Goal: Task Accomplishment & Management: Manage account settings

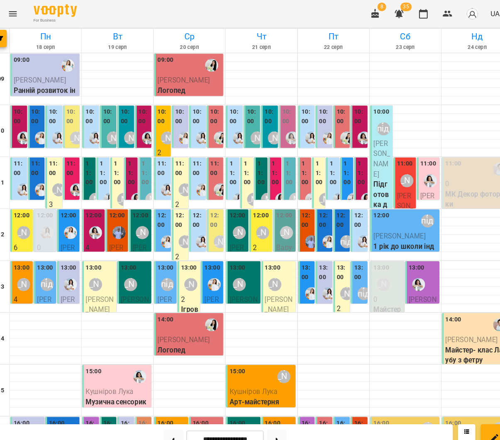
scroll to position [0, 8]
click at [58, 132] on img "Каріна" at bounding box center [64, 132] width 12 height 12
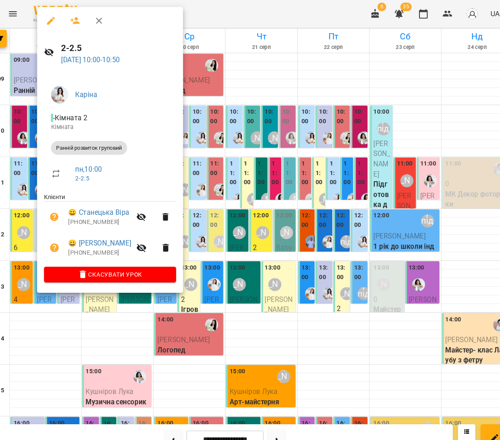
click at [310, 197] on div at bounding box center [250, 220] width 500 height 440
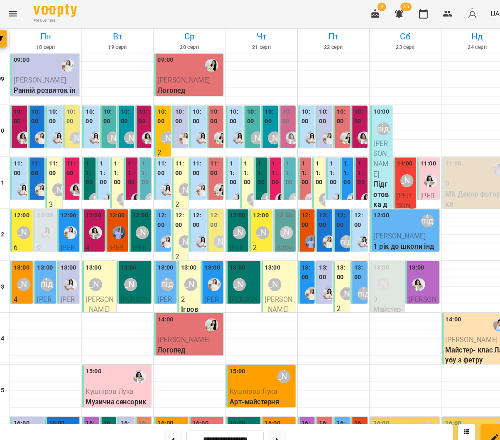
scroll to position [53, 0]
click at [164, 417] on button at bounding box center [173, 421] width 19 height 18
type input "**********"
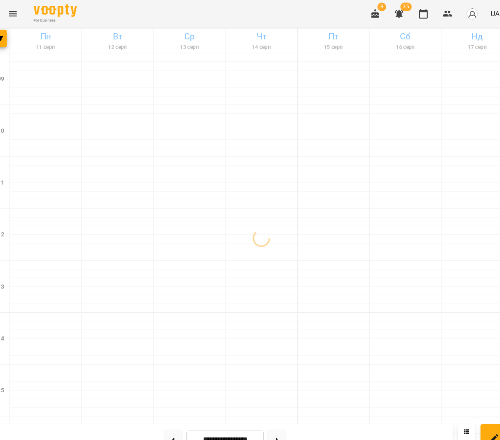
click at [15, 15] on icon "Menu" at bounding box center [20, 13] width 10 height 10
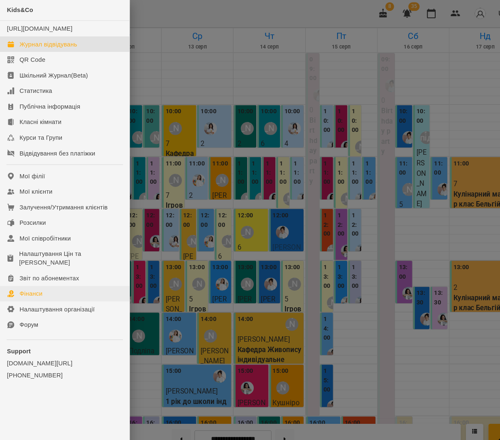
click at [36, 278] on div "Фінанси" at bounding box center [30, 282] width 22 height 8
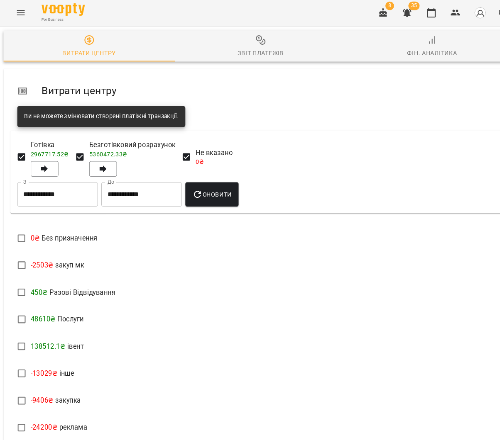
click at [257, 44] on span "Звіт платежів" at bounding box center [250, 45] width 154 height 22
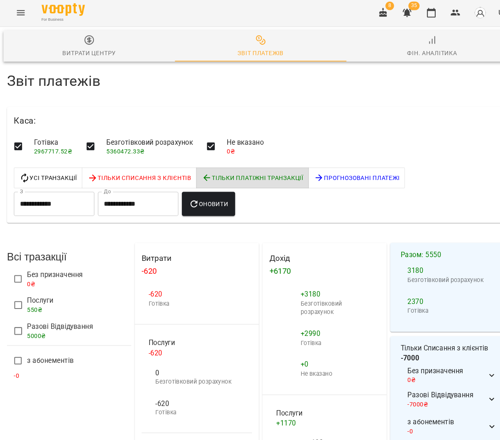
click at [50, 313] on span "Разові Відвідування" at bounding box center [57, 315] width 63 height 10
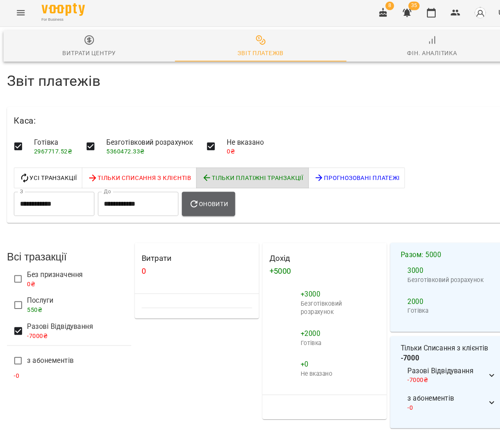
drag, startPoint x: 202, startPoint y: 200, endPoint x: 177, endPoint y: 204, distance: 25.2
click at [202, 200] on button "Оновити" at bounding box center [199, 196] width 51 height 23
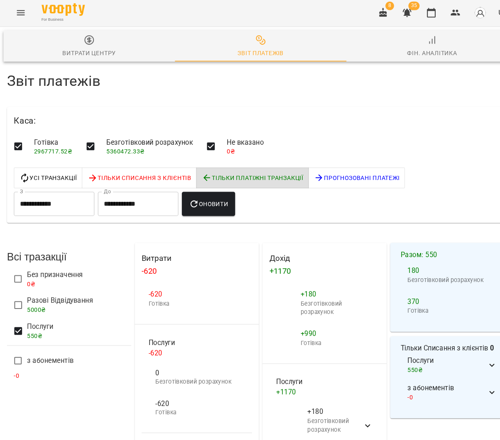
click at [217, 205] on button "Оновити" at bounding box center [199, 196] width 51 height 23
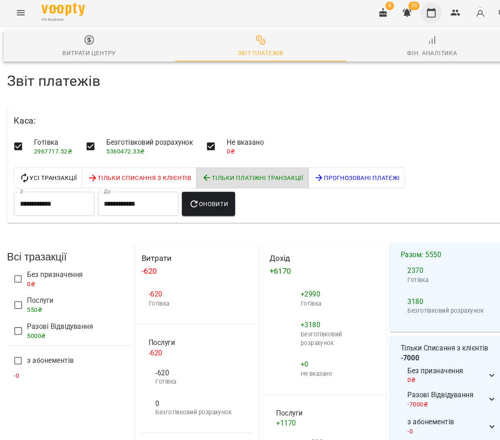
click at [411, 4] on button "button" at bounding box center [413, 13] width 20 height 20
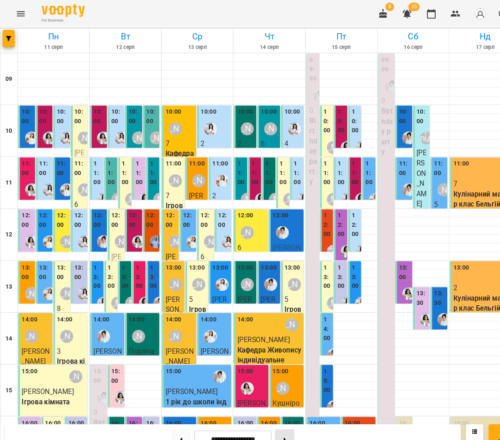
click at [278, 418] on button at bounding box center [272, 421] width 19 height 18
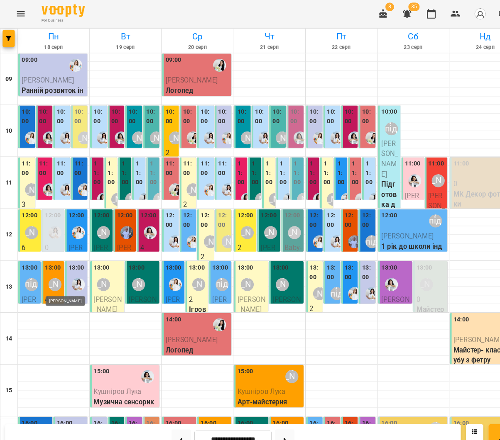
click at [55, 273] on div "[PERSON_NAME]" at bounding box center [52, 273] width 12 height 12
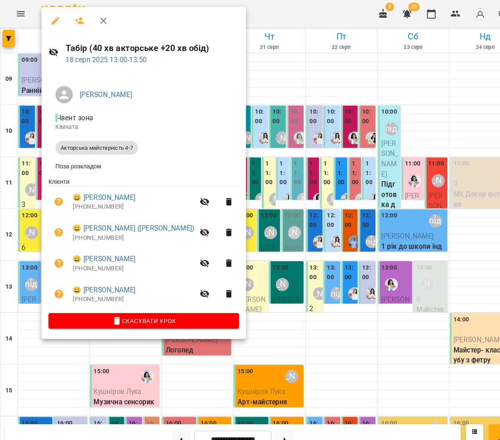
click at [234, 269] on div at bounding box center [250, 220] width 500 height 440
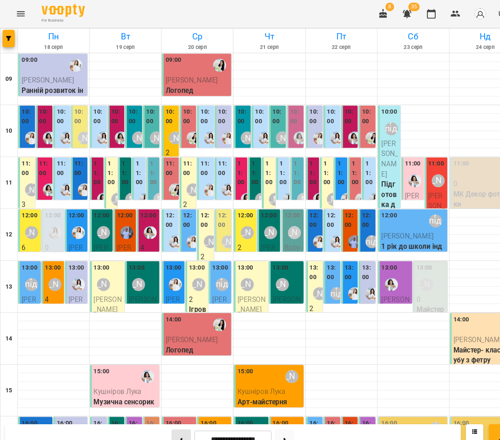
click at [178, 415] on button at bounding box center [173, 421] width 19 height 18
type input "**********"
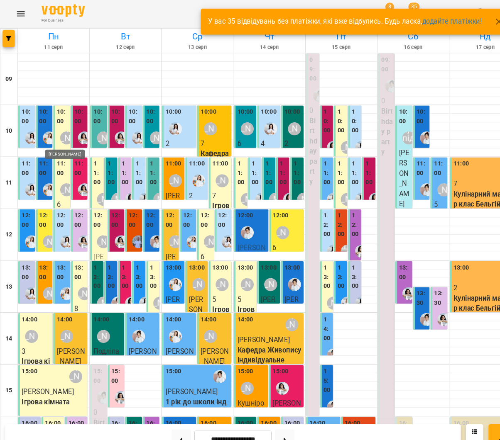
click at [63, 128] on div "[PERSON_NAME]" at bounding box center [64, 132] width 12 height 12
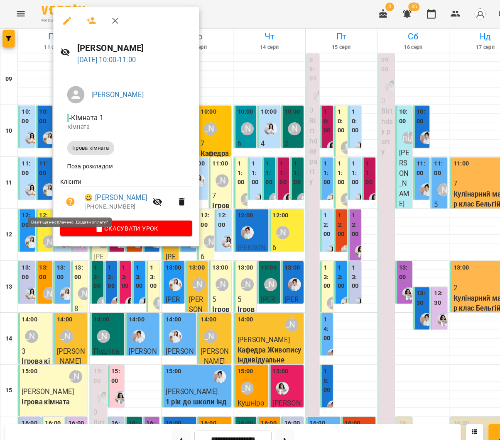
click at [69, 193] on icon "button" at bounding box center [67, 194] width 8 height 8
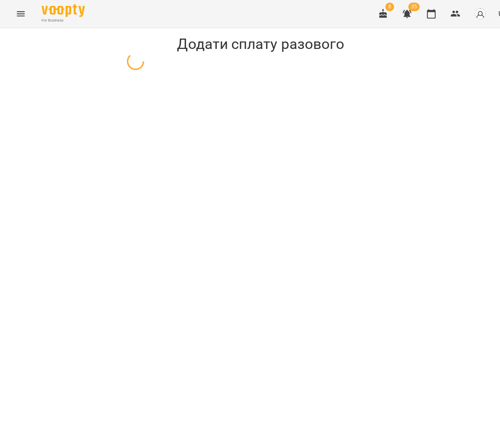
select select "**********"
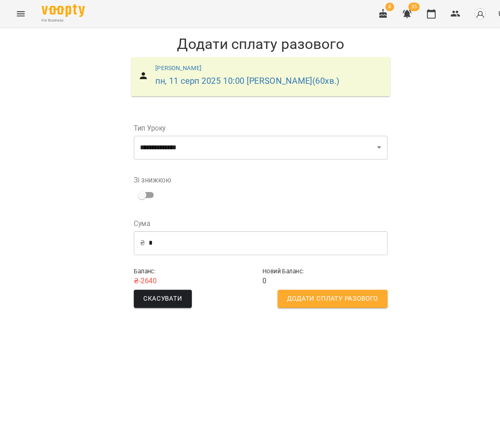
click at [168, 230] on input "*" at bounding box center [256, 233] width 229 height 23
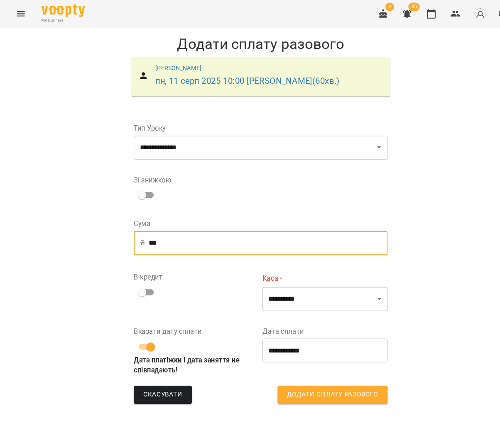
type input "***"
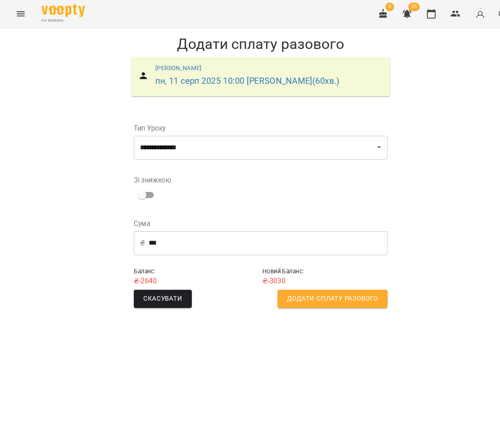
click at [275, 285] on span "Додати сплату разового" at bounding box center [318, 286] width 87 height 11
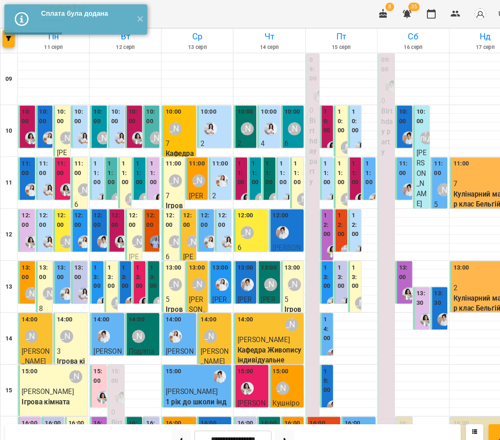
click at [77, 171] on div "11:00" at bounding box center [76, 163] width 11 height 20
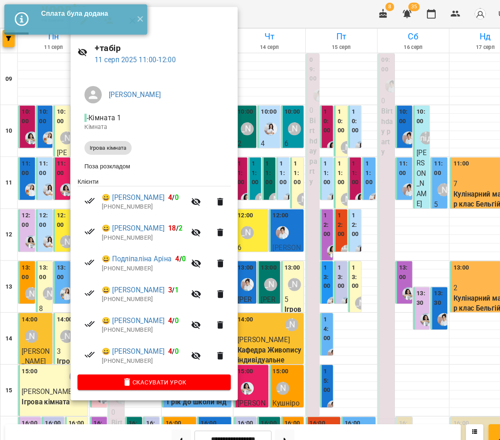
drag, startPoint x: 8, startPoint y: 180, endPoint x: 56, endPoint y: 177, distance: 47.8
click at [8, 180] on div at bounding box center [250, 220] width 500 height 440
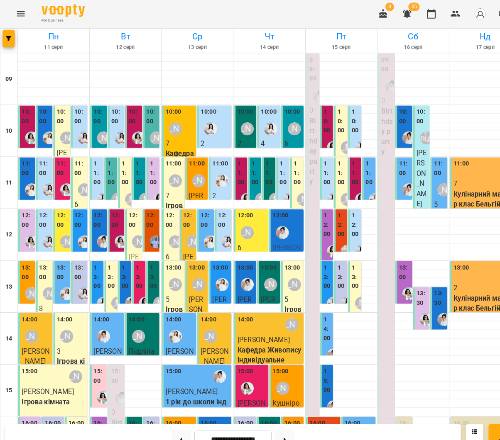
click at [60, 173] on div at bounding box center [63, 182] width 19 height 19
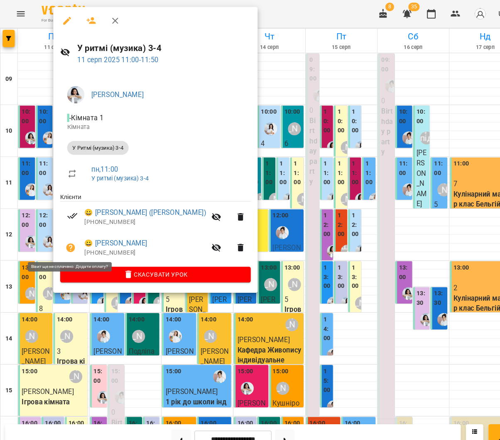
click at [68, 233] on icon "button" at bounding box center [68, 238] width 10 height 10
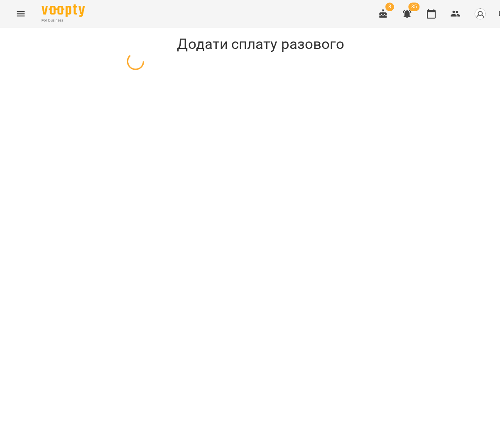
select select "**********"
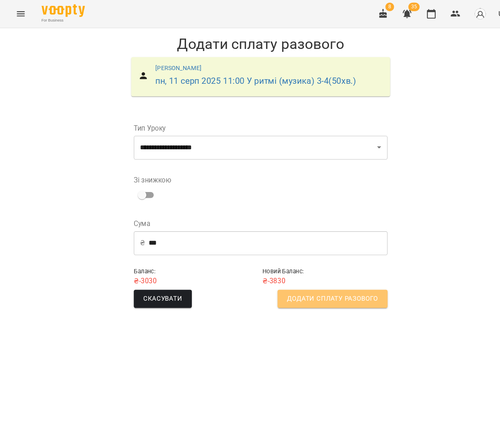
click at [298, 285] on span "Додати сплату разового" at bounding box center [318, 286] width 87 height 11
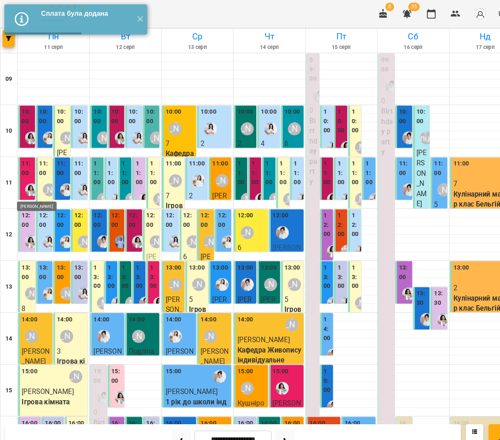
click at [29, 179] on img "Анна Білан" at bounding box center [30, 182] width 12 height 12
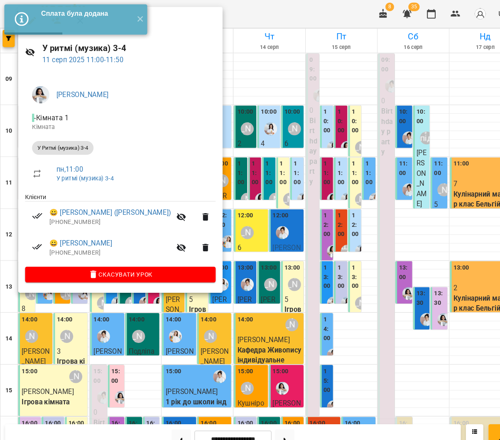
click at [229, 207] on div at bounding box center [250, 220] width 500 height 440
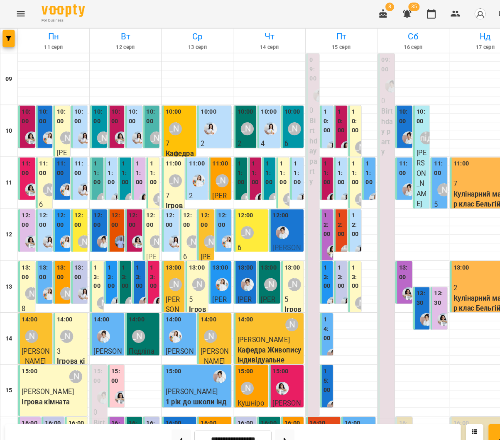
click at [29, 221] on div "12:00" at bounding box center [26, 212] width 11 height 20
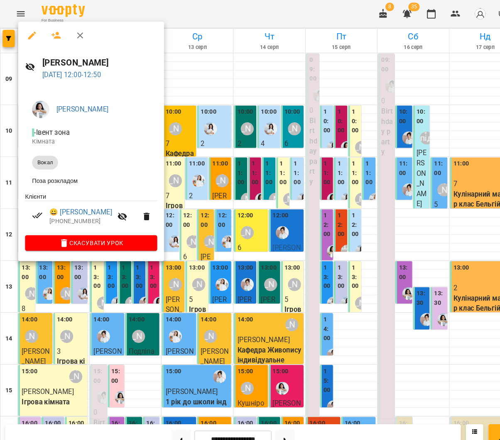
click at [206, 225] on div at bounding box center [250, 220] width 500 height 440
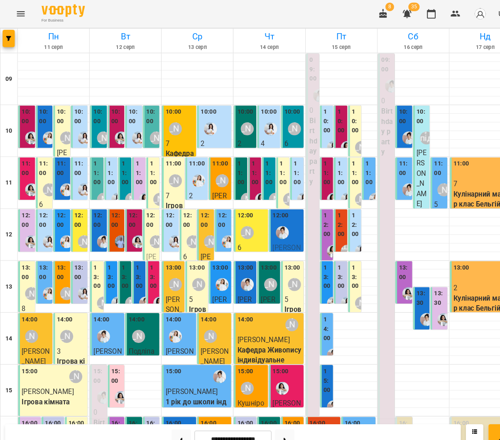
click at [61, 219] on div "12:00" at bounding box center [59, 212] width 11 height 20
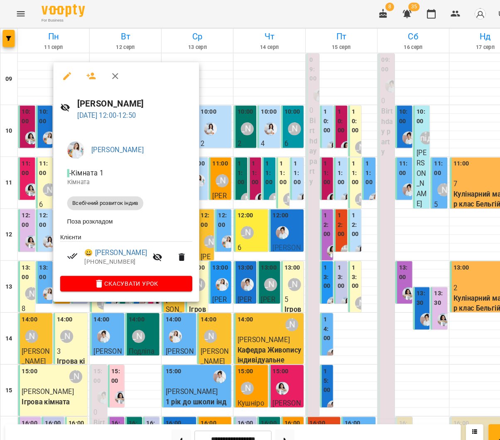
click at [29, 215] on div at bounding box center [250, 220] width 500 height 440
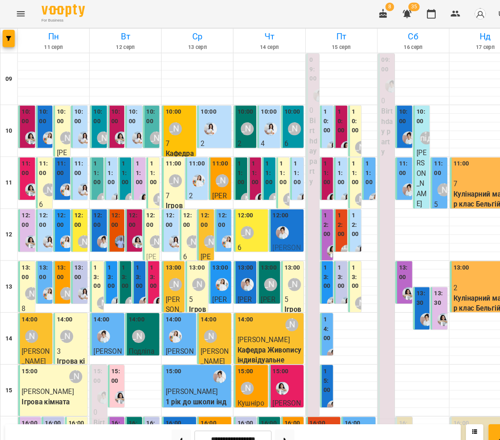
click at [47, 219] on div "12:00" at bounding box center [43, 212] width 11 height 20
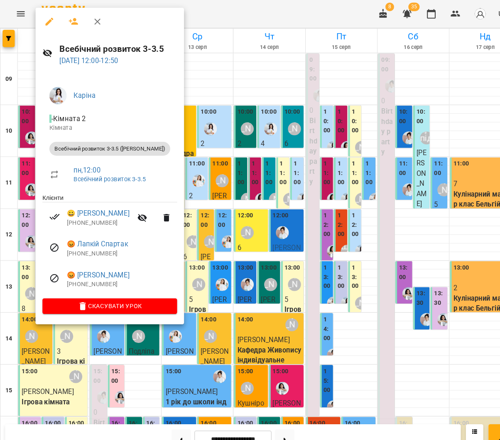
click at [190, 231] on div at bounding box center [250, 220] width 500 height 440
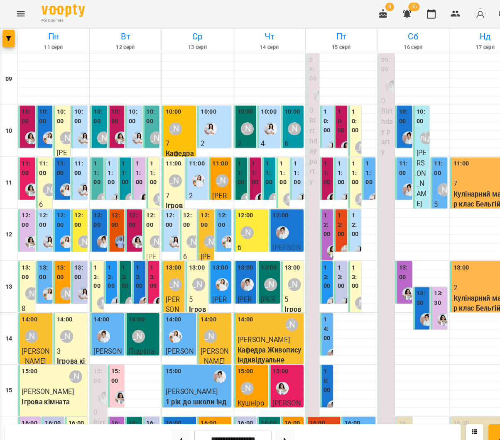
click at [81, 222] on div "[PERSON_NAME]" at bounding box center [80, 231] width 19 height 19
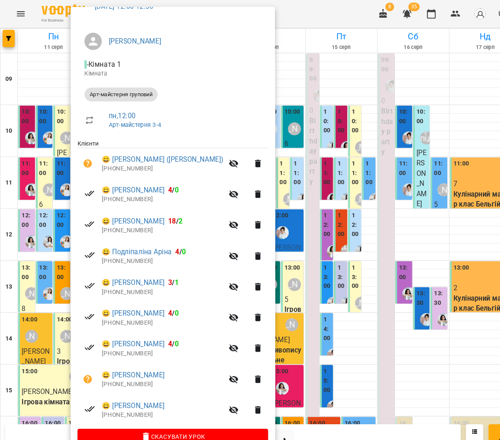
scroll to position [51, 0]
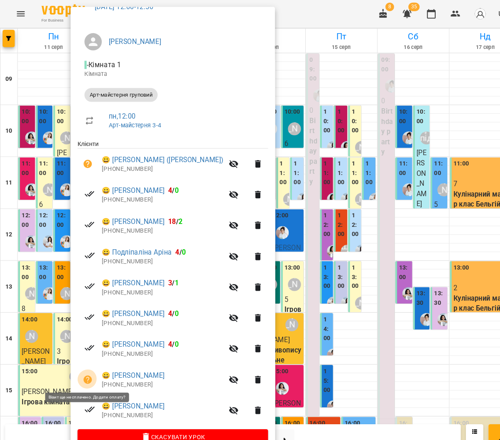
click at [81, 363] on icon "button" at bounding box center [84, 364] width 8 height 8
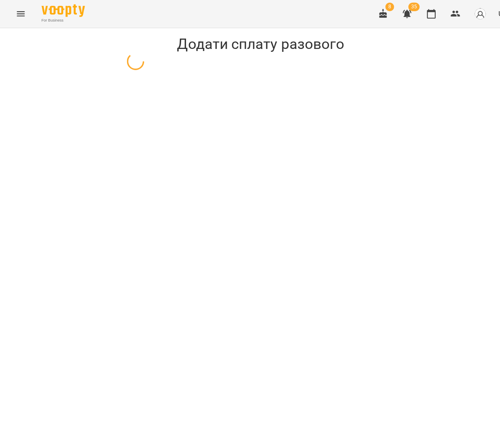
select select "**********"
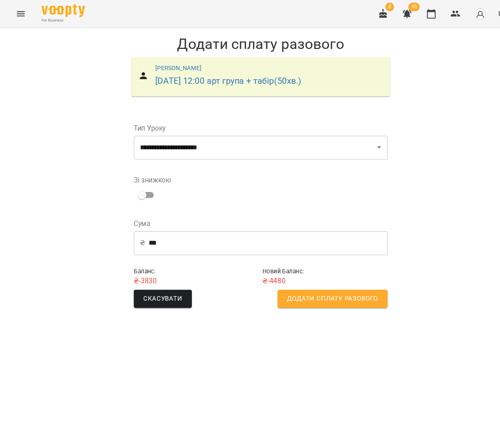
click at [271, 288] on button "Додати сплату разового" at bounding box center [318, 286] width 105 height 17
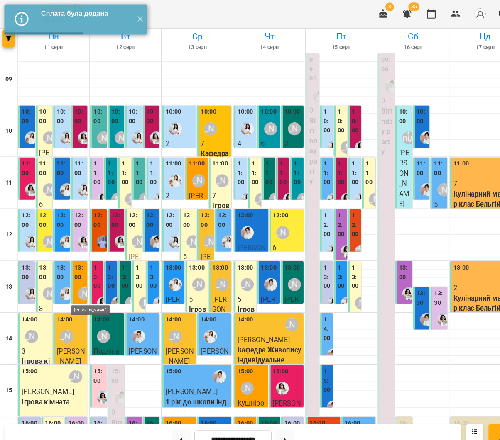
click at [78, 276] on div "[PERSON_NAME]" at bounding box center [81, 281] width 12 height 12
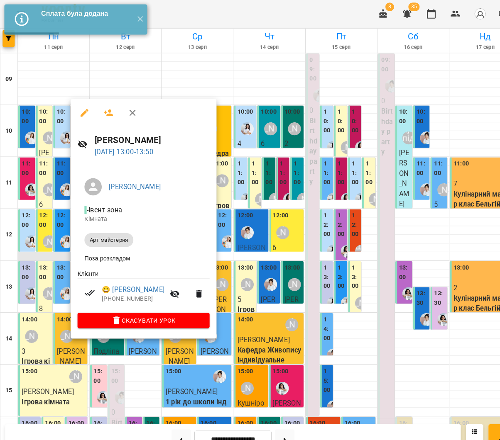
drag, startPoint x: 34, startPoint y: 258, endPoint x: 67, endPoint y: 246, distance: 35.8
click at [34, 258] on div at bounding box center [250, 220] width 500 height 440
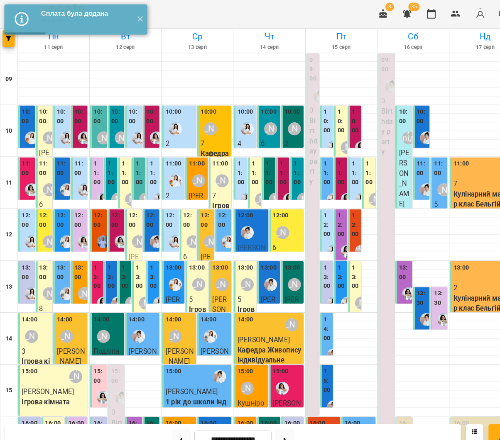
click at [38, 218] on label "12:00" at bounding box center [43, 211] width 11 height 18
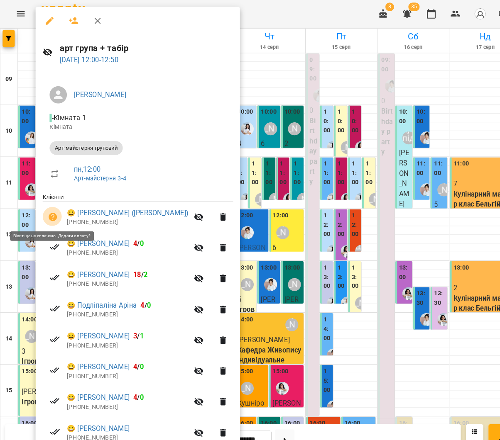
click at [54, 208] on icon "button" at bounding box center [51, 208] width 10 height 10
select select "**********"
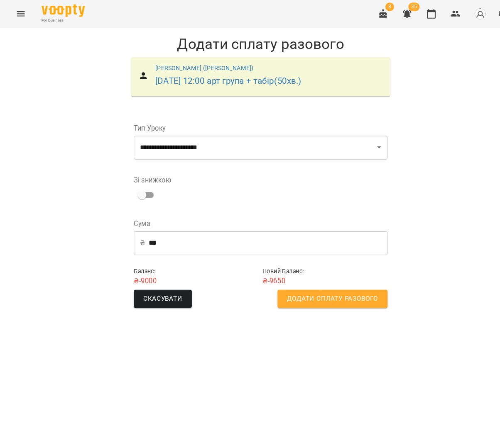
click at [288, 285] on span "Додати сплату разового" at bounding box center [318, 286] width 87 height 11
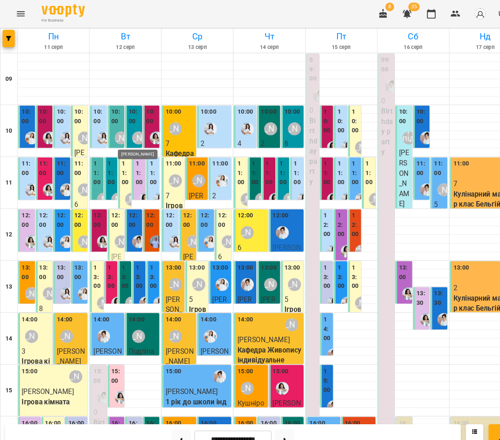
click at [130, 126] on div "[PERSON_NAME]" at bounding box center [133, 132] width 12 height 12
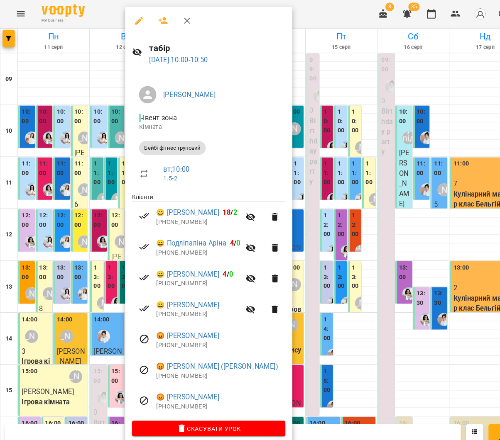
click at [90, 125] on div at bounding box center [250, 220] width 500 height 440
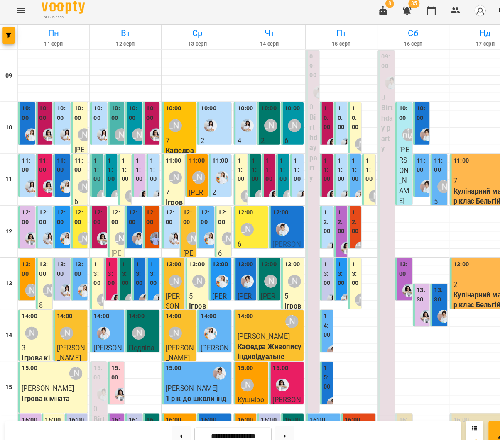
click at [112, 128] on div "[PERSON_NAME]" at bounding box center [116, 132] width 12 height 12
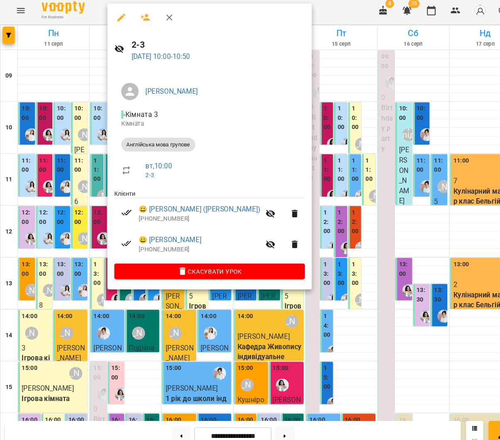
click at [79, 211] on div at bounding box center [250, 220] width 500 height 440
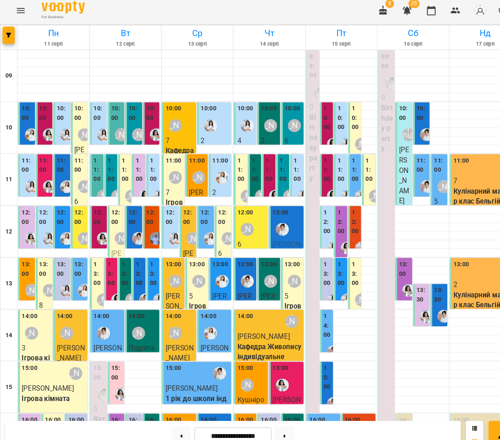
click at [125, 173] on div "11:00 [PERSON_NAME] 5 Ігрова кімната" at bounding box center [119, 215] width 12 height 129
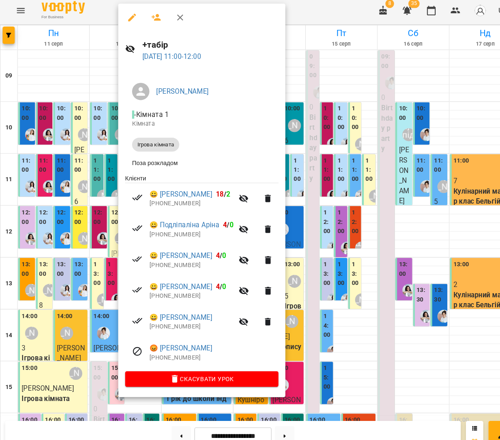
drag, startPoint x: 72, startPoint y: 233, endPoint x: 77, endPoint y: 227, distance: 7.7
click at [72, 232] on div at bounding box center [250, 220] width 500 height 440
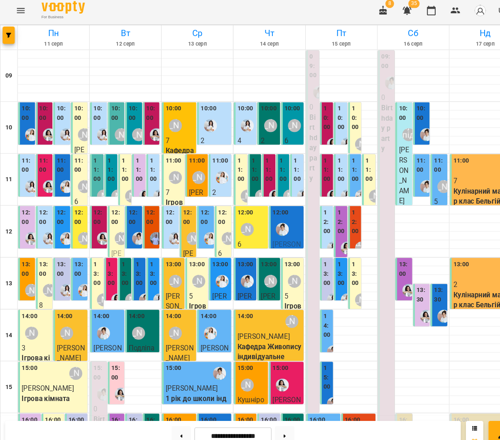
click at [110, 222] on div "[PERSON_NAME]" at bounding box center [116, 231] width 19 height 19
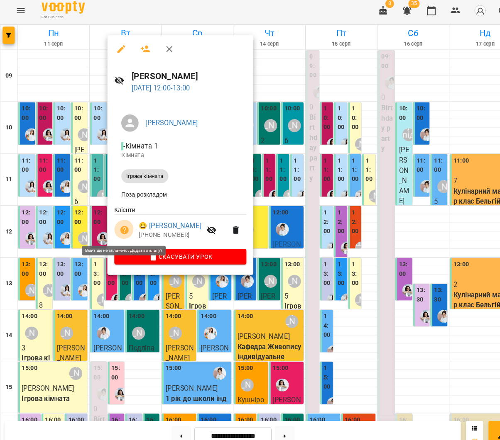
click at [112, 220] on button "button" at bounding box center [120, 224] width 20 height 20
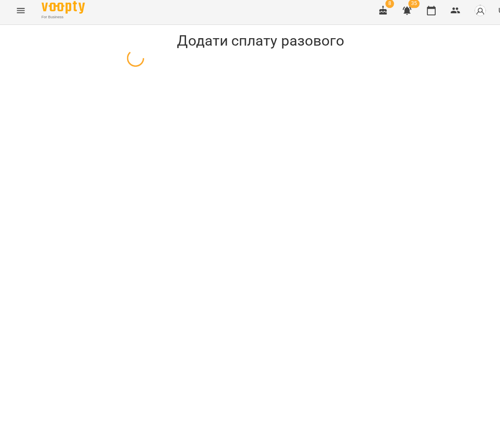
select select "**********"
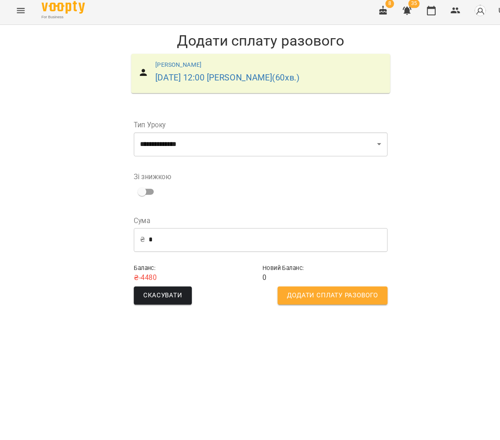
click at [162, 234] on input "*" at bounding box center [256, 233] width 229 height 23
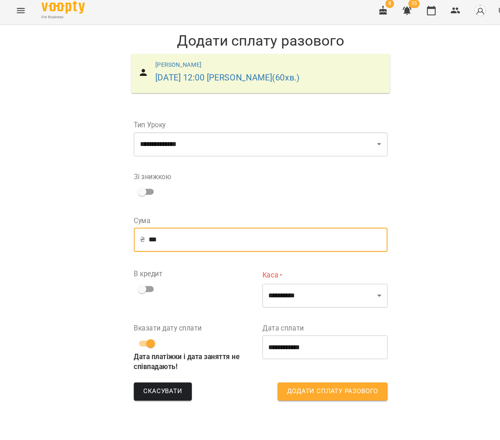
type input "***"
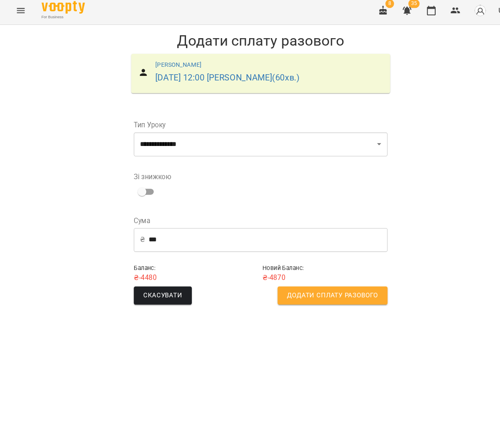
click at [293, 286] on span "Додати сплату разового" at bounding box center [318, 286] width 87 height 11
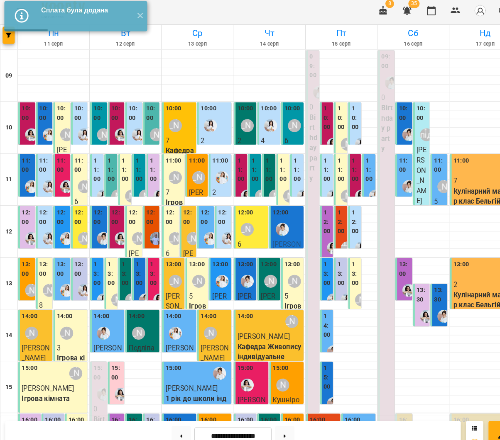
click at [149, 216] on label "12:00" at bounding box center [145, 211] width 11 height 18
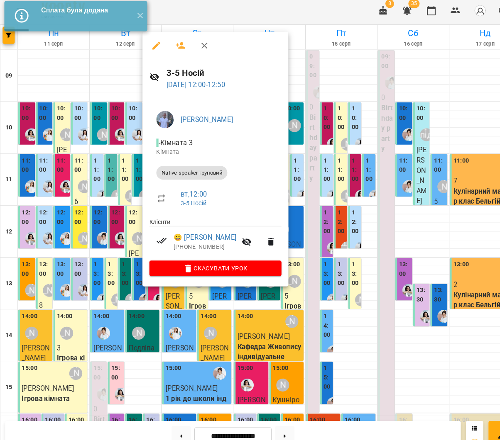
click at [91, 210] on div at bounding box center [250, 220] width 500 height 440
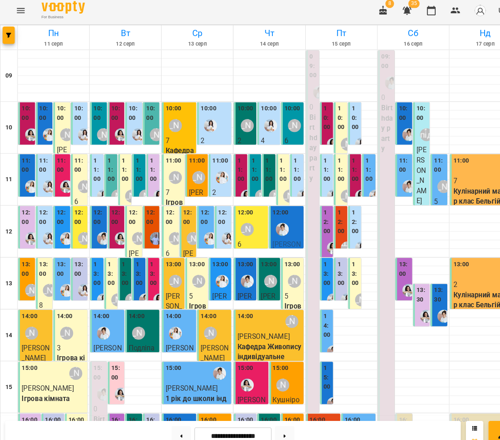
click at [96, 211] on label "12:00" at bounding box center [95, 211] width 11 height 18
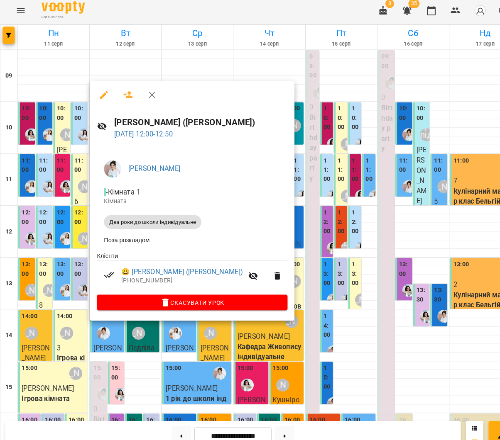
click at [86, 213] on div "[PERSON_NAME] - Кімната 1 Кімната Два роки до школи індивідуальне Поза розкладо…" at bounding box center [184, 228] width 196 height 168
click at [63, 249] on div at bounding box center [250, 220] width 500 height 440
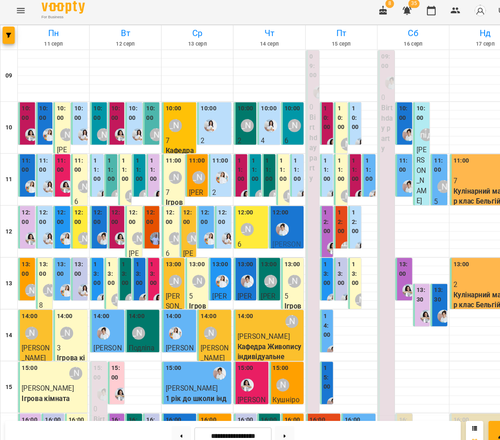
click at [108, 271] on label "13:00" at bounding box center [106, 265] width 7 height 27
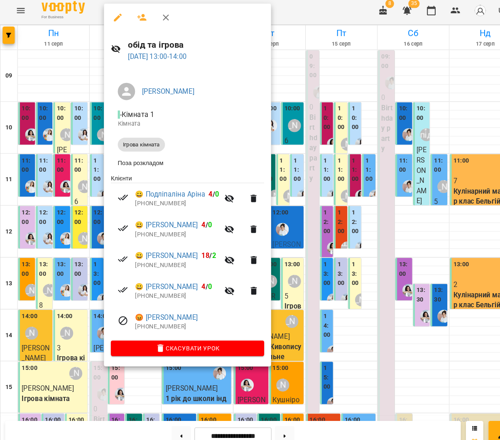
click at [336, 239] on div at bounding box center [250, 220] width 500 height 440
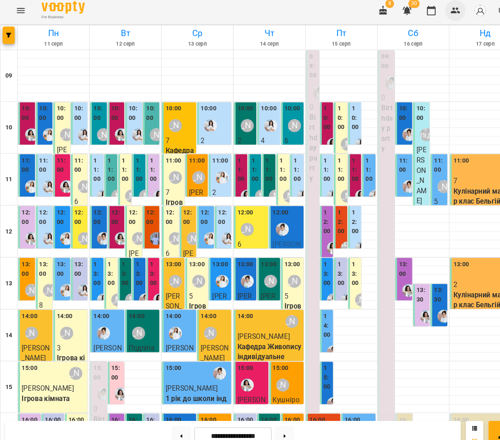
click at [431, 10] on button "button" at bounding box center [437, 13] width 20 height 20
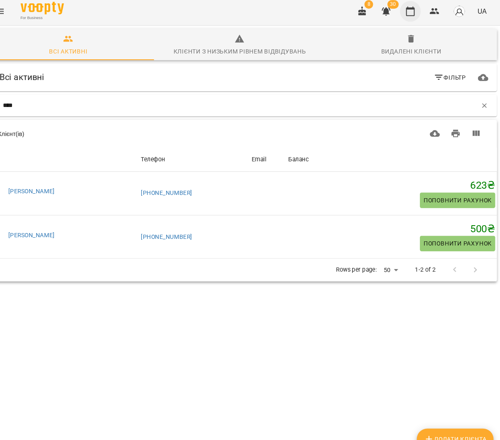
type input "****"
click at [408, 12] on icon "button" at bounding box center [413, 13] width 10 height 10
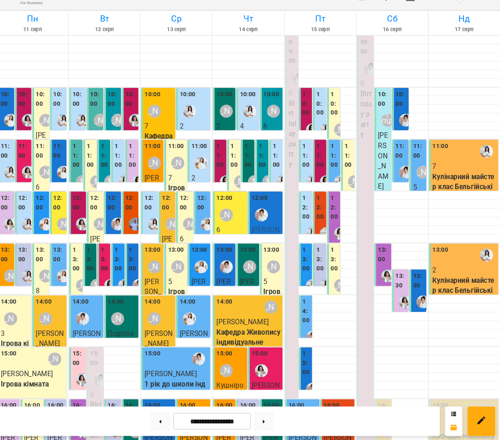
click at [90, 259] on label "13:00" at bounding box center [93, 265] width 7 height 27
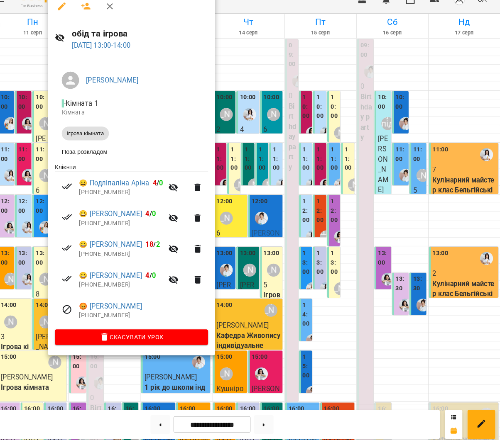
drag, startPoint x: 20, startPoint y: 253, endPoint x: 213, endPoint y: 221, distance: 195.6
click at [20, 253] on div at bounding box center [250, 220] width 500 height 440
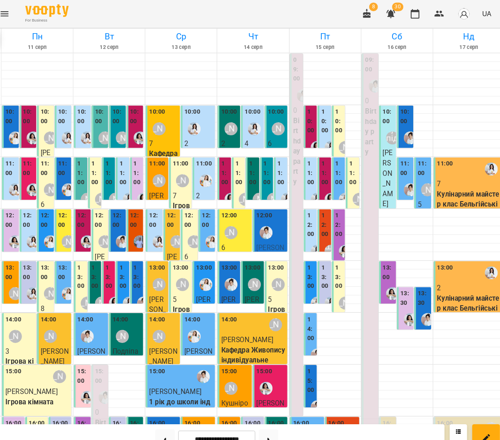
click at [159, 115] on div "[PERSON_NAME]" at bounding box center [167, 123] width 19 height 19
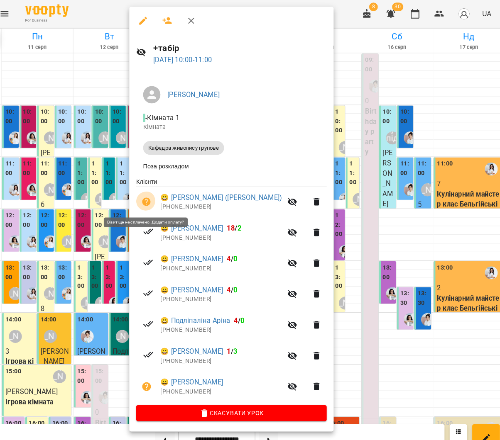
click at [151, 192] on icon "button" at bounding box center [156, 194] width 10 height 10
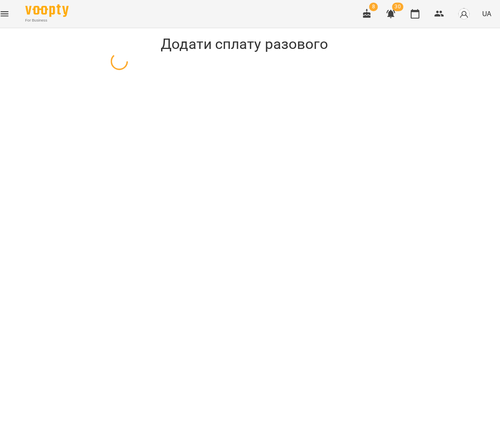
select select "**********"
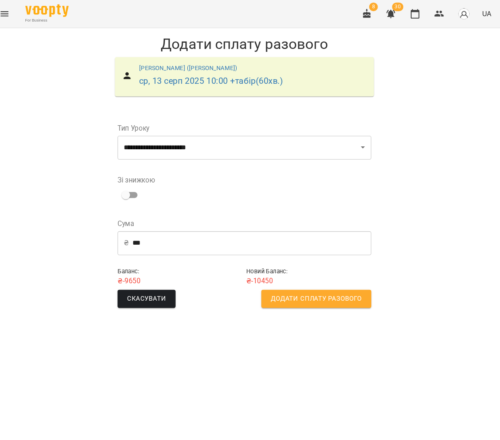
click at [275, 284] on span "Додати сплату разового" at bounding box center [318, 286] width 87 height 11
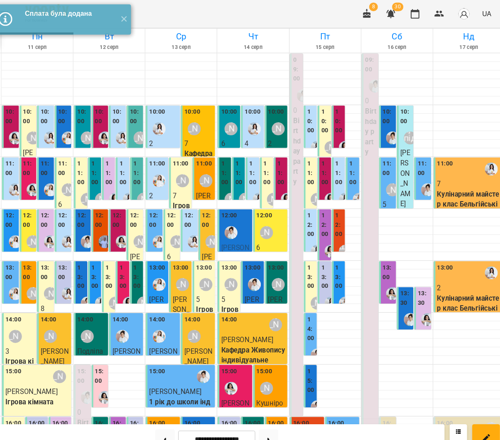
click at [192, 129] on div "[PERSON_NAME]" at bounding box center [201, 123] width 19 height 19
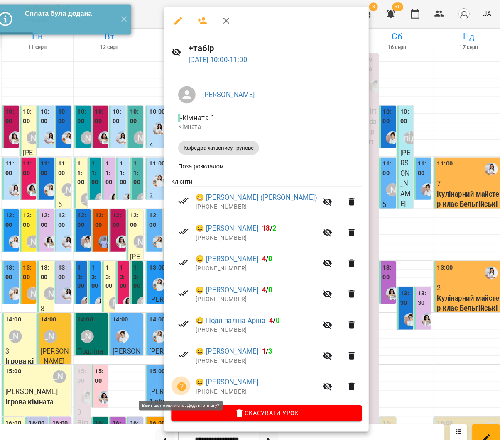
click at [180, 374] on button "button" at bounding box center [190, 371] width 20 height 20
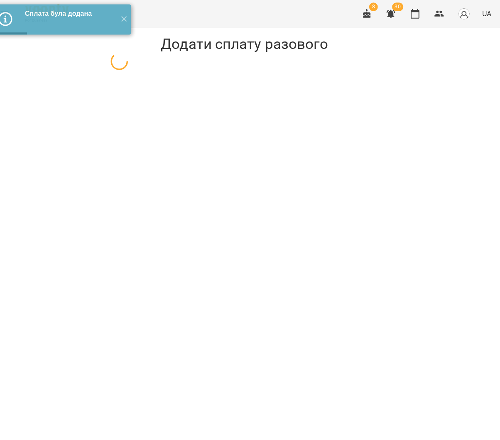
select select "**********"
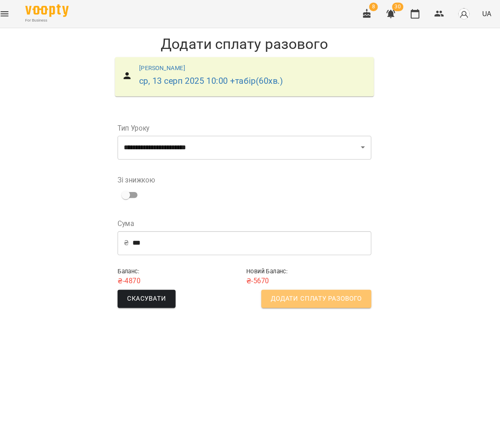
click at [275, 285] on span "Додати сплату разового" at bounding box center [318, 286] width 87 height 11
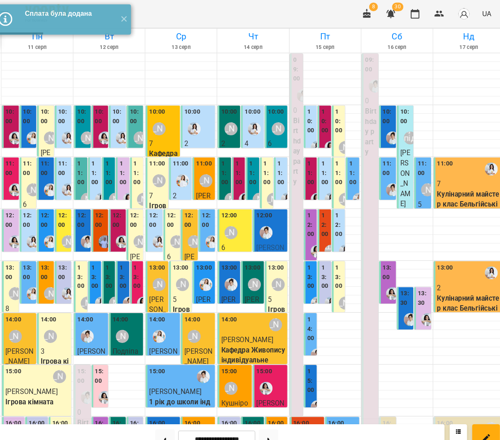
click at [158, 164] on div "[PERSON_NAME]" at bounding box center [167, 173] width 19 height 19
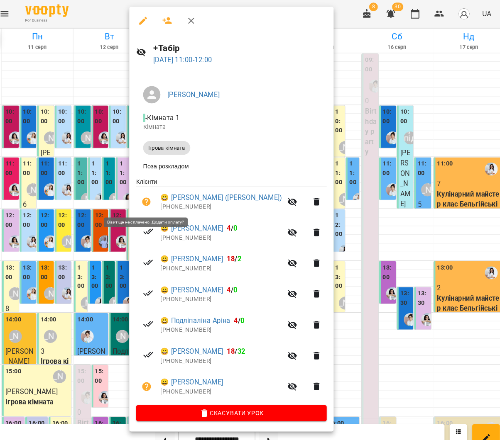
drag, startPoint x: 137, startPoint y: 194, endPoint x: 173, endPoint y: 196, distance: 36.1
click at [152, 194] on icon "button" at bounding box center [156, 194] width 8 height 8
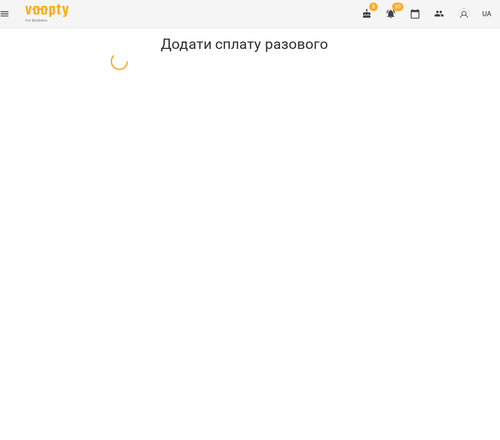
select select "**********"
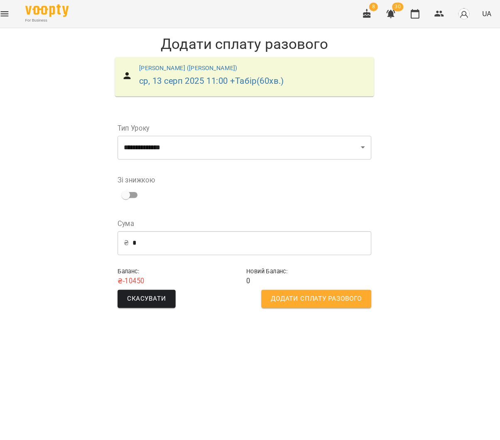
click at [128, 232] on div "₴ * ​" at bounding box center [249, 233] width 243 height 23
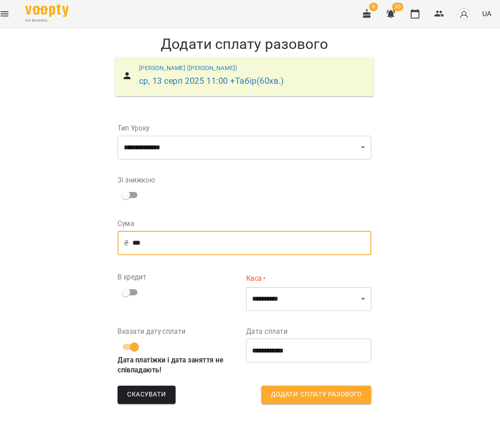
type input "***"
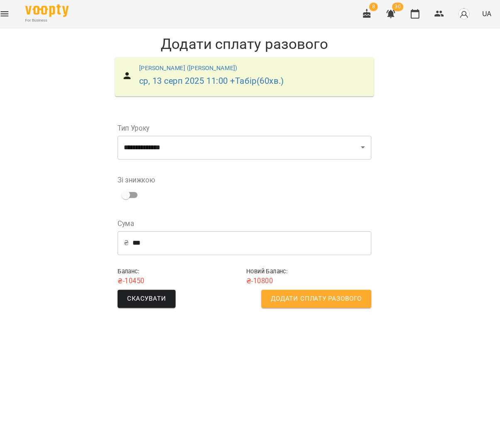
click at [277, 290] on span "Додати сплату разового" at bounding box center [318, 286] width 87 height 11
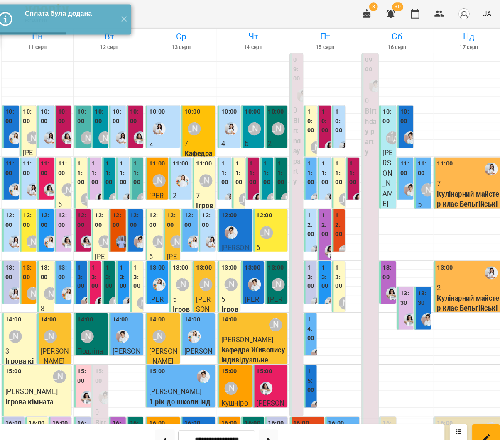
click at [158, 217] on label "12:00" at bounding box center [163, 211] width 11 height 18
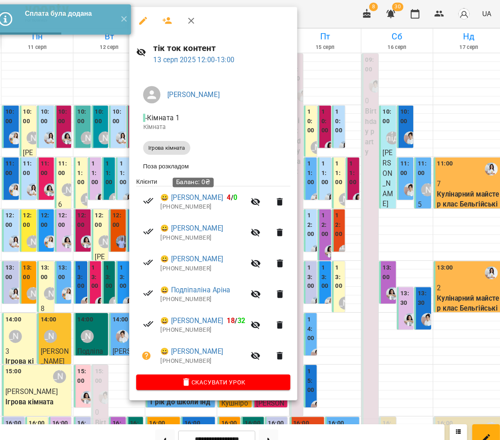
click at [66, 197] on div at bounding box center [250, 220] width 500 height 440
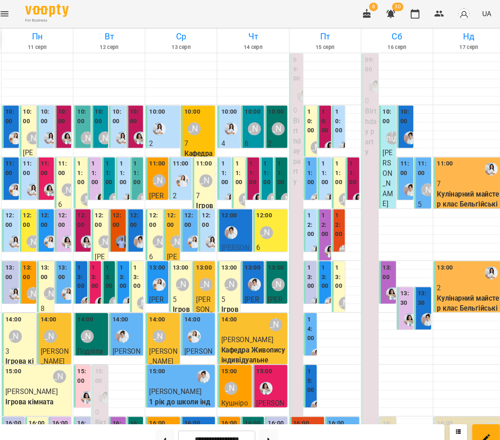
click at [203, 184] on p "7" at bounding box center [211, 188] width 17 height 10
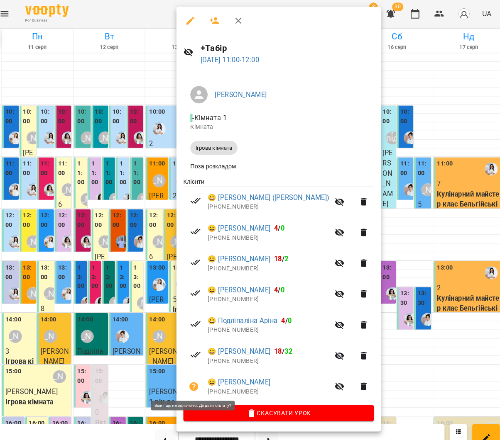
click at [196, 368] on icon "button" at bounding box center [201, 371] width 10 height 10
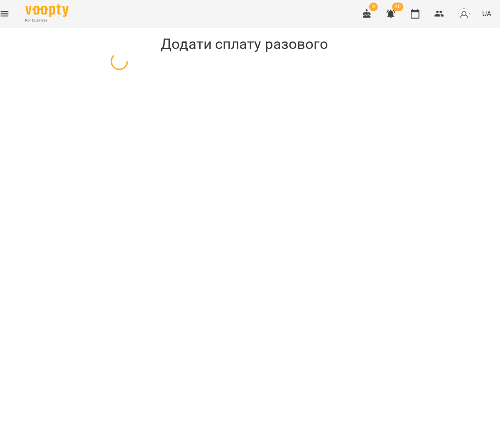
select select "**********"
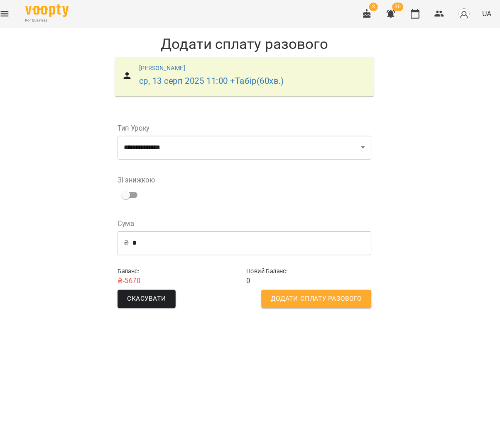
click at [142, 231] on input "*" at bounding box center [256, 233] width 229 height 23
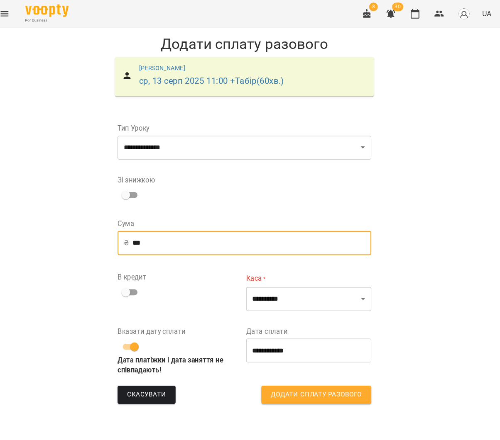
type input "***"
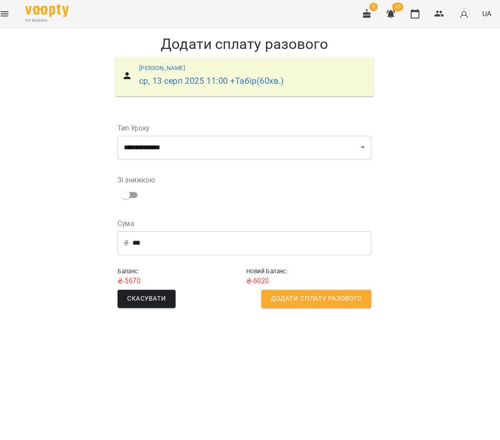
click at [281, 292] on button "Додати сплату разового" at bounding box center [318, 286] width 105 height 17
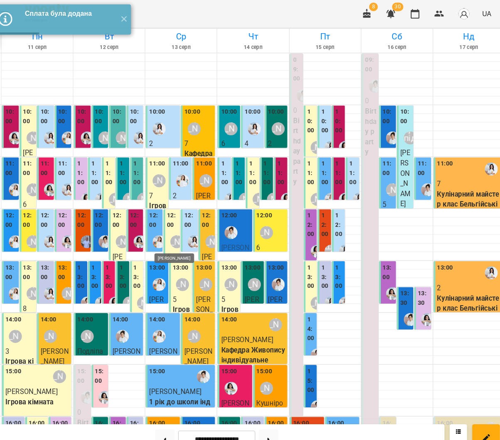
click at [179, 226] on div "[PERSON_NAME]" at bounding box center [185, 232] width 12 height 12
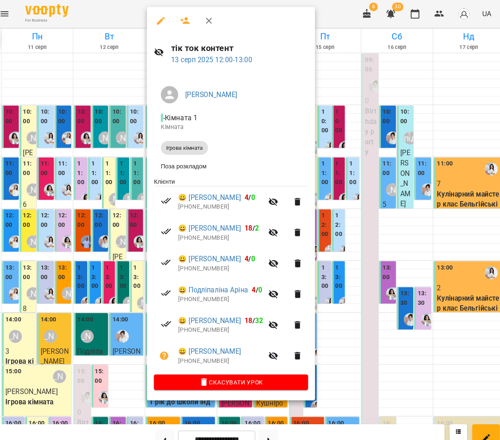
drag, startPoint x: 102, startPoint y: 226, endPoint x: 175, endPoint y: 235, distance: 73.2
click at [102, 226] on div at bounding box center [250, 220] width 500 height 440
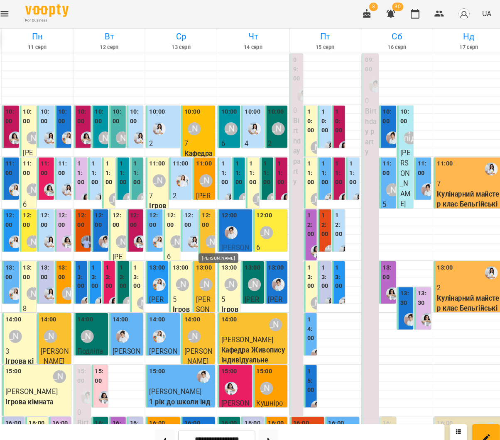
click at [212, 232] on div "[PERSON_NAME]" at bounding box center [218, 232] width 12 height 12
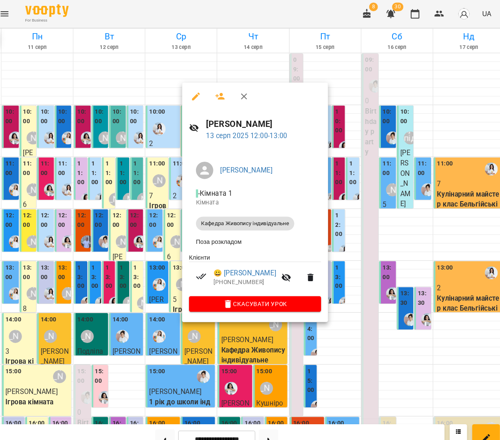
click at [148, 229] on div at bounding box center [250, 220] width 500 height 440
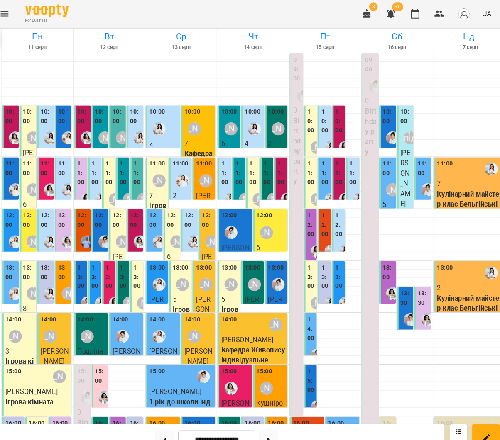
click at [158, 221] on div "12:00" at bounding box center [163, 212] width 11 height 20
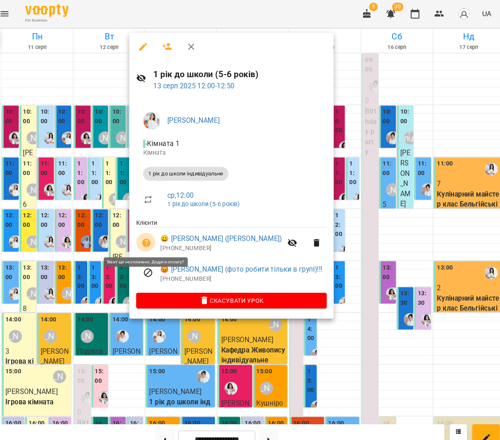
click at [146, 225] on button "button" at bounding box center [156, 233] width 20 height 20
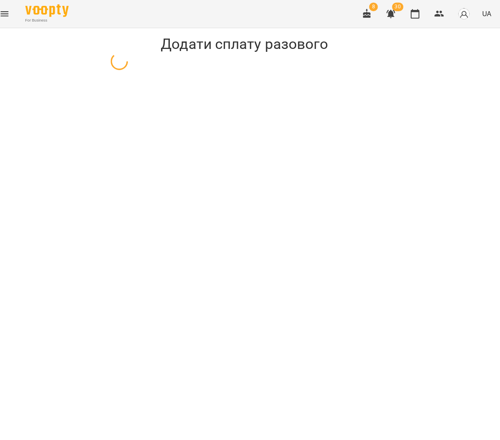
select select "**********"
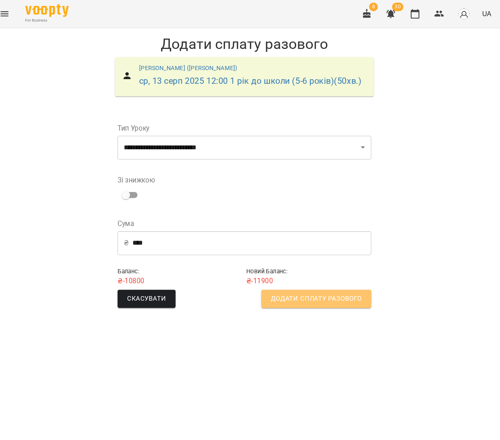
click at [298, 286] on span "Додати сплату разового" at bounding box center [318, 286] width 87 height 11
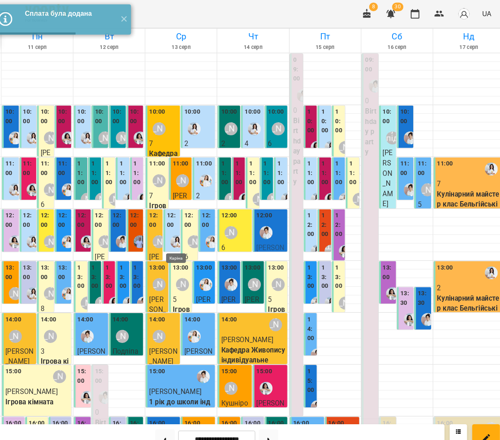
click at [179, 228] on img "Каріна" at bounding box center [185, 232] width 12 height 12
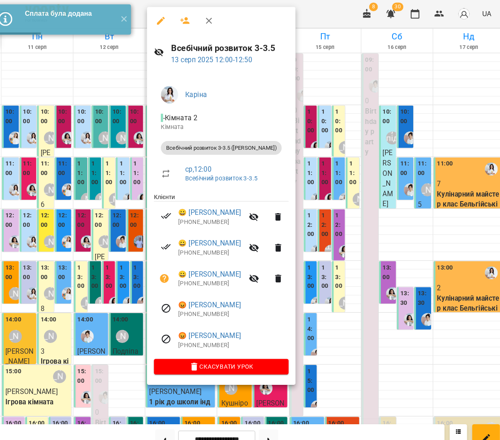
drag, startPoint x: 115, startPoint y: 246, endPoint x: 147, endPoint y: 242, distance: 33.1
click at [115, 246] on div at bounding box center [250, 220] width 500 height 440
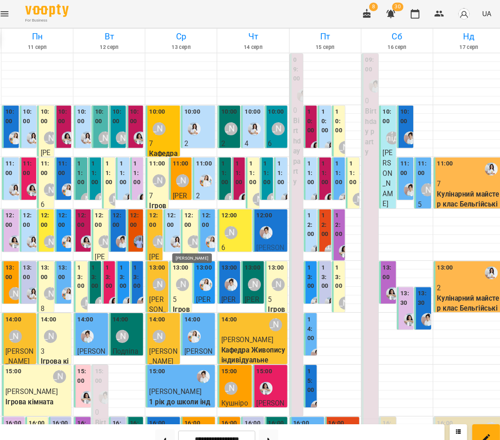
click at [195, 227] on div "[PERSON_NAME]" at bounding box center [201, 232] width 12 height 12
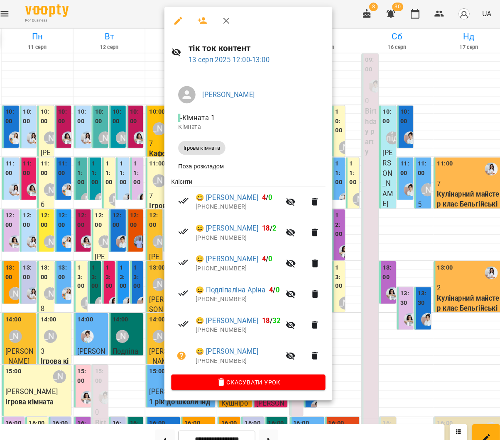
click at [290, 339] on icon "button" at bounding box center [294, 342] width 9 height 8
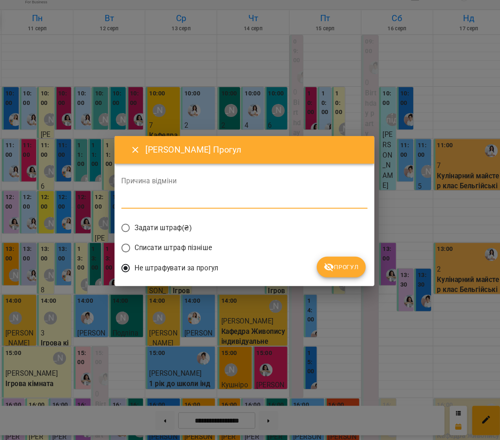
drag, startPoint x: 285, startPoint y: 196, endPoint x: 296, endPoint y: 213, distance: 20.0
click at [285, 207] on textarea at bounding box center [250, 211] width 236 height 8
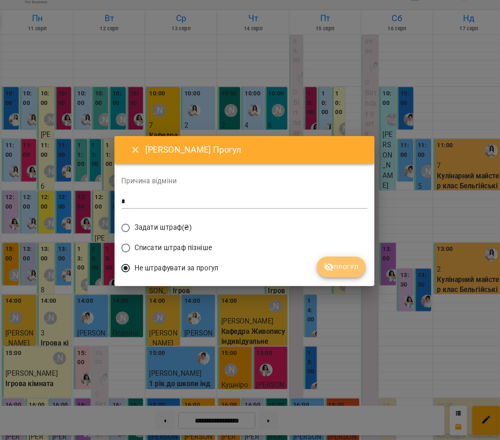
click at [326, 269] on span "Прогул" at bounding box center [343, 274] width 34 height 10
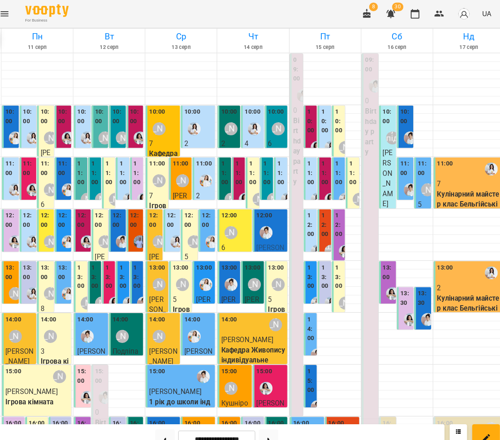
click at [176, 222] on div at bounding box center [185, 231] width 19 height 19
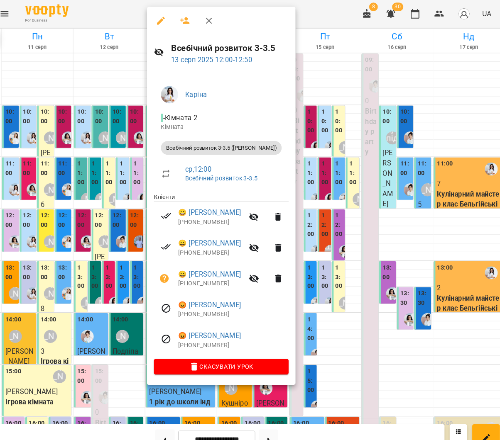
click at [156, 263] on div "[PERSON_NAME] - Кімната 2 Кімната Всебічний розвиток 3-3.5 ([PERSON_NAME]) ср ,…" at bounding box center [227, 219] width 142 height 300
click at [163, 265] on button "button" at bounding box center [173, 267] width 20 height 20
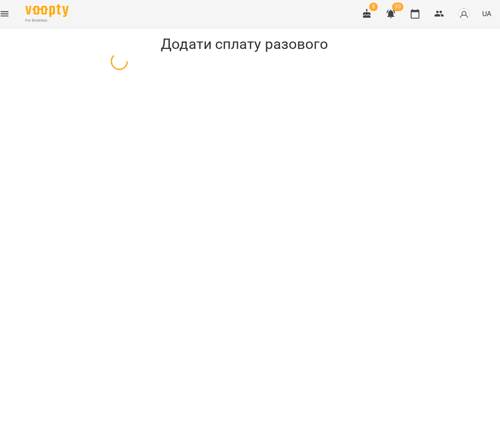
select select "**********"
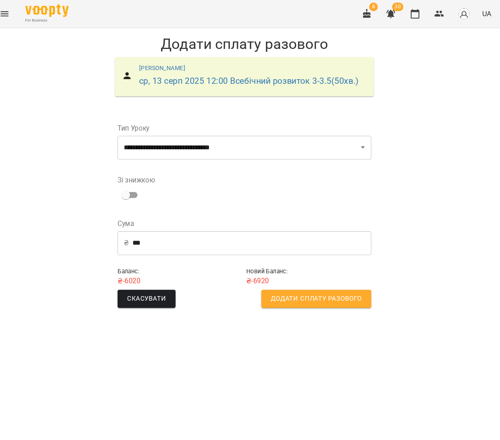
click at [275, 293] on button "Додати сплату разового" at bounding box center [318, 286] width 105 height 17
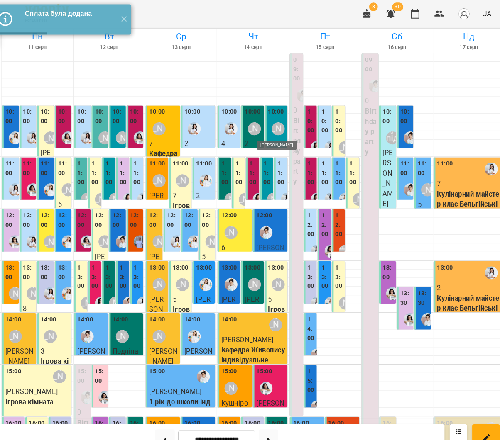
click at [276, 125] on div "[PERSON_NAME]" at bounding box center [282, 123] width 12 height 12
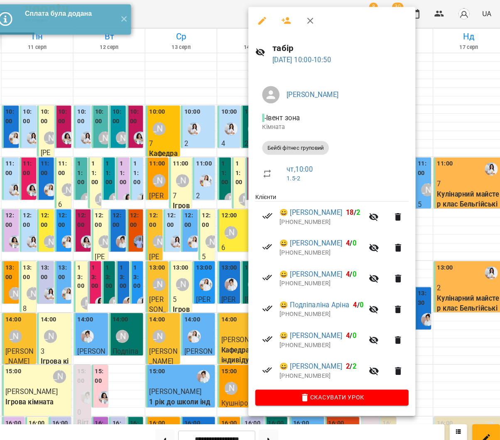
click at [207, 125] on div at bounding box center [250, 220] width 500 height 440
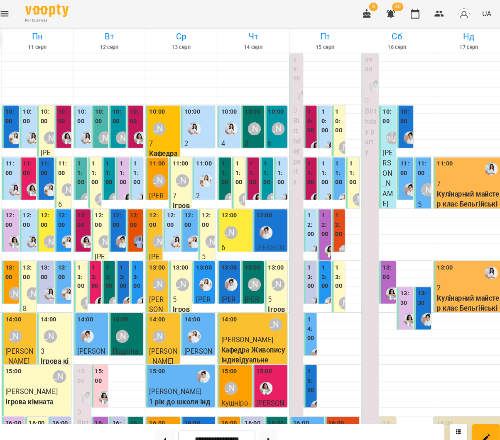
click at [250, 126] on div "[PERSON_NAME]" at bounding box center [259, 123] width 19 height 19
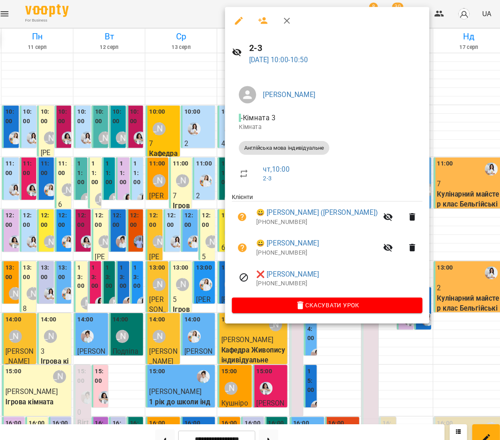
click at [173, 144] on div at bounding box center [250, 220] width 500 height 440
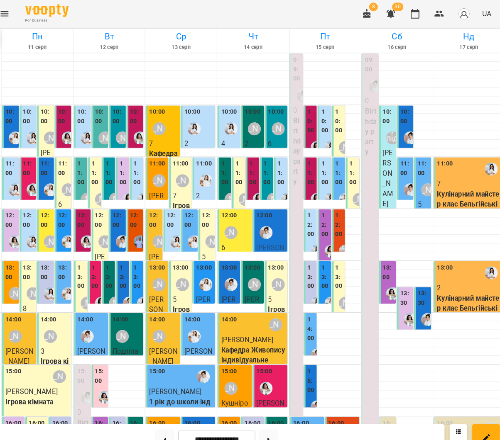
click at [227, 134] on p "4" at bounding box center [235, 138] width 17 height 10
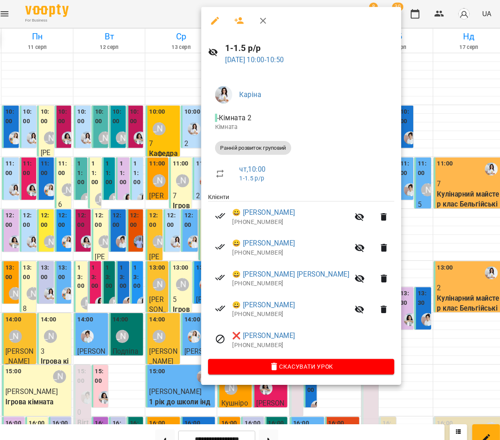
click at [167, 137] on div at bounding box center [250, 220] width 500 height 440
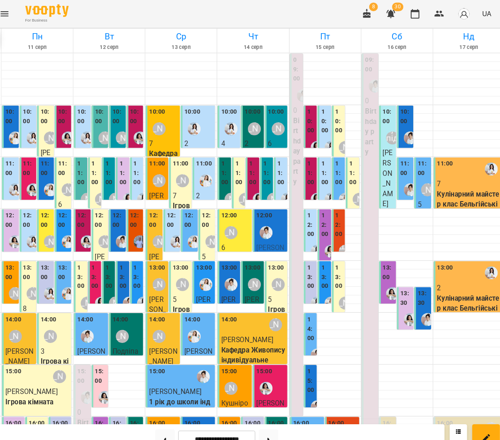
click at [276, 129] on div "[PERSON_NAME]" at bounding box center [282, 123] width 12 height 12
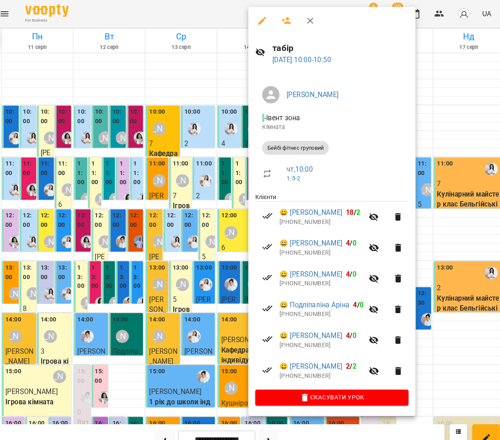
click at [190, 128] on div at bounding box center [250, 220] width 500 height 440
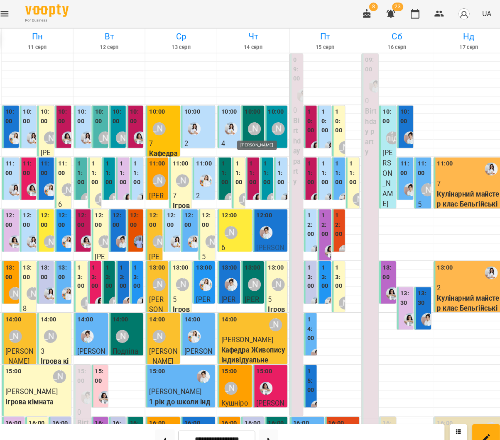
click at [253, 117] on div "[PERSON_NAME]" at bounding box center [259, 123] width 12 height 12
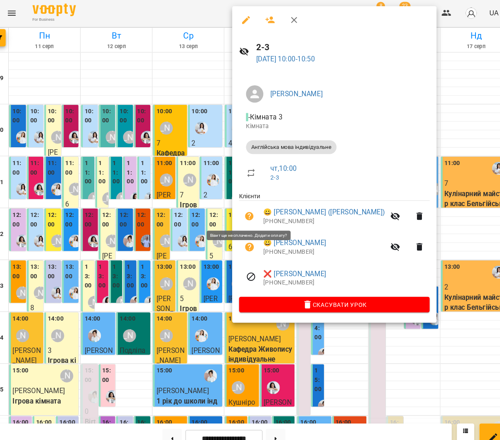
click at [244, 209] on icon "button" at bounding box center [248, 208] width 8 height 8
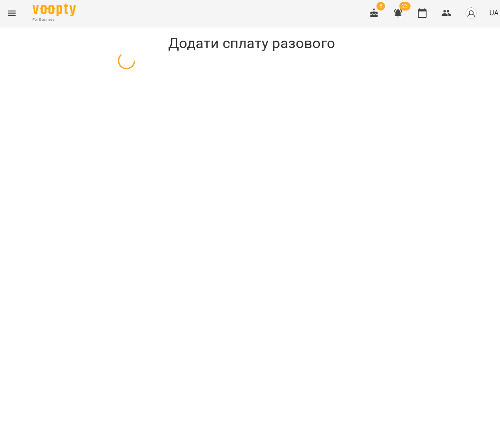
select select "**********"
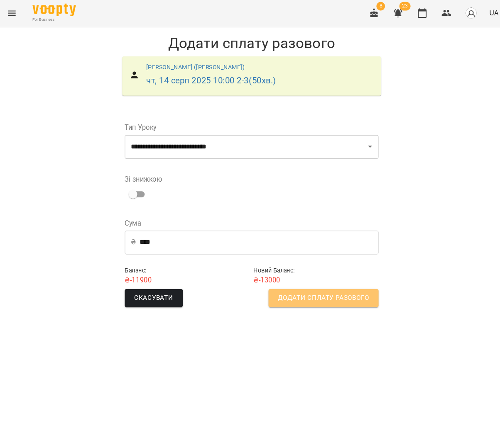
click at [275, 282] on span "Додати сплату разового" at bounding box center [318, 286] width 87 height 11
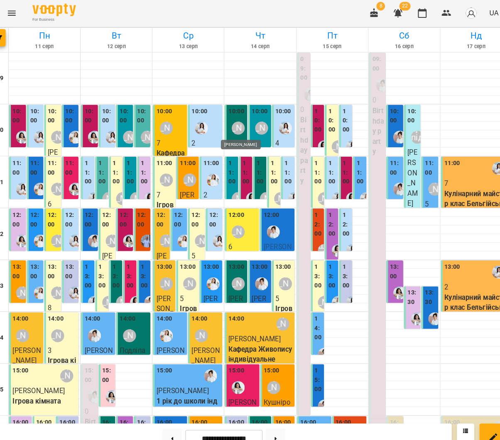
click at [232, 119] on div "[PERSON_NAME]" at bounding box center [237, 123] width 12 height 12
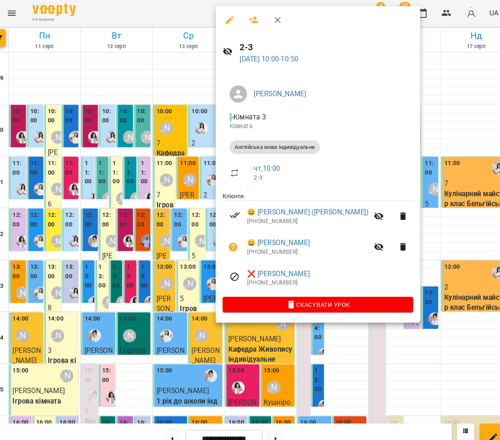
click at [227, 233] on icon "button" at bounding box center [232, 238] width 10 height 10
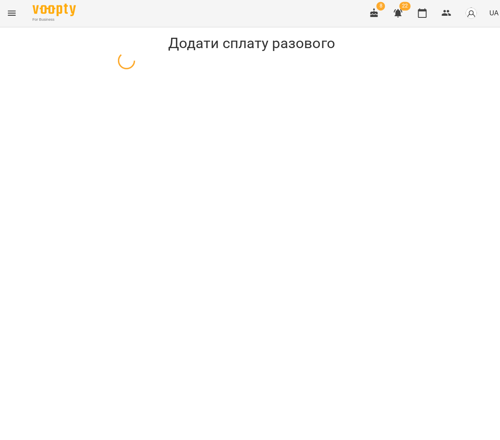
select select "**********"
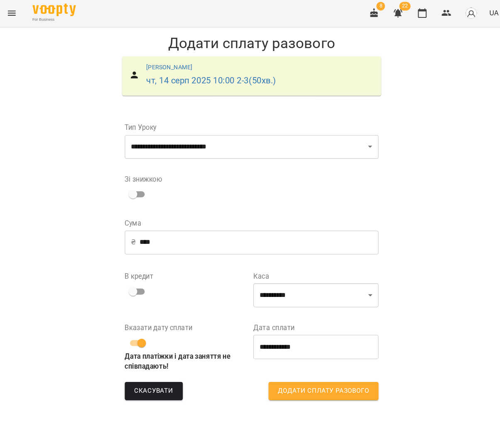
click at [157, 232] on input "****" at bounding box center [256, 233] width 229 height 23
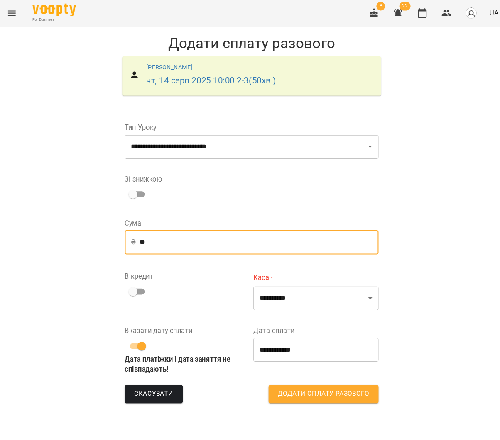
type input "*"
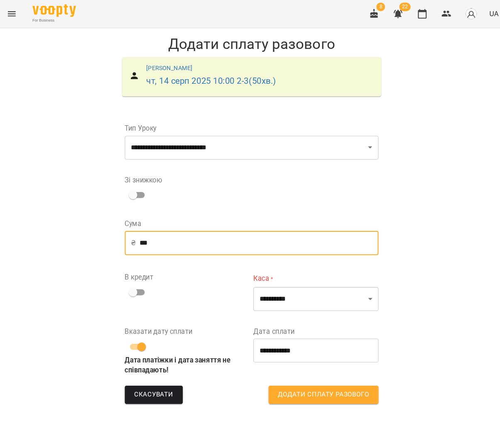
type input "***"
click at [133, 288] on div "В кредит" at bounding box center [188, 280] width 123 height 52
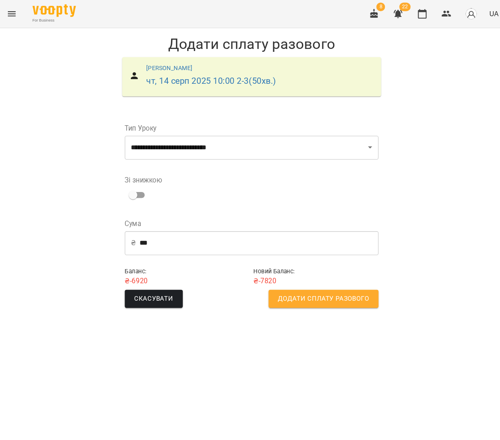
click at [286, 275] on div "Новий Баланс : ₴ -7820" at bounding box center [311, 265] width 123 height 22
click at [286, 279] on button "Додати сплату разового" at bounding box center [318, 286] width 105 height 17
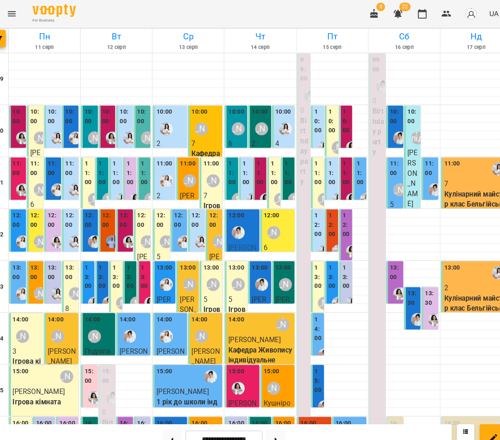
click at [268, 165] on label "11:00" at bounding box center [271, 166] width 7 height 27
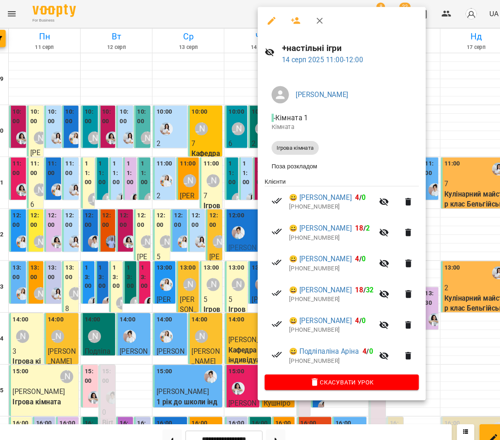
click at [184, 166] on div at bounding box center [250, 220] width 500 height 440
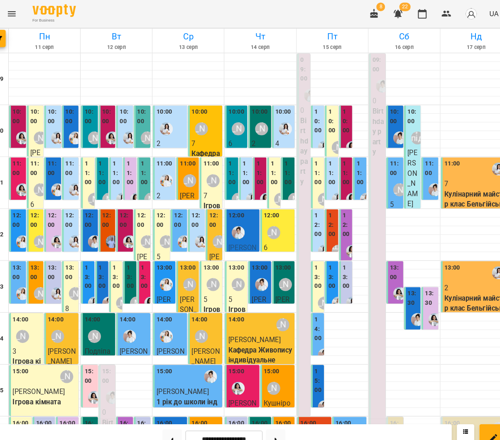
click at [227, 171] on label "11:00" at bounding box center [230, 166] width 7 height 27
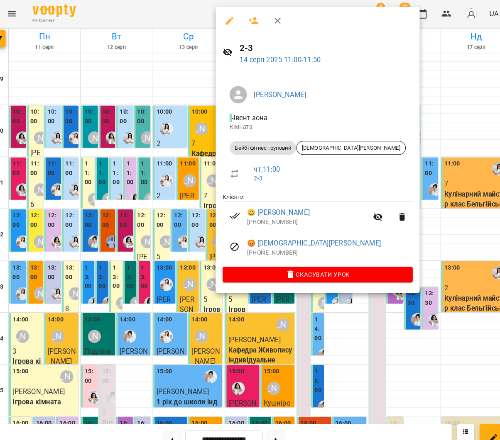
drag, startPoint x: 163, startPoint y: 168, endPoint x: 178, endPoint y: 167, distance: 14.9
click at [164, 168] on div at bounding box center [250, 220] width 500 height 440
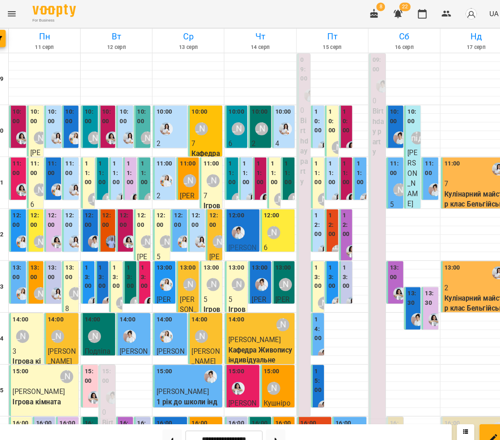
click at [281, 169] on label "11:00" at bounding box center [284, 166] width 7 height 27
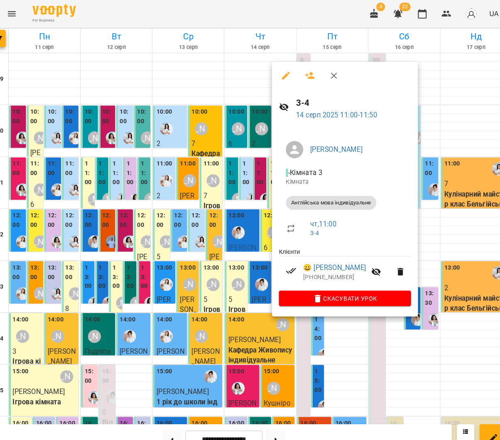
drag, startPoint x: 246, startPoint y: 169, endPoint x: 236, endPoint y: 170, distance: 10.4
click at [246, 169] on div at bounding box center [250, 220] width 500 height 440
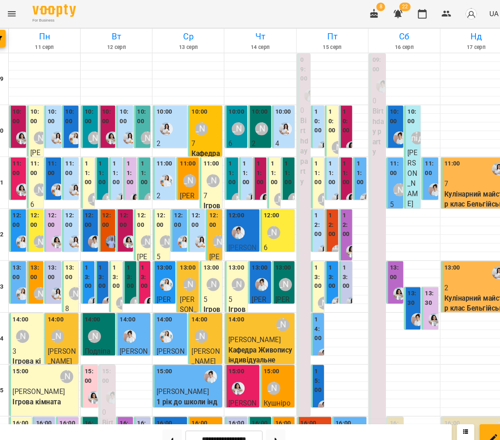
click at [241, 170] on label "11:00" at bounding box center [244, 166] width 7 height 27
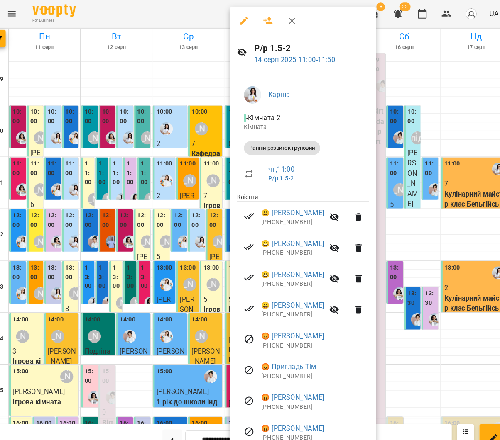
click at [198, 168] on div at bounding box center [250, 220] width 500 height 440
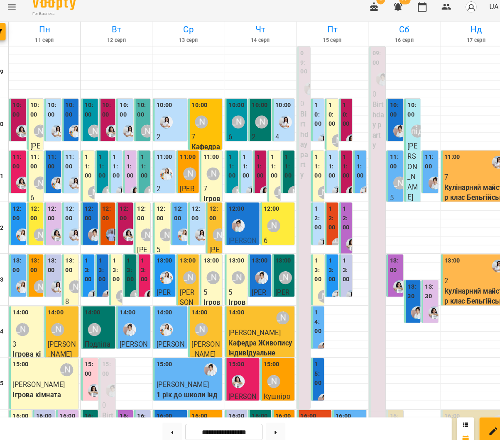
click at [268, 171] on label "11:00" at bounding box center [271, 166] width 7 height 27
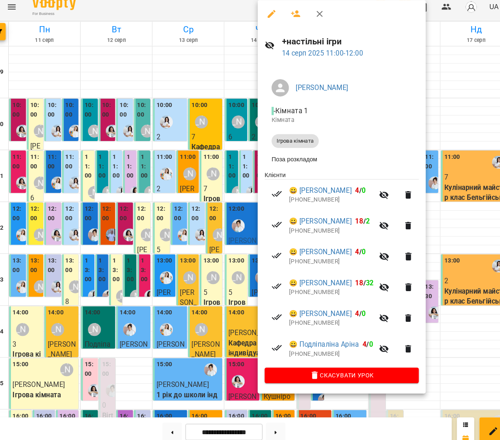
click at [219, 171] on div at bounding box center [250, 220] width 500 height 440
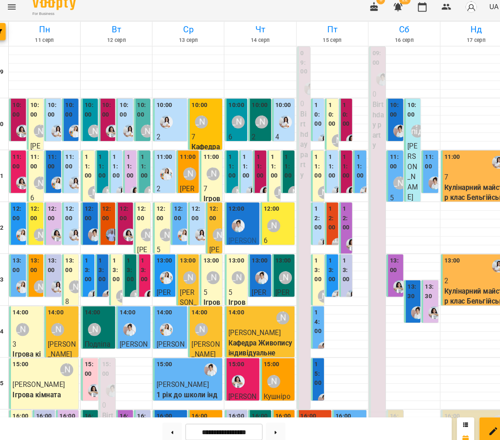
click at [254, 171] on label "11:00" at bounding box center [257, 166] width 7 height 27
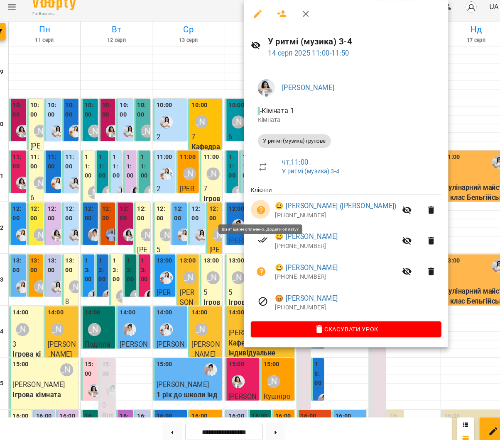
click at [254, 203] on icon "button" at bounding box center [259, 208] width 10 height 10
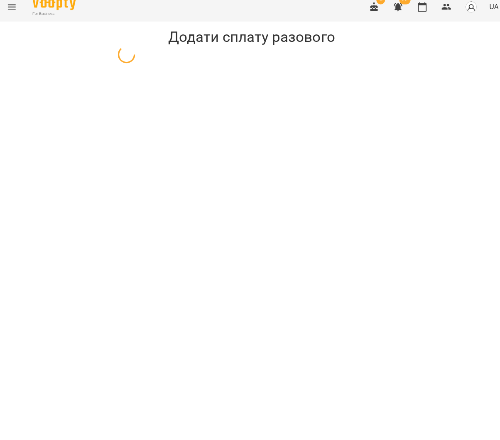
select select "**********"
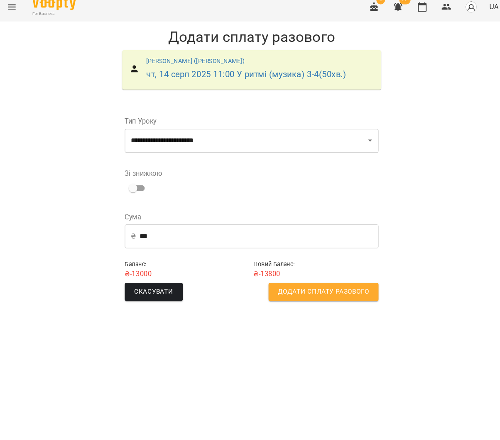
click at [292, 281] on span "Додати сплату разового" at bounding box center [318, 286] width 87 height 11
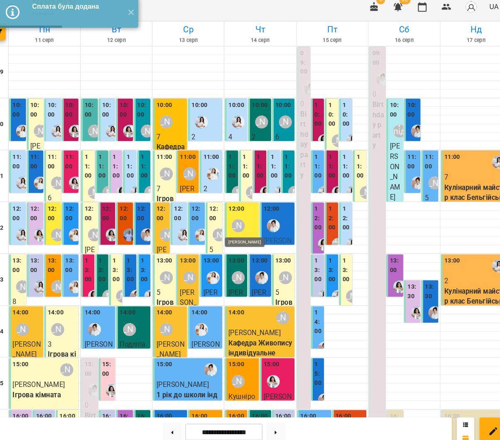
click at [234, 220] on div "[PERSON_NAME]" at bounding box center [237, 223] width 12 height 12
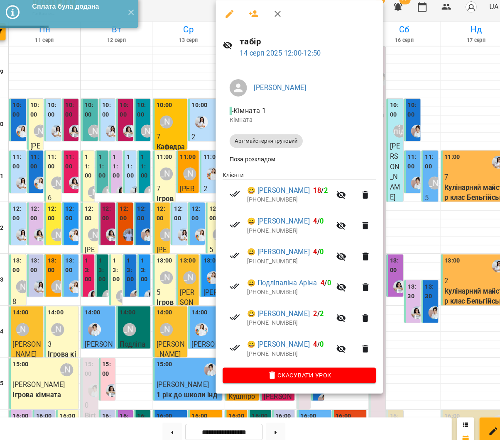
click at [146, 211] on div at bounding box center [250, 220] width 500 height 440
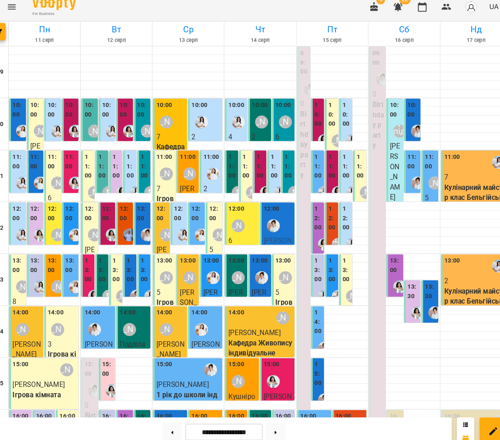
click at [254, 182] on div at bounding box center [263, 191] width 19 height 19
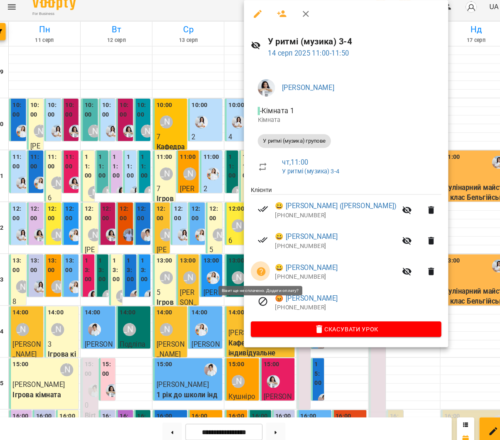
click at [255, 263] on icon "button" at bounding box center [259, 267] width 8 height 8
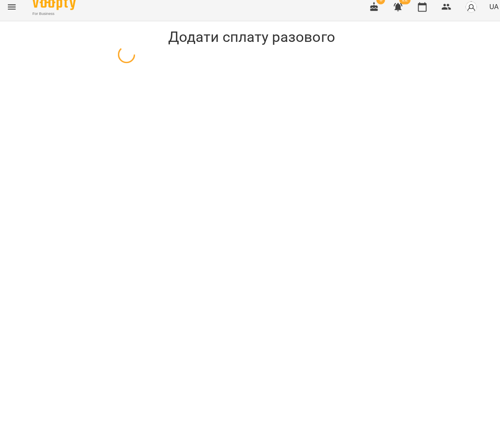
select select "**********"
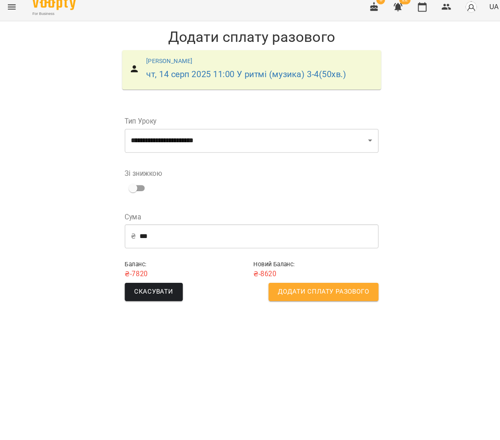
click at [303, 281] on span "Додати сплату разового" at bounding box center [318, 286] width 87 height 11
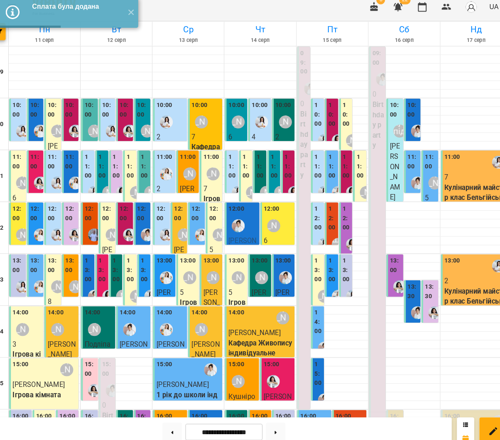
click at [235, 234] on span "[PERSON_NAME] ([PERSON_NAME])" at bounding box center [240, 257] width 27 height 47
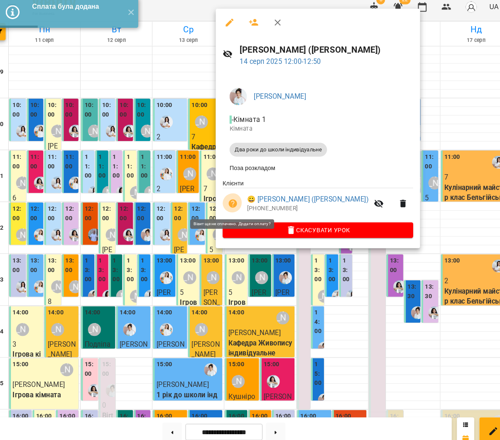
click at [222, 195] on button "button" at bounding box center [232, 202] width 20 height 20
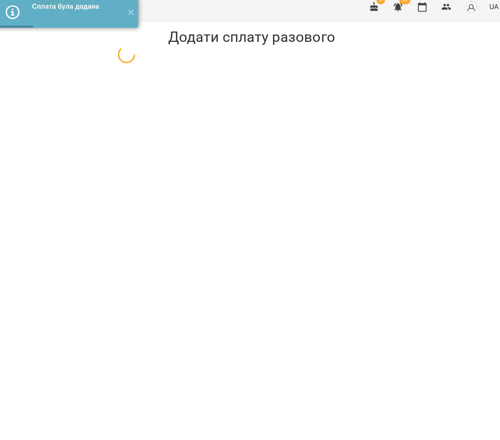
select select "**********"
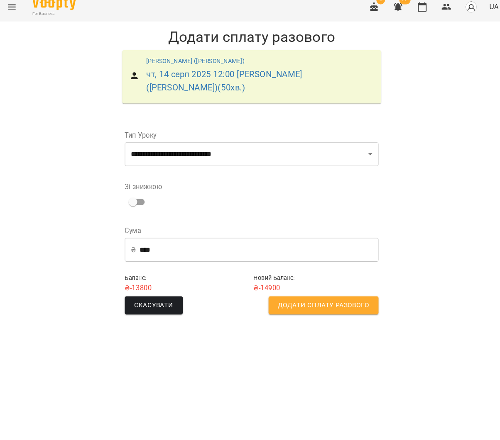
click at [278, 294] on span "Додати сплату разового" at bounding box center [318, 299] width 87 height 11
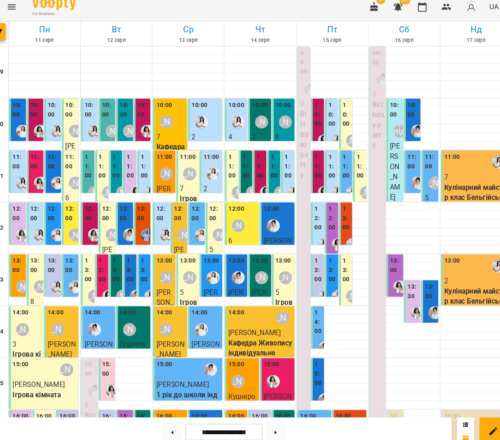
click at [231, 217] on div "[PERSON_NAME]" at bounding box center [237, 223] width 12 height 12
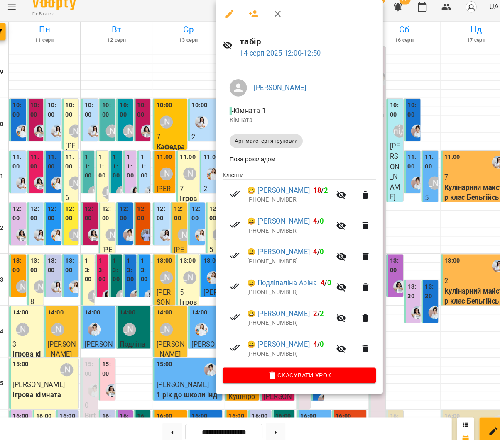
click at [167, 208] on div at bounding box center [250, 220] width 500 height 440
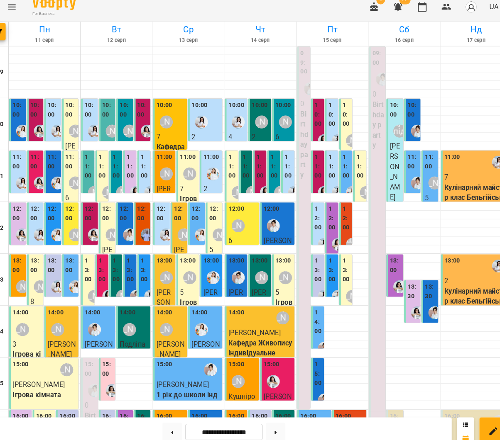
click at [283, 196] on div "10:00 4 Ранній розвиток груповий 10:00 Міс [PERSON_NAME] 2 Англійська мова інди…" at bounding box center [258, 325] width 69 height 548
click at [283, 200] on div at bounding box center [258, 204] width 68 height 8
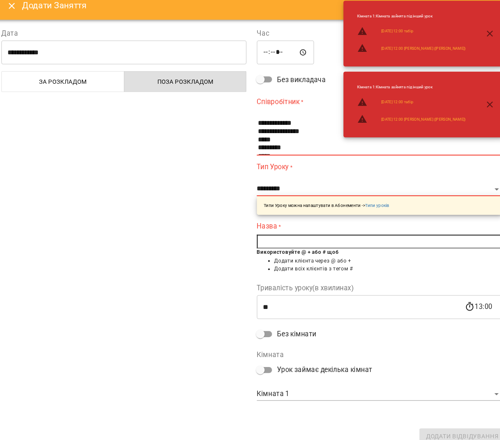
scroll to position [80, 0]
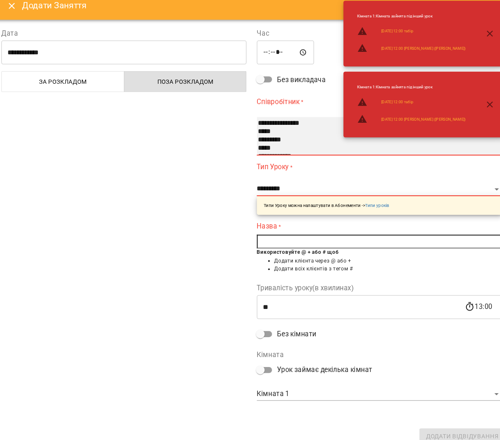
click at [280, 122] on option "**********" at bounding box center [367, 126] width 225 height 8
select select "**********"
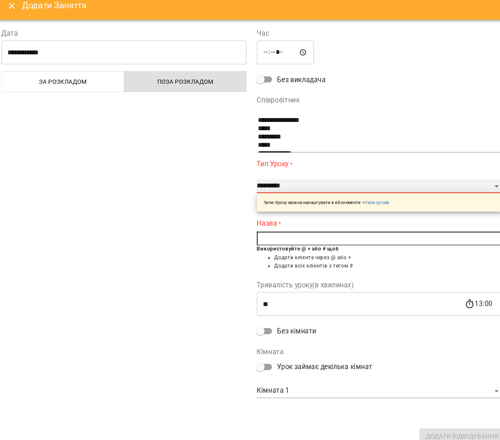
select select "**********"
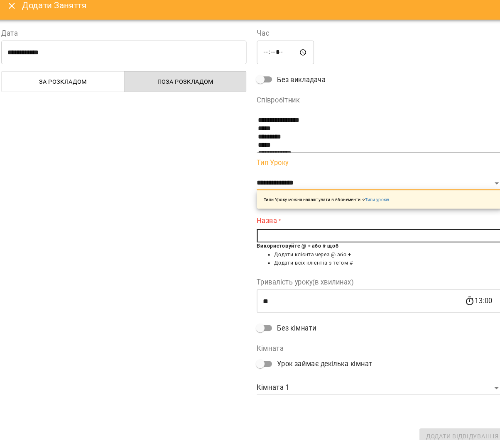
click at [314, 227] on input "text" at bounding box center [372, 233] width 235 height 13
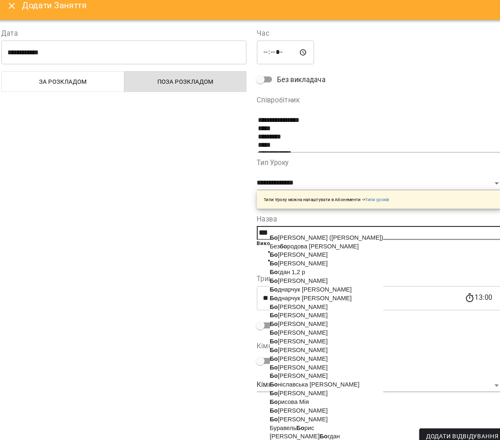
drag, startPoint x: 270, startPoint y: 303, endPoint x: 274, endPoint y: 307, distance: 5.6
click at [270, 303] on span "[PERSON_NAME]" at bounding box center [295, 301] width 56 height 7
type input "**********"
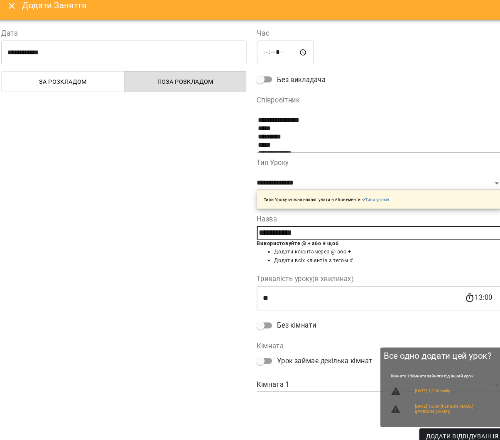
click at [417, 421] on span "Додати Відвідування" at bounding box center [451, 426] width 69 height 10
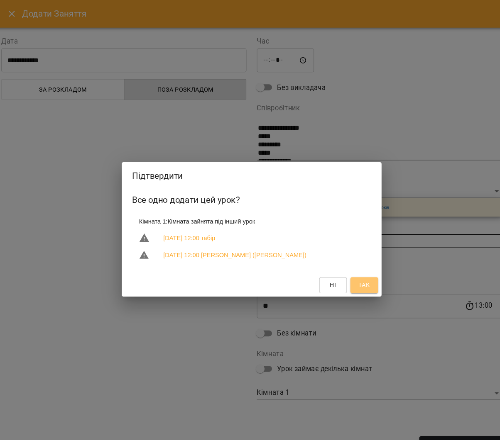
click at [352, 270] on span "Так" at bounding box center [357, 273] width 11 height 10
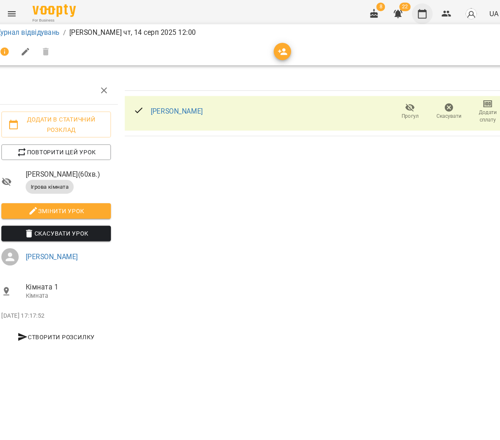
click at [408, 12] on icon "button" at bounding box center [413, 13] width 10 height 10
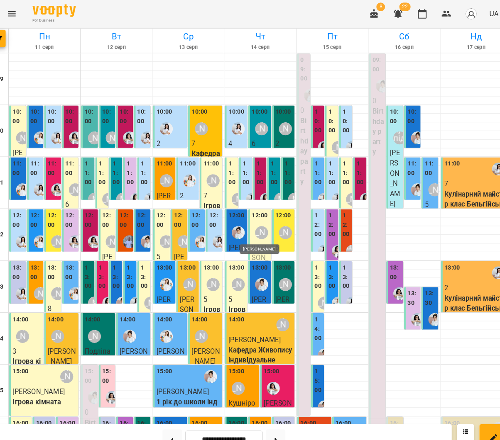
click at [253, 225] on div "[PERSON_NAME]" at bounding box center [259, 223] width 12 height 12
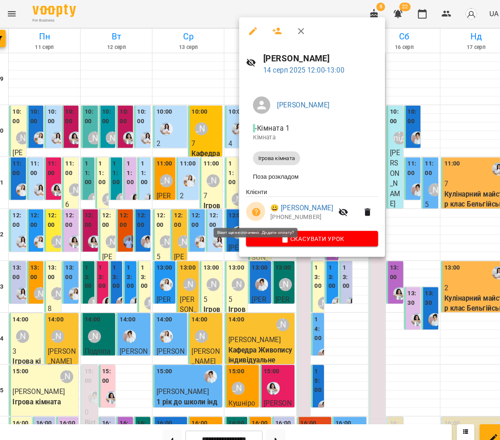
click at [249, 202] on icon "button" at bounding box center [254, 204] width 10 height 10
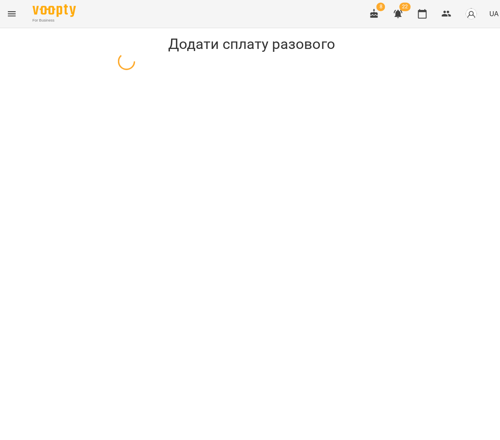
select select "**********"
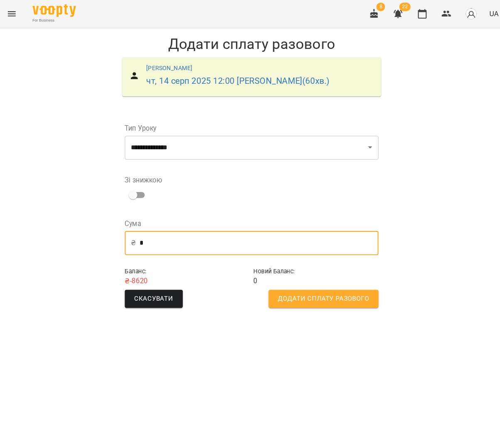
drag, startPoint x: 135, startPoint y: 234, endPoint x: 156, endPoint y: 238, distance: 21.1
click at [142, 234] on input "*" at bounding box center [256, 233] width 229 height 23
drag, startPoint x: 134, startPoint y: 233, endPoint x: 183, endPoint y: 224, distance: 49.7
click at [142, 232] on input "*" at bounding box center [256, 233] width 229 height 23
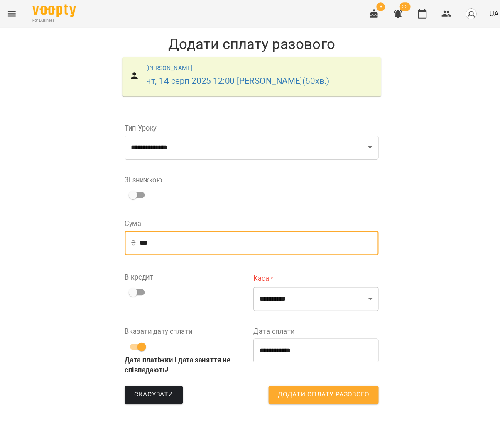
type input "***"
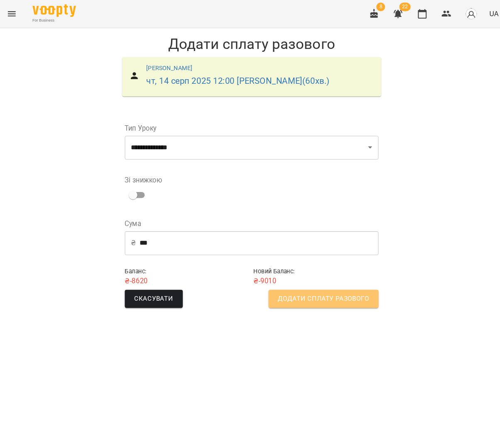
click at [312, 289] on span "Додати сплату разового" at bounding box center [318, 286] width 87 height 11
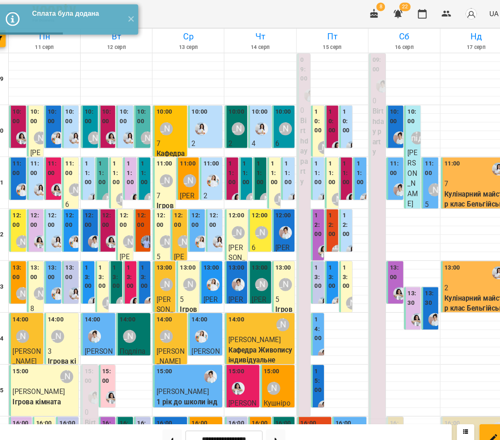
click at [323, 115] on label "10:00" at bounding box center [326, 116] width 7 height 27
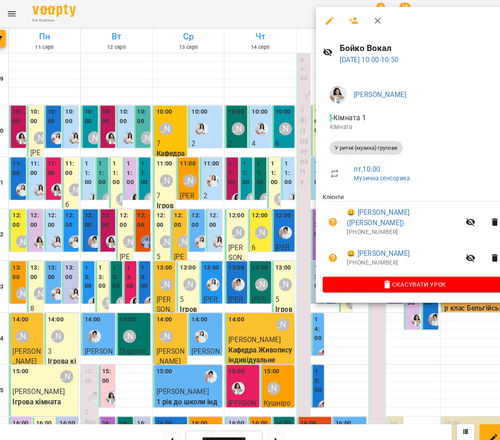
click at [324, 209] on icon "button" at bounding box center [328, 213] width 8 height 8
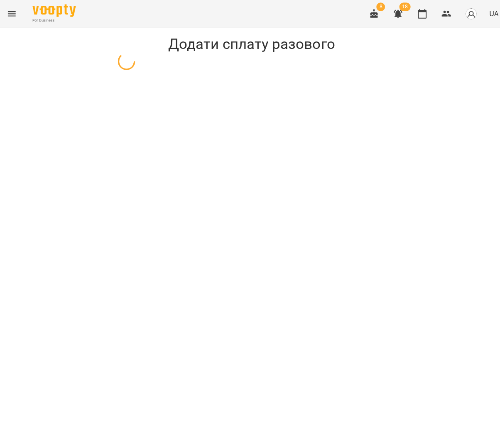
select select "**********"
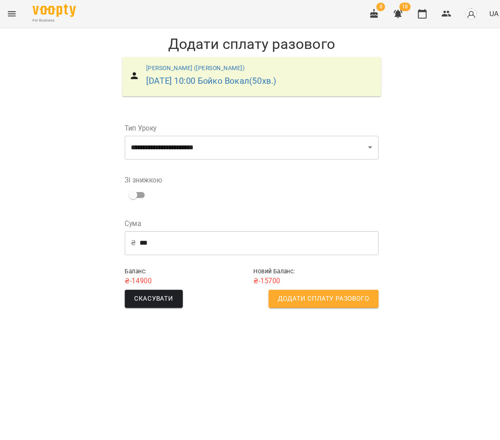
click at [310, 287] on span "Додати сплату разового" at bounding box center [318, 286] width 87 height 11
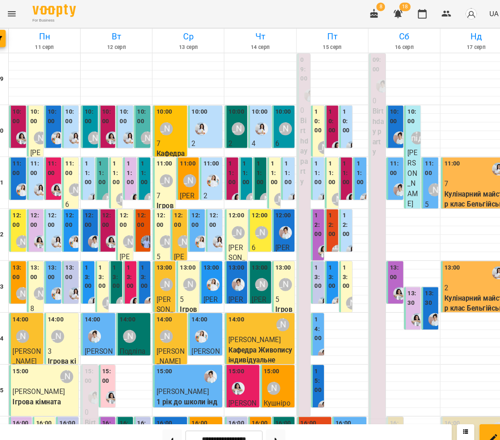
click at [323, 117] on label "10:00" at bounding box center [326, 116] width 7 height 27
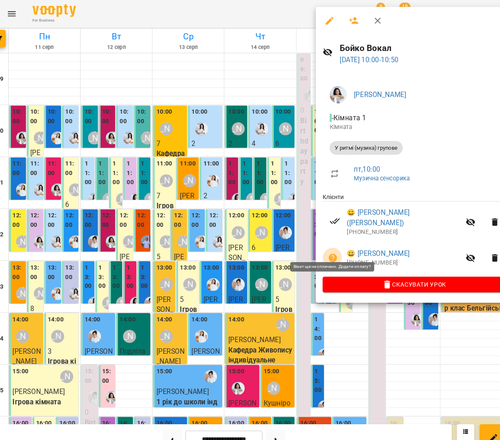
click at [323, 243] on icon "button" at bounding box center [328, 248] width 10 height 10
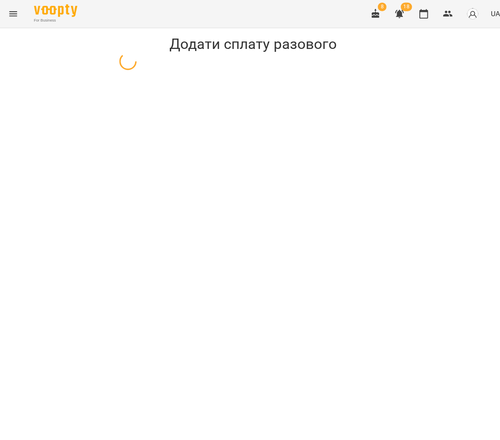
select select "**********"
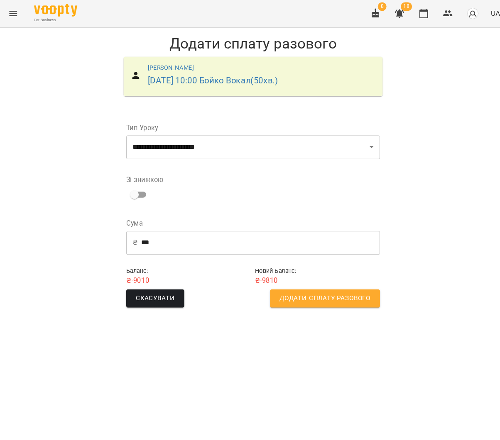
click at [303, 287] on span "Додати сплату разового" at bounding box center [318, 286] width 87 height 11
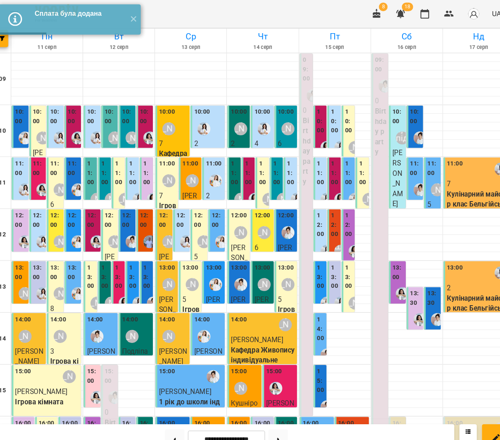
click at [310, 125] on label "10:00" at bounding box center [313, 116] width 7 height 27
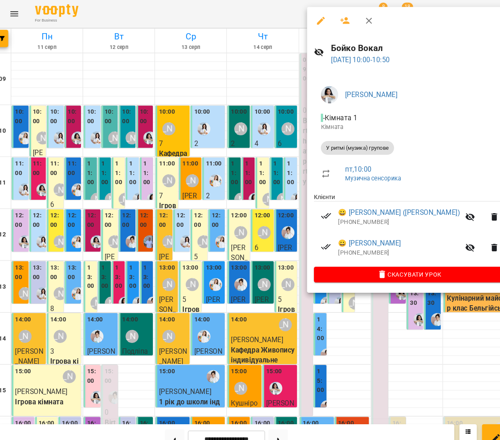
click at [241, 151] on div at bounding box center [250, 220] width 500 height 440
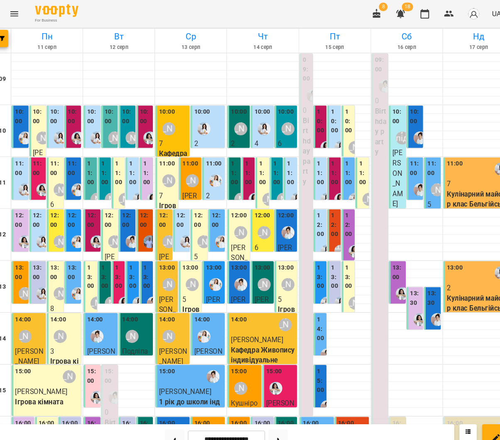
click at [350, 172] on label "11:00" at bounding box center [353, 166] width 7 height 27
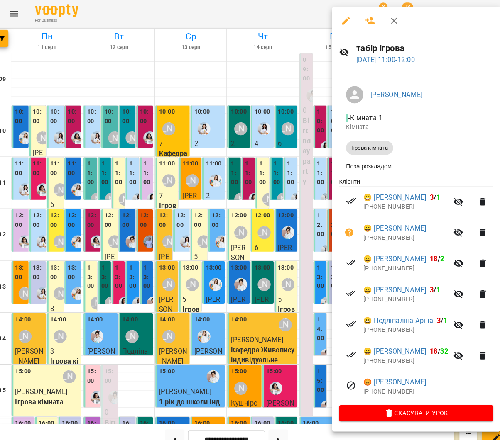
click at [344, 217] on div at bounding box center [342, 223] width 23 height 20
click at [337, 220] on icon "button" at bounding box center [341, 223] width 8 height 8
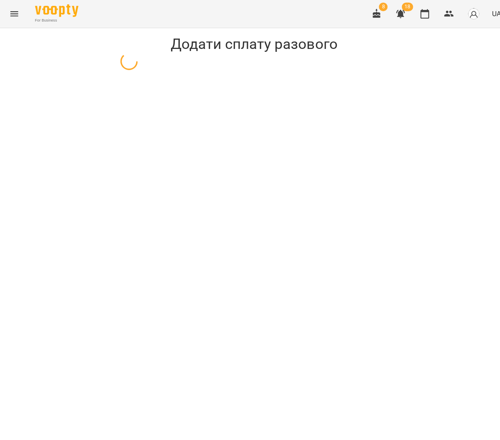
select select "**********"
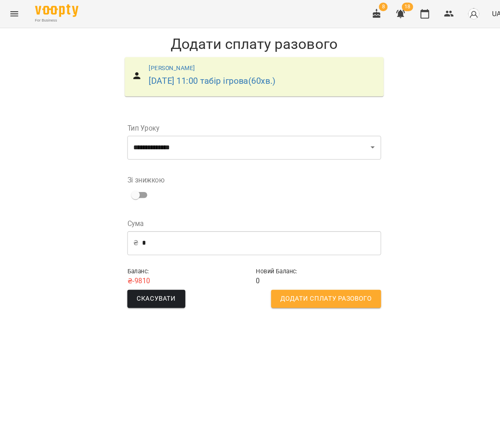
click at [135, 230] on div "₴ * ​" at bounding box center [249, 233] width 243 height 23
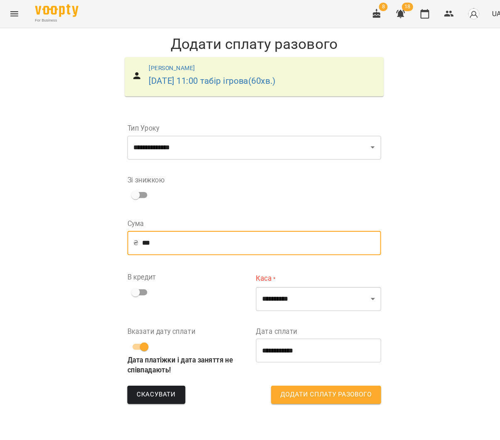
type input "***"
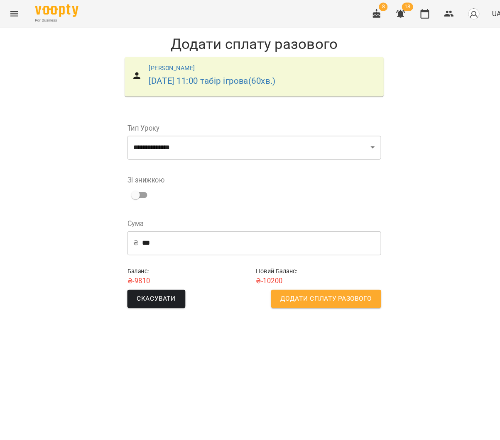
click at [300, 282] on span "Додати сплату разового" at bounding box center [318, 286] width 87 height 11
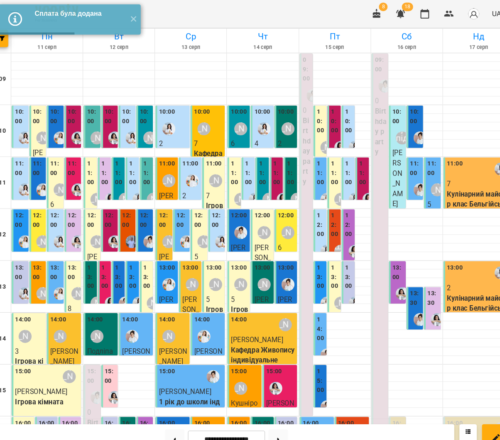
click at [310, 169] on label "11:00" at bounding box center [313, 166] width 7 height 27
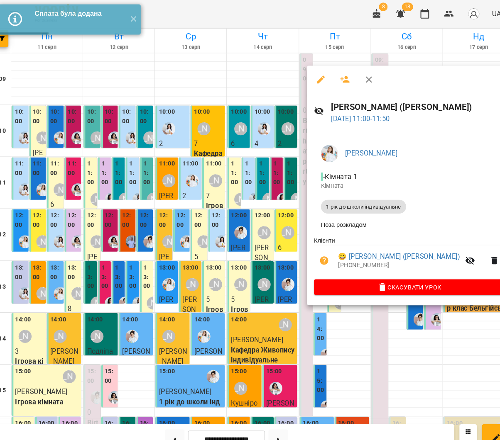
click at [307, 256] on div at bounding box center [318, 250] width 23 height 20
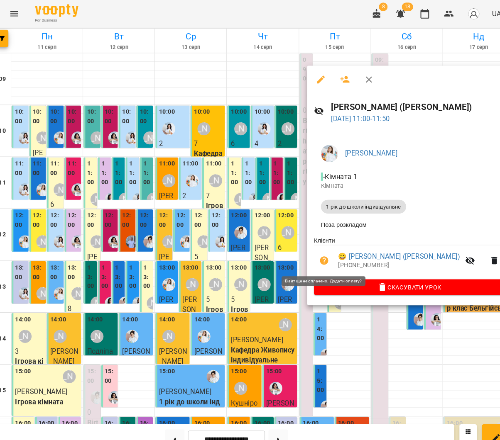
click at [313, 251] on icon "button" at bounding box center [317, 250] width 8 height 8
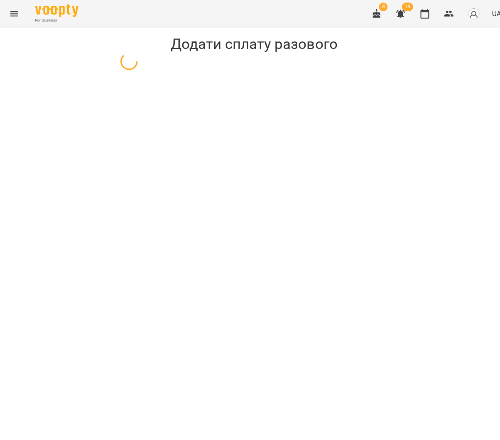
select select "**********"
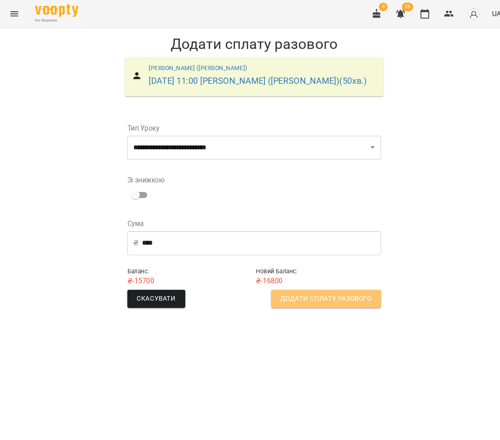
click at [275, 285] on span "Додати сплату разового" at bounding box center [318, 286] width 87 height 11
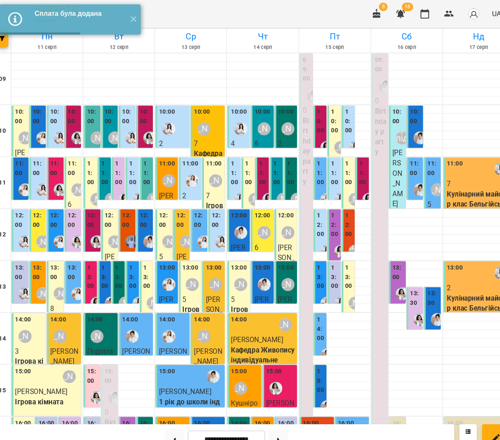
click at [323, 233] on div at bounding box center [332, 241] width 19 height 19
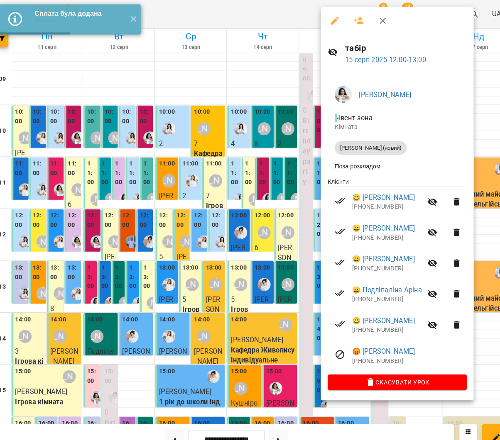
click at [196, 201] on div at bounding box center [250, 220] width 500 height 440
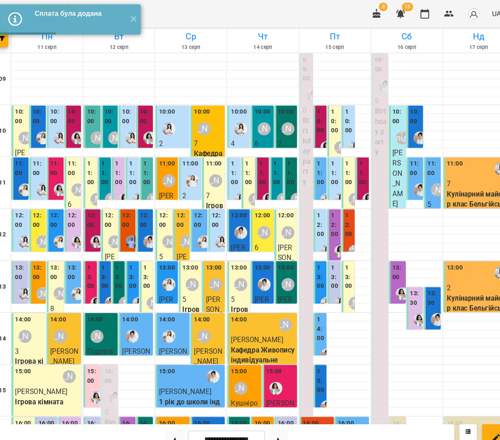
click at [337, 212] on label "12:00" at bounding box center [340, 215] width 7 height 27
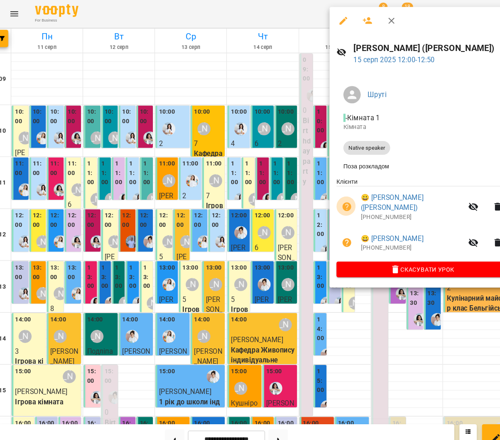
click at [334, 196] on icon "button" at bounding box center [338, 198] width 8 height 8
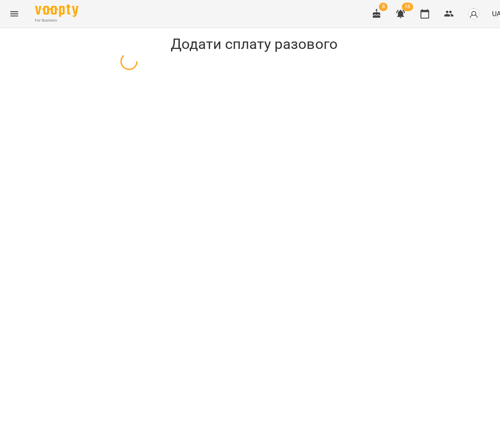
select select "**********"
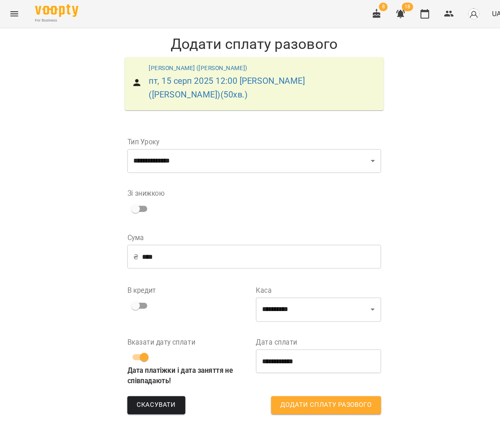
click at [167, 236] on input "****" at bounding box center [256, 246] width 229 height 23
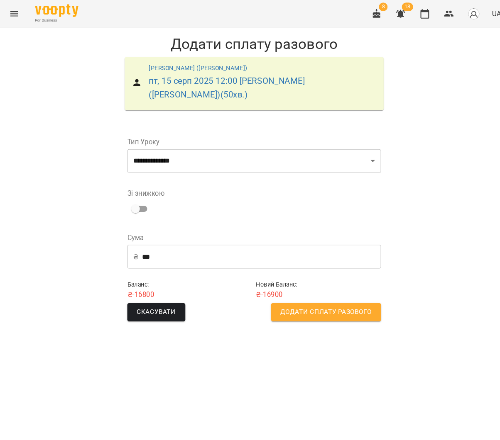
click at [150, 235] on input "***" at bounding box center [256, 246] width 229 height 23
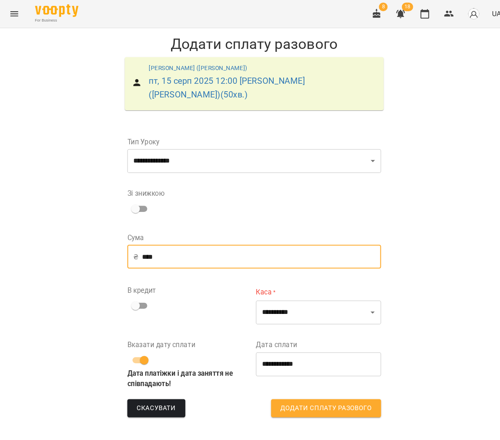
type input "****"
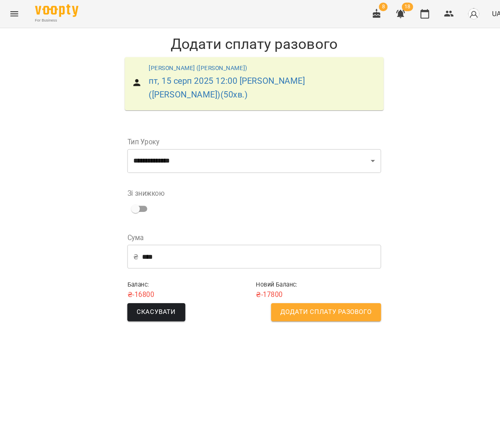
click at [292, 294] on span "Додати сплату разового" at bounding box center [318, 299] width 87 height 11
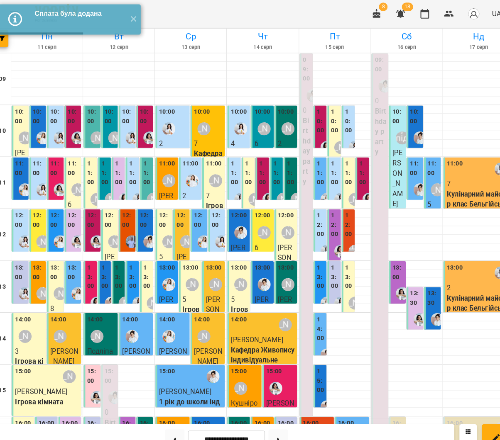
click at [337, 220] on label "12:00" at bounding box center [340, 215] width 7 height 27
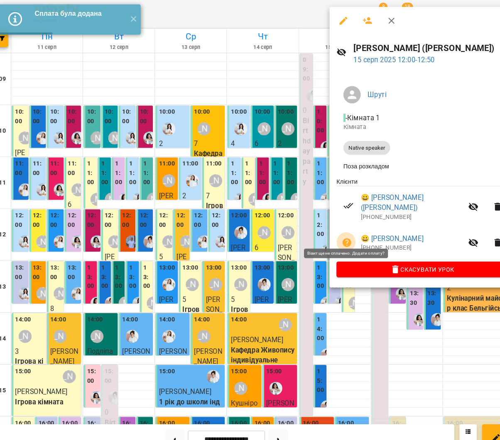
click at [334, 229] on icon "button" at bounding box center [338, 233] width 8 height 8
select select "**********"
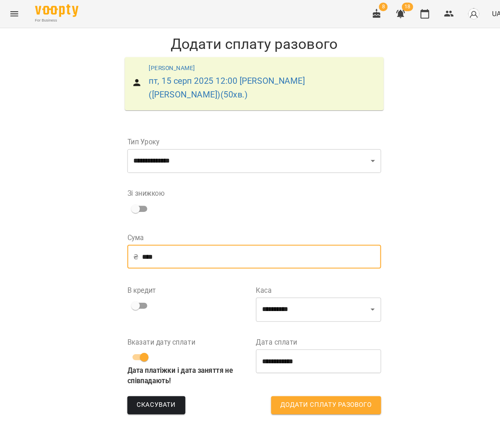
click at [154, 236] on input "****" at bounding box center [256, 246] width 229 height 23
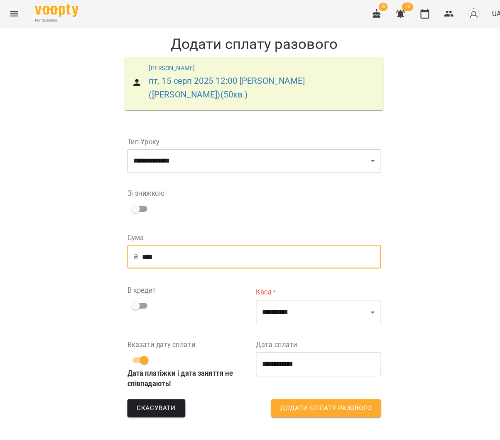
type input "****"
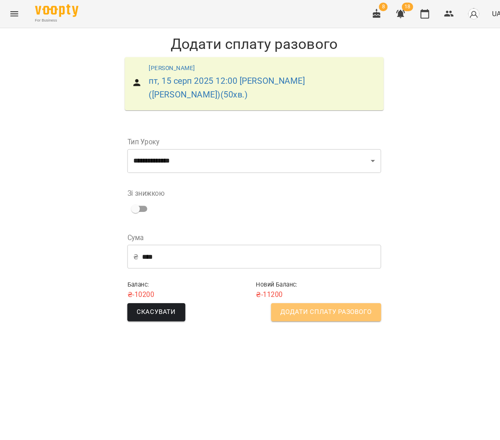
click at [290, 294] on span "Додати сплату разового" at bounding box center [318, 299] width 87 height 11
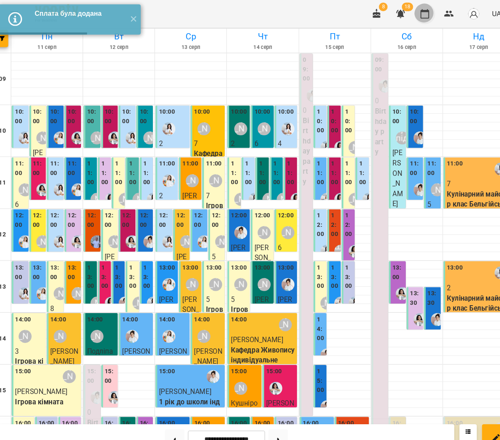
click at [410, 12] on icon "button" at bounding box center [413, 13] width 10 height 10
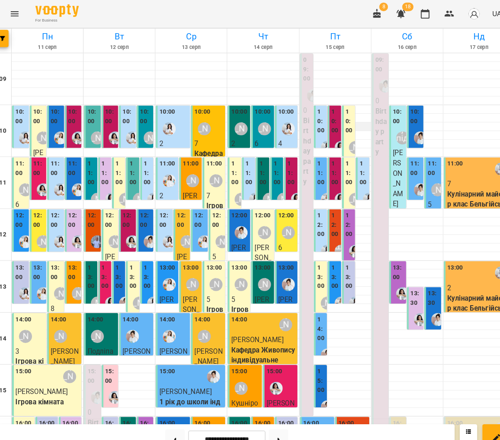
scroll to position [64, 0]
click at [273, 412] on div "**********" at bounding box center [223, 421] width 436 height 28
click at [271, 412] on div "**********" at bounding box center [223, 421] width 436 height 28
click at [271, 415] on button at bounding box center [272, 421] width 19 height 18
type input "**********"
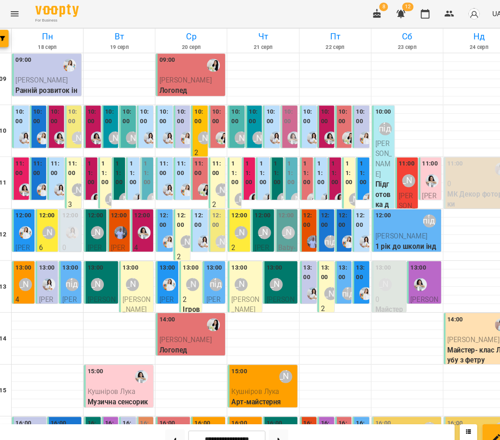
scroll to position [0, 0]
click at [57, 118] on label "10:00" at bounding box center [59, 112] width 11 height 18
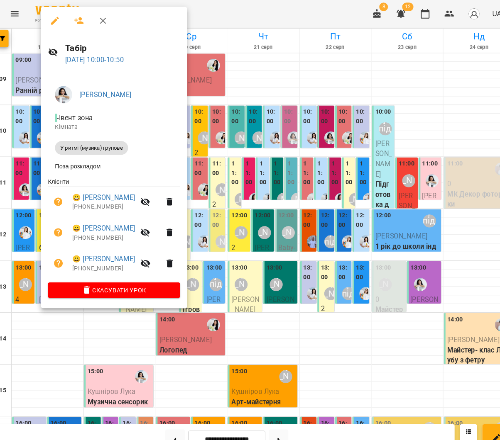
click at [77, 19] on icon "button" at bounding box center [81, 20] width 9 height 7
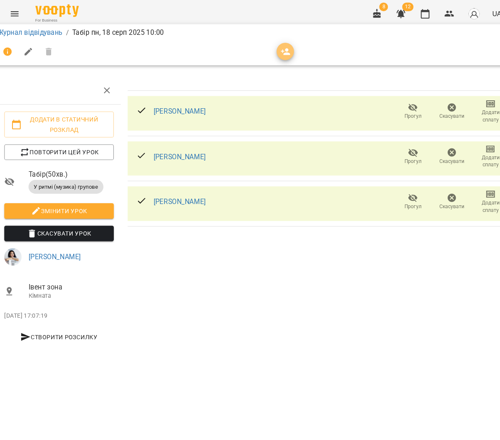
click at [276, 46] on span "button" at bounding box center [279, 50] width 17 height 10
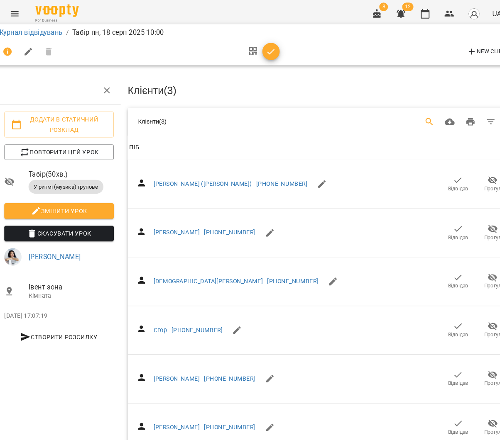
click at [416, 108] on button "Search" at bounding box center [417, 117] width 20 height 20
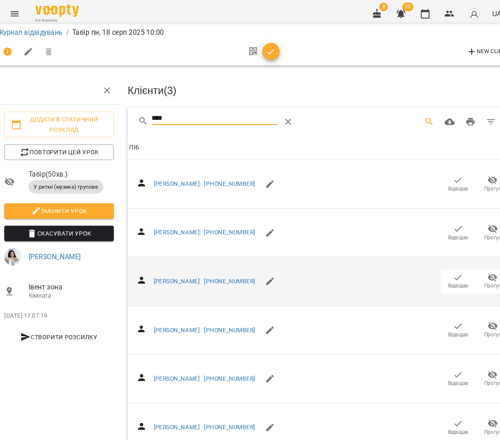
type input "****"
click at [441, 263] on icon "button" at bounding box center [444, 265] width 7 height 5
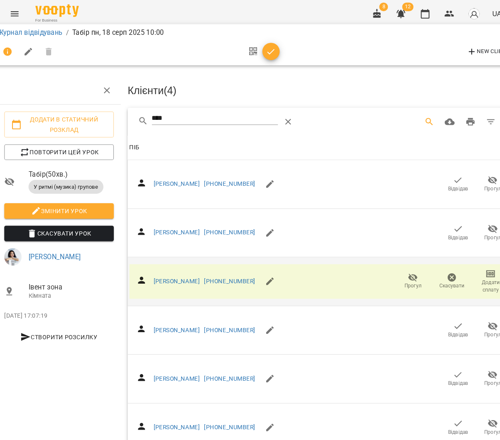
click at [257, 54] on button "button" at bounding box center [265, 49] width 17 height 17
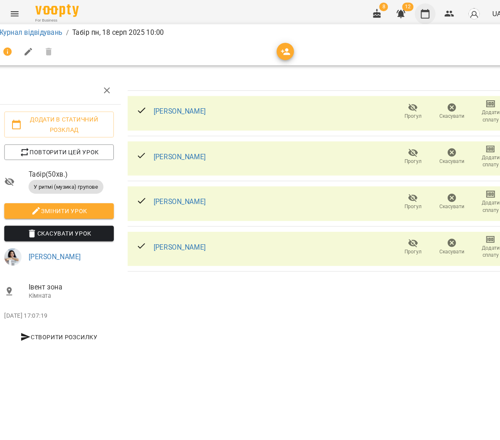
click at [410, 15] on icon "button" at bounding box center [413, 13] width 10 height 10
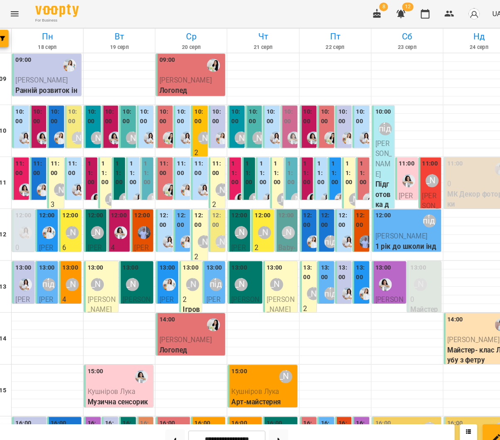
click at [38, 117] on label "10:00" at bounding box center [43, 112] width 11 height 18
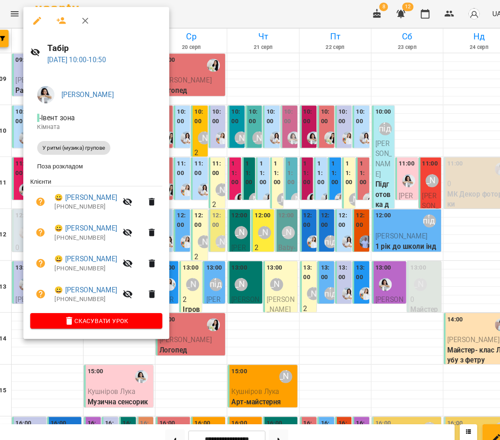
click at [5, 116] on div at bounding box center [250, 220] width 500 height 440
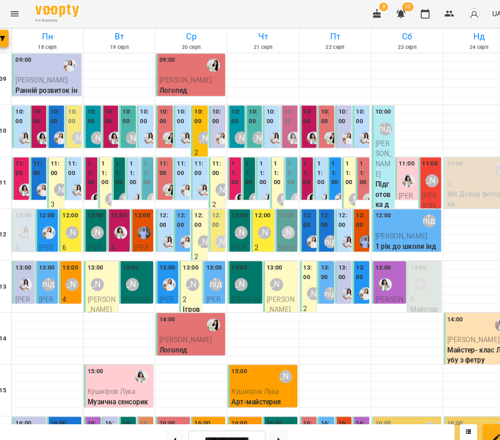
click at [54, 165] on label "11:00" at bounding box center [59, 162] width 11 height 18
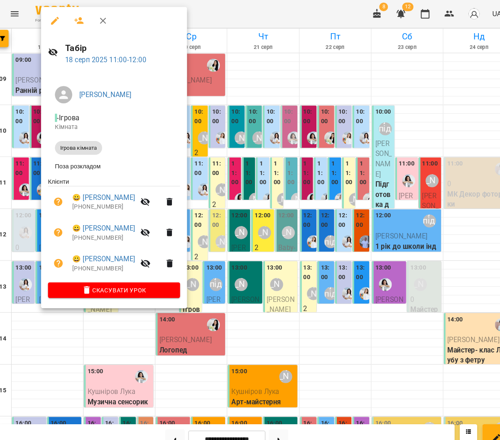
click at [77, 17] on icon "button" at bounding box center [82, 20] width 10 height 10
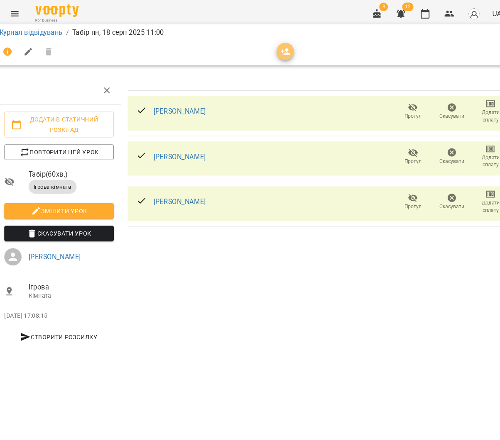
click at [275, 45] on icon "button" at bounding box center [280, 50] width 10 height 10
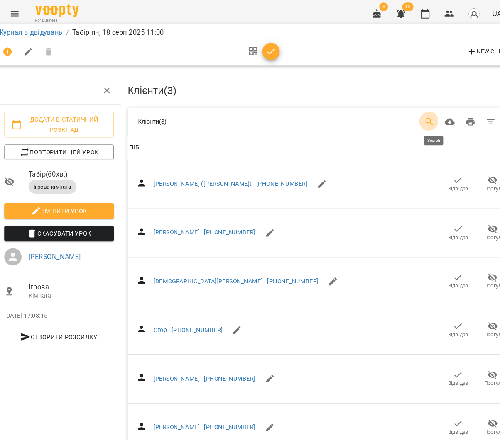
click at [411, 120] on button "Search" at bounding box center [417, 117] width 20 height 20
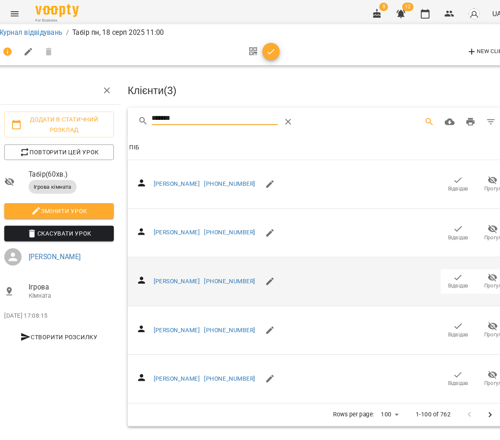
type input "*******"
click at [439, 271] on span "Відвідав" at bounding box center [445, 274] width 20 height 7
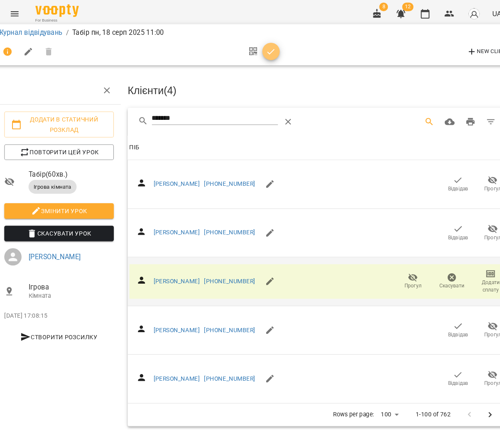
drag, startPoint x: 257, startPoint y: 57, endPoint x: 354, endPoint y: 38, distance: 98.9
click at [257, 57] on button "button" at bounding box center [265, 49] width 17 height 17
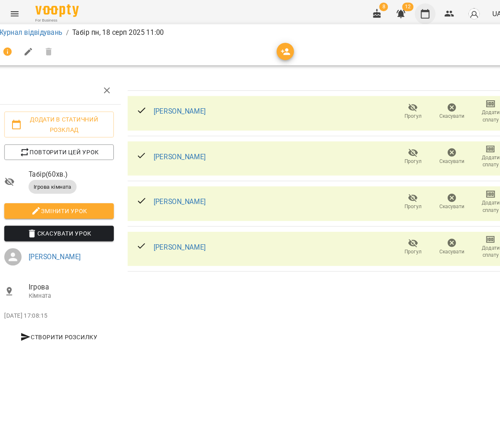
click at [408, 14] on icon "button" at bounding box center [413, 13] width 10 height 10
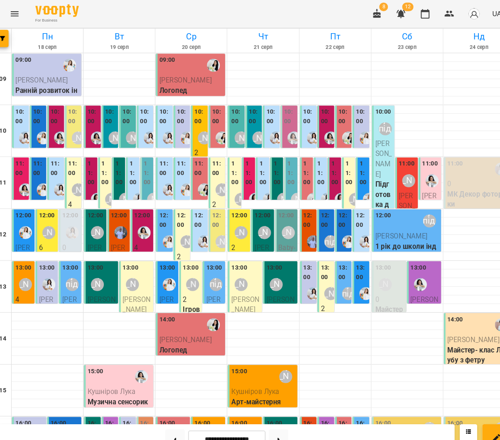
click at [58, 176] on img "Каріна" at bounding box center [64, 182] width 12 height 12
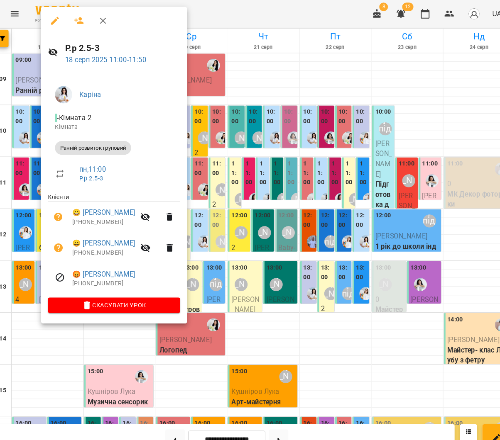
click at [31, 178] on div at bounding box center [250, 220] width 500 height 440
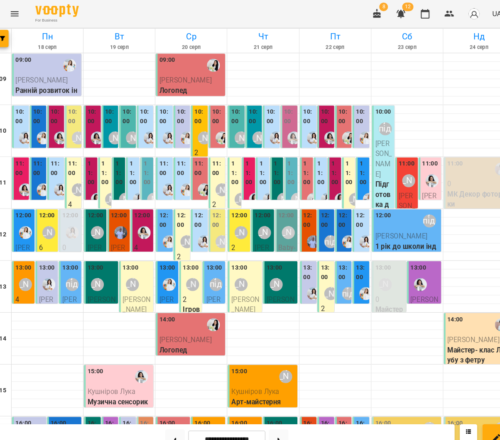
click at [41, 177] on img "Юлія Масющенко" at bounding box center [47, 182] width 12 height 12
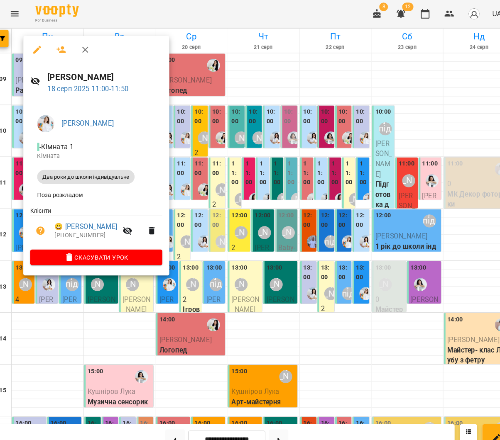
click at [258, 200] on div at bounding box center [250, 220] width 500 height 440
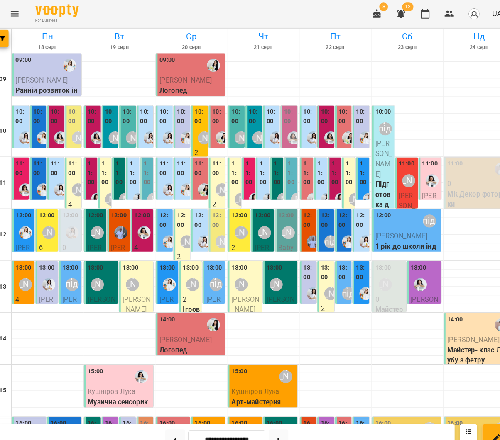
click at [71, 173] on div "[PERSON_NAME]" at bounding box center [80, 182] width 19 height 19
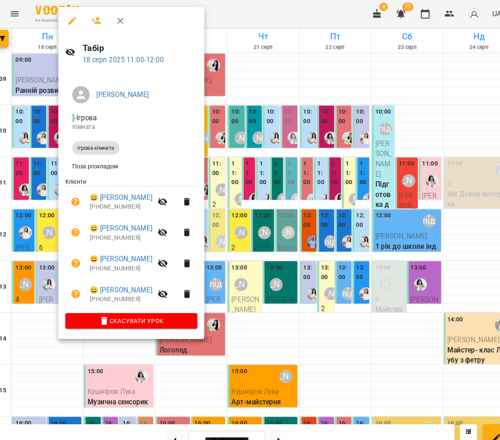
drag, startPoint x: 309, startPoint y: 213, endPoint x: 120, endPoint y: 225, distance: 189.2
click at [309, 213] on div at bounding box center [250, 220] width 500 height 440
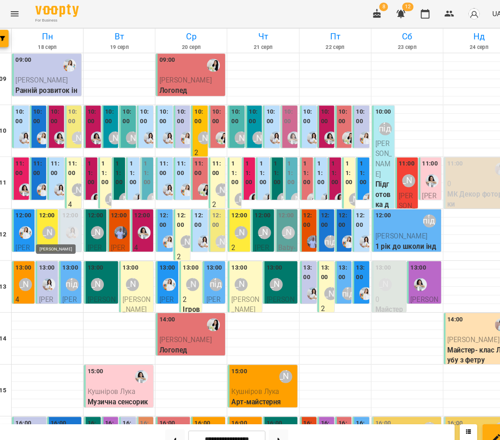
click at [51, 217] on div "[PERSON_NAME]" at bounding box center [52, 223] width 12 height 12
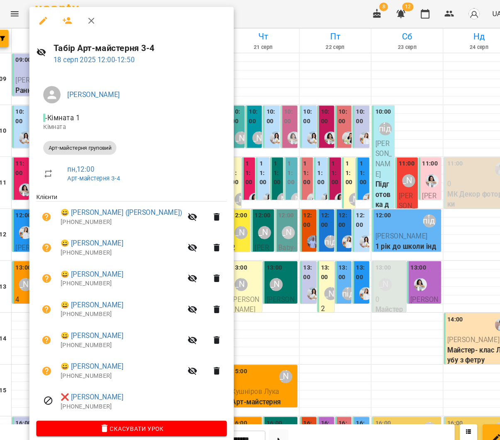
click at [61, 24] on button "button" at bounding box center [71, 20] width 20 height 20
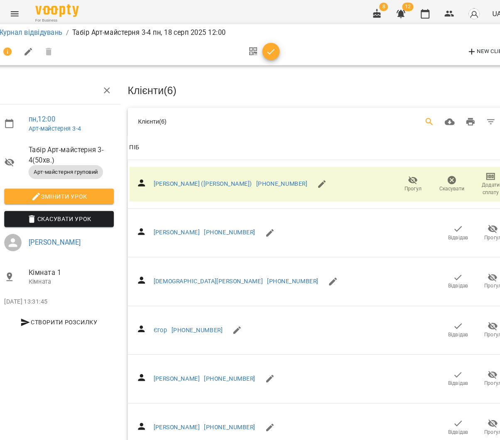
click at [419, 112] on icon "Search" at bounding box center [417, 117] width 10 height 10
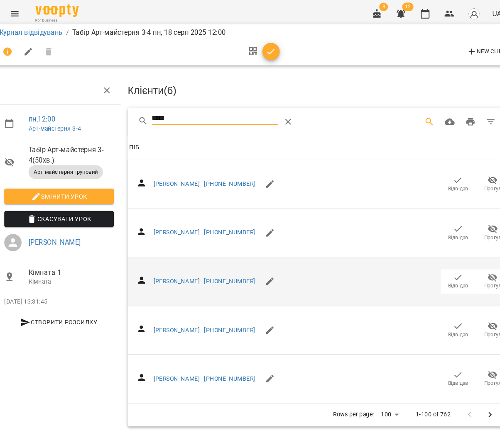
type input "*****"
click at [433, 261] on span "Відвідав" at bounding box center [444, 269] width 23 height 17
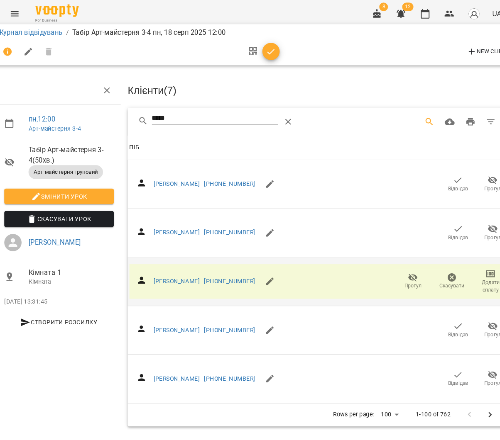
click at [261, 53] on icon "button" at bounding box center [266, 50] width 10 height 10
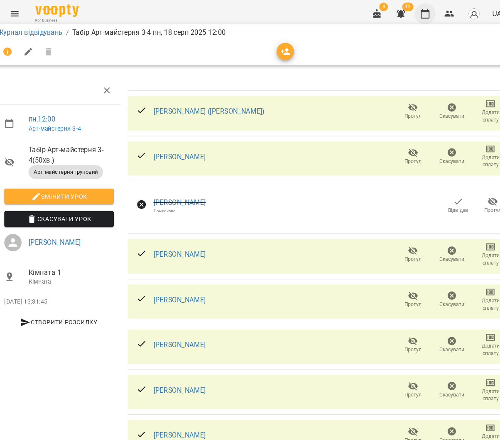
click at [408, 10] on icon "button" at bounding box center [413, 13] width 10 height 10
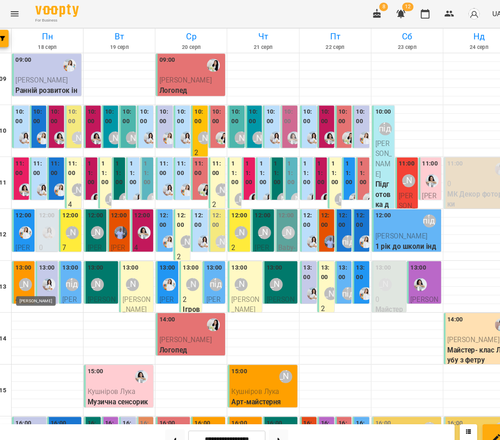
click at [25, 269] on div "[PERSON_NAME]" at bounding box center [30, 273] width 12 height 12
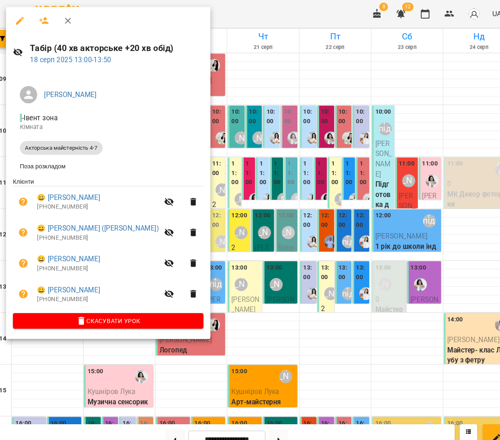
click at [41, 14] on button "button" at bounding box center [48, 20] width 20 height 20
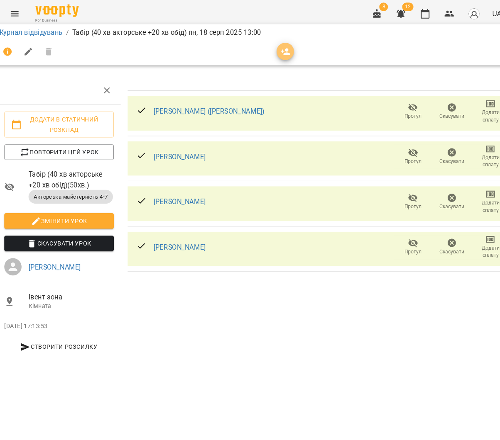
click at [275, 49] on icon "button" at bounding box center [280, 50] width 10 height 10
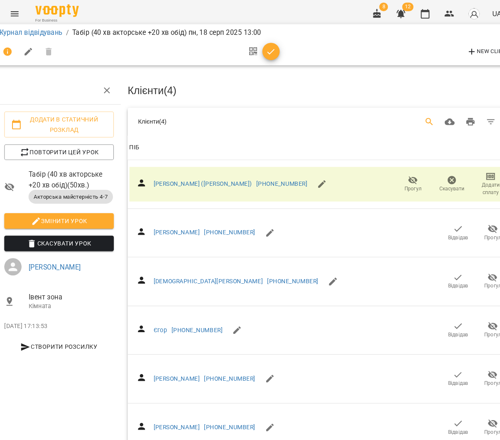
click at [411, 109] on button "Search" at bounding box center [417, 117] width 20 height 20
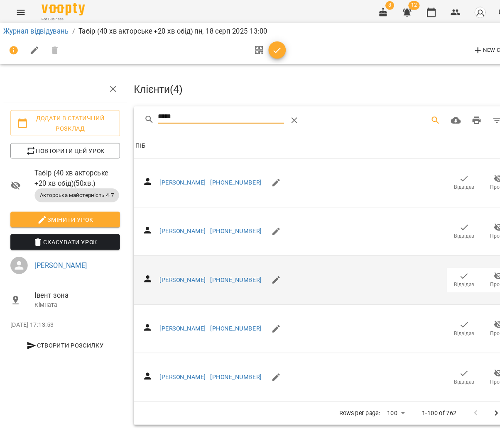
type input "*****"
click at [436, 271] on span "Відвідав" at bounding box center [445, 274] width 20 height 7
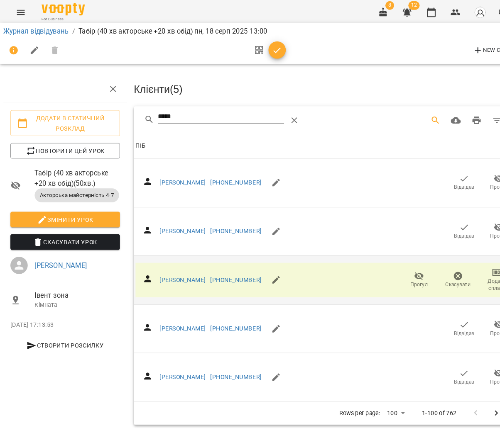
drag, startPoint x: 269, startPoint y: 50, endPoint x: 325, endPoint y: 49, distance: 56.0
click at [269, 50] on span "button" at bounding box center [265, 50] width 17 height 10
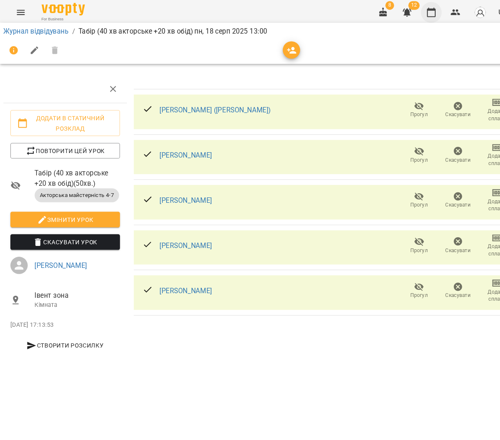
click at [418, 14] on icon "button" at bounding box center [413, 13] width 10 height 10
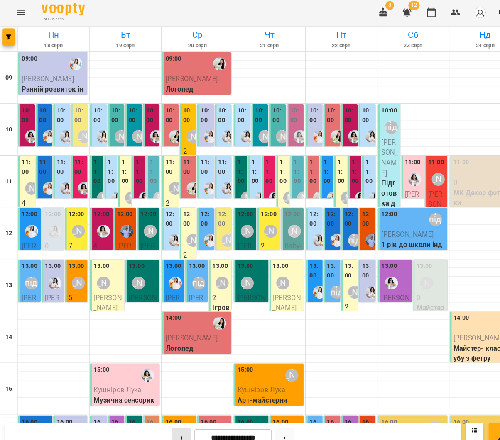
click at [174, 414] on button at bounding box center [173, 421] width 19 height 18
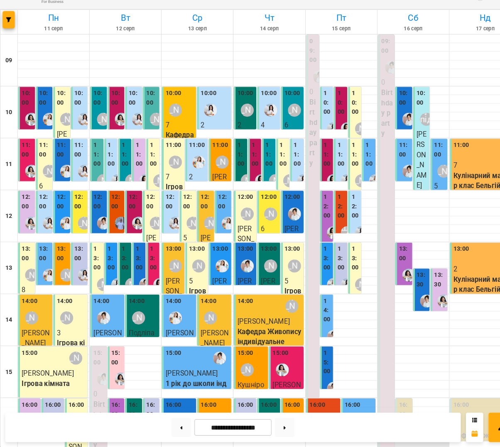
scroll to position [9, 0]
click at [268, 419] on button at bounding box center [272, 428] width 19 height 18
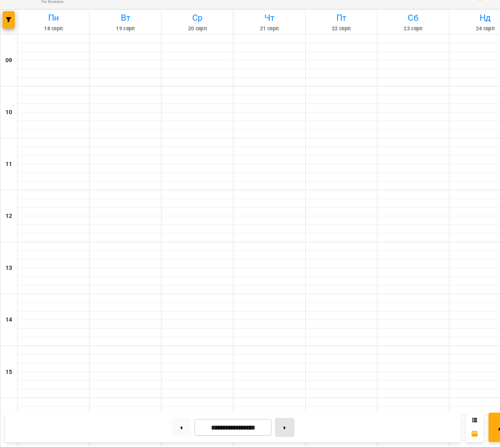
type input "**********"
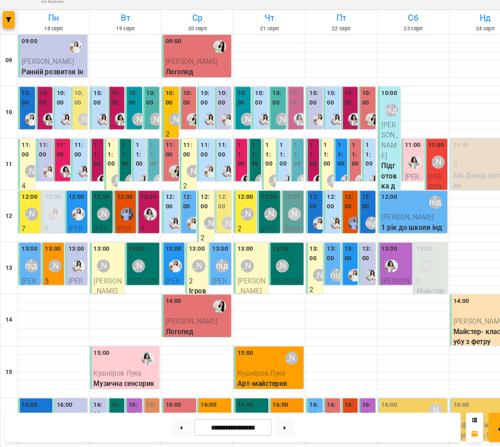
click at [46, 153] on label "11:00" at bounding box center [43, 162] width 11 height 18
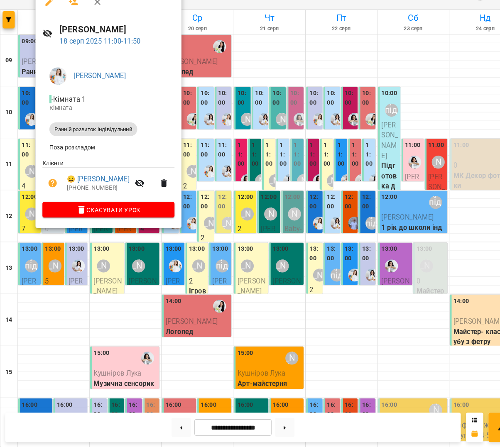
drag, startPoint x: 215, startPoint y: 166, endPoint x: 242, endPoint y: 166, distance: 27.4
click at [215, 166] on div at bounding box center [250, 223] width 500 height 447
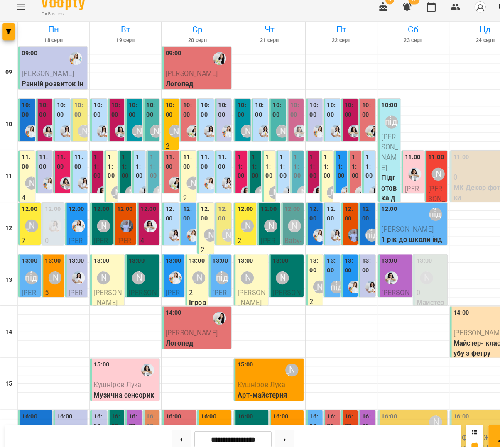
click at [198, 155] on div "11:00" at bounding box center [197, 163] width 11 height 20
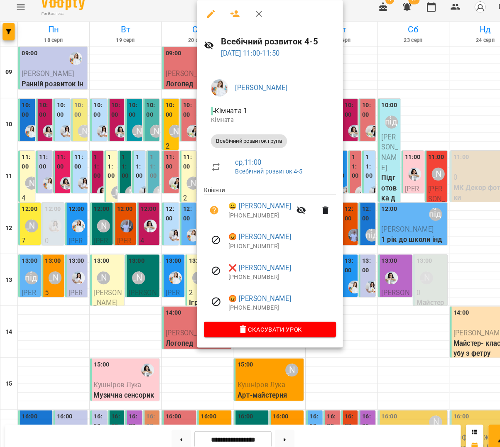
drag, startPoint x: 162, startPoint y: 153, endPoint x: 267, endPoint y: 151, distance: 105.0
click at [162, 153] on div at bounding box center [250, 223] width 500 height 447
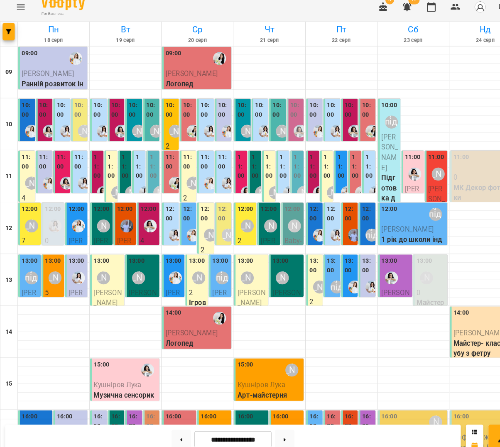
click at [339, 202] on label "12:00" at bounding box center [335, 211] width 11 height 18
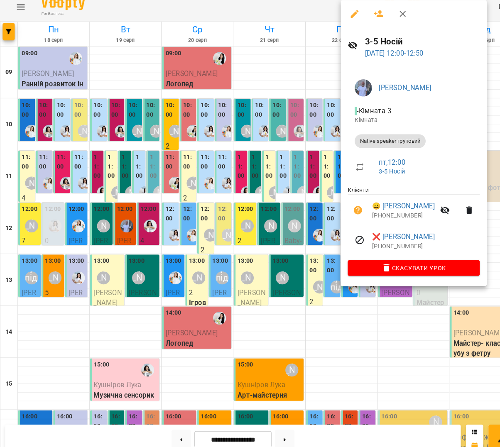
click at [269, 184] on div at bounding box center [250, 223] width 500 height 447
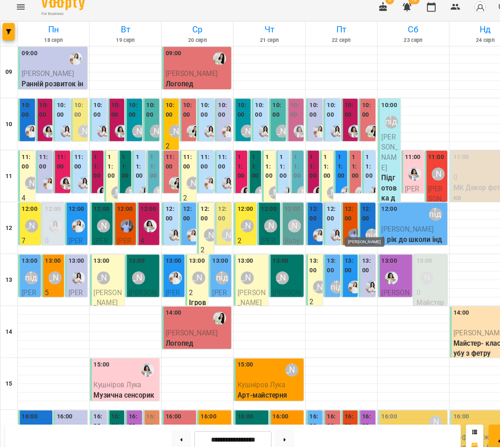
click at [342, 226] on img "Marco" at bounding box center [340, 232] width 12 height 12
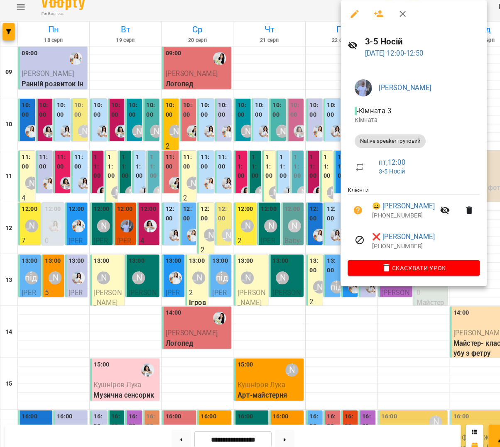
click at [258, 193] on div at bounding box center [250, 223] width 500 height 447
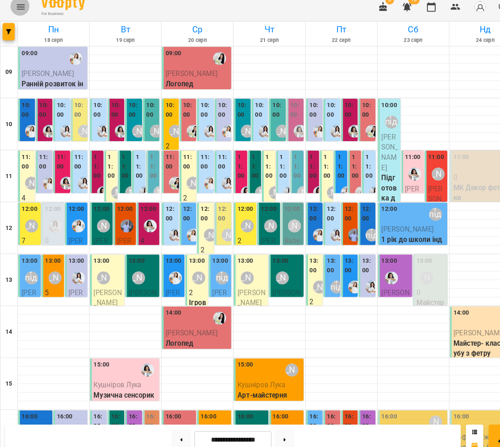
click at [20, 10] on icon "Menu" at bounding box center [20, 13] width 10 height 10
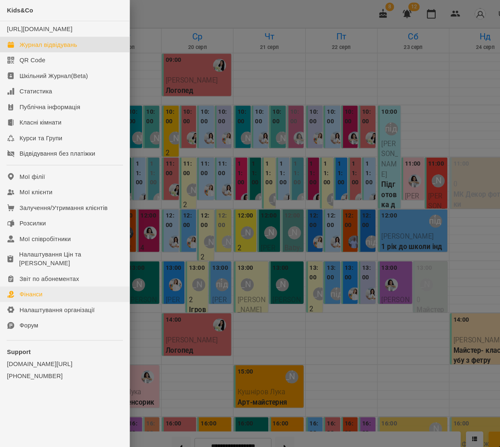
click at [31, 278] on div "Фінанси" at bounding box center [30, 282] width 22 height 8
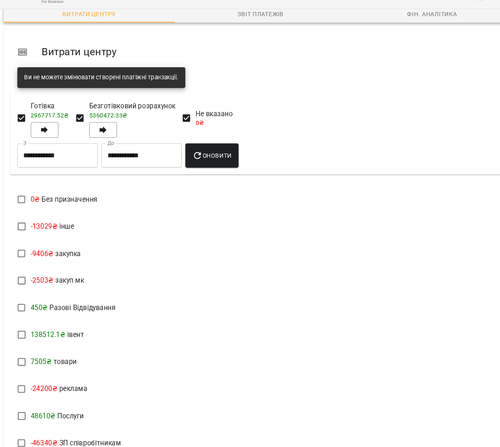
scroll to position [163, 0]
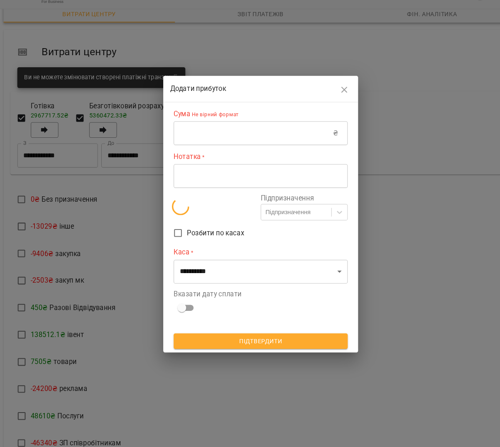
scroll to position [20, 0]
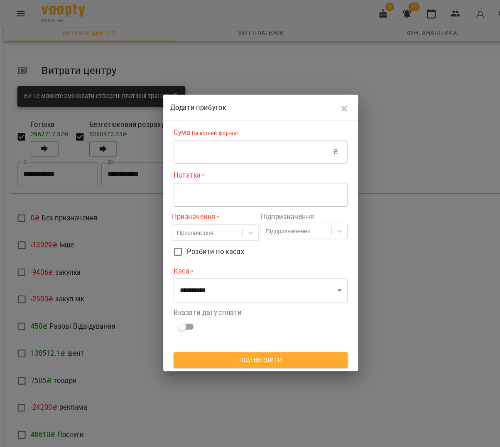
click at [202, 163] on div "**********" at bounding box center [249, 221] width 167 height 205
click at [197, 154] on input "text" at bounding box center [242, 145] width 153 height 23
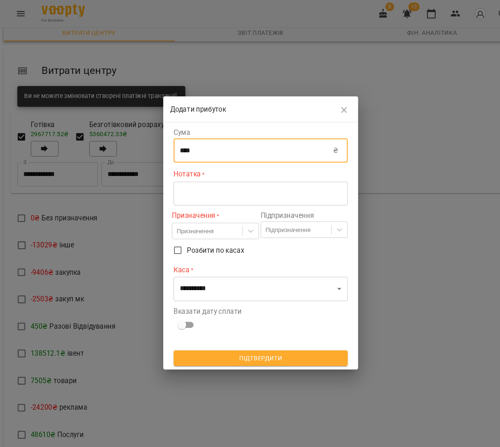
type input "****"
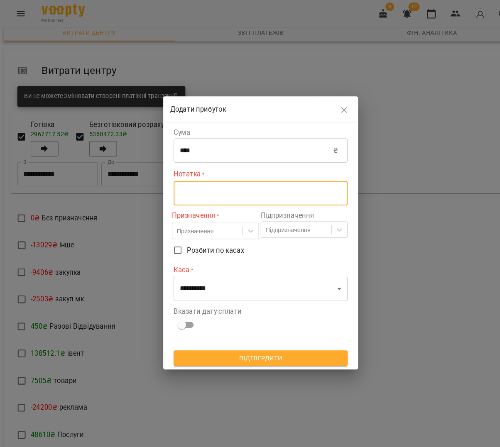
click at [189, 182] on textarea at bounding box center [249, 186] width 155 height 8
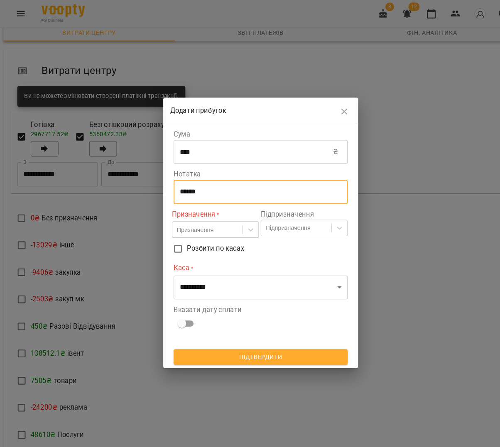
type textarea "******"
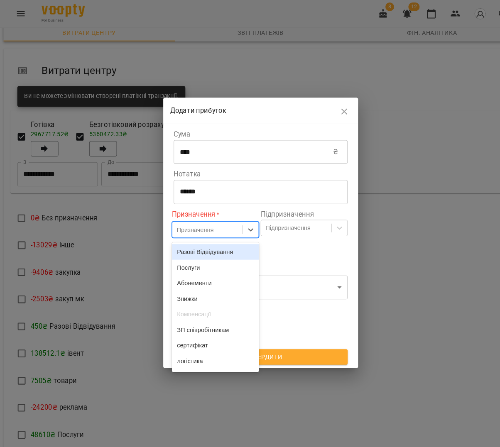
click at [186, 223] on div "Призначення" at bounding box center [186, 220] width 35 height 8
click at [188, 255] on div "Послуги" at bounding box center [206, 256] width 83 height 15
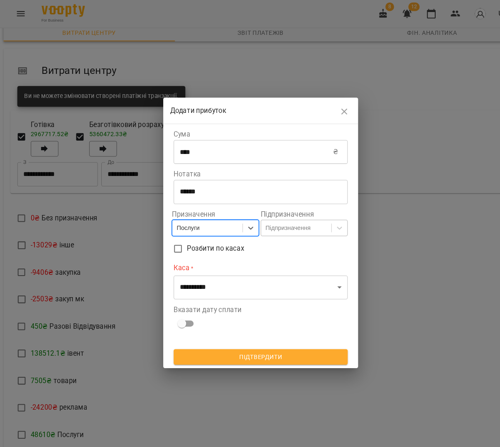
drag, startPoint x: 277, startPoint y: 215, endPoint x: 276, endPoint y: 225, distance: 10.8
click at [277, 215] on div "Підпризначення" at bounding box center [275, 219] width 43 height 8
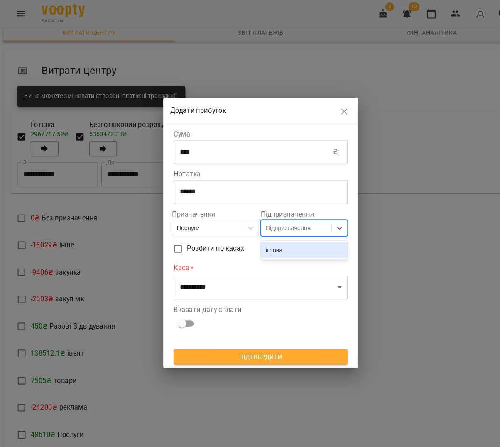
click at [275, 240] on div "ігрова" at bounding box center [291, 239] width 83 height 15
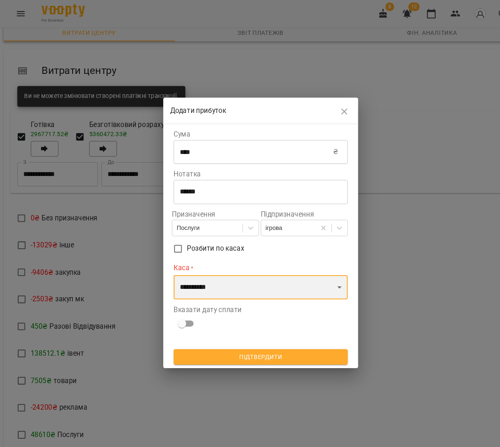
select select "****"
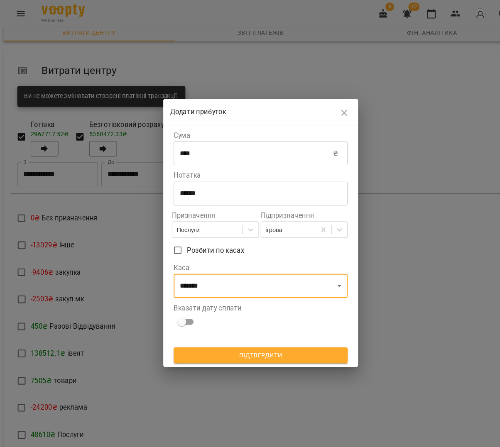
click at [175, 316] on div "Вказати дату сплати" at bounding box center [250, 305] width 170 height 34
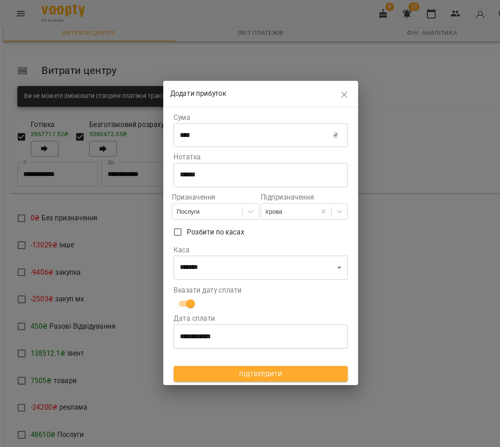
click at [245, 355] on span "Підтвердити" at bounding box center [250, 359] width 154 height 10
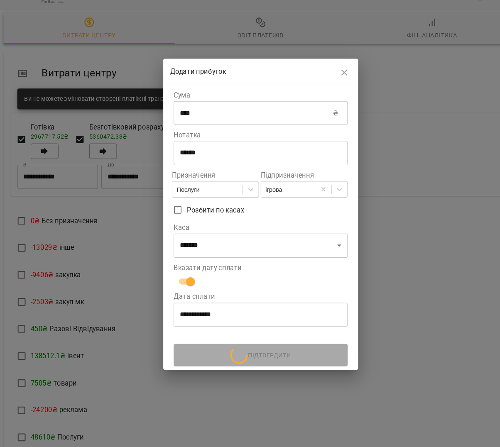
scroll to position [0, 0]
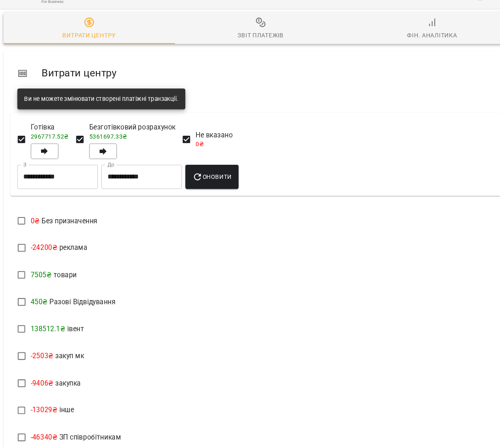
click at [240, 34] on span "Звіт платежів" at bounding box center [250, 45] width 154 height 22
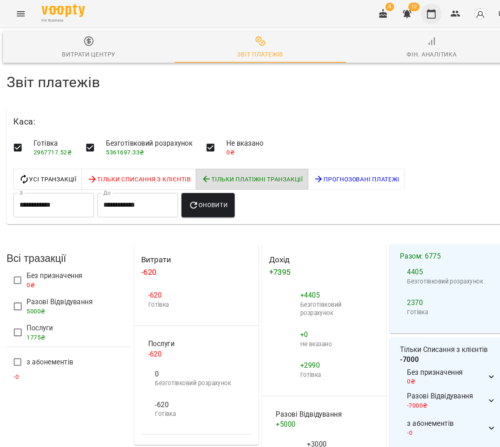
click at [417, 15] on icon "button" at bounding box center [413, 13] width 10 height 10
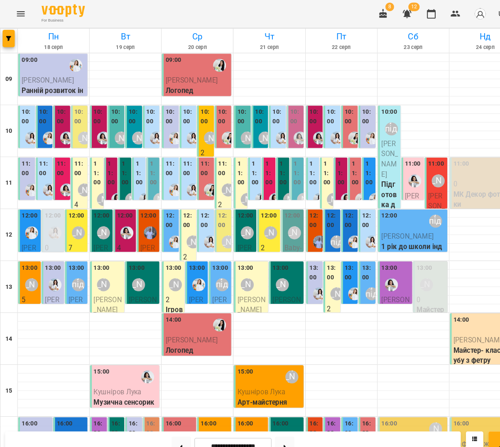
click at [24, 124] on div at bounding box center [30, 132] width 19 height 19
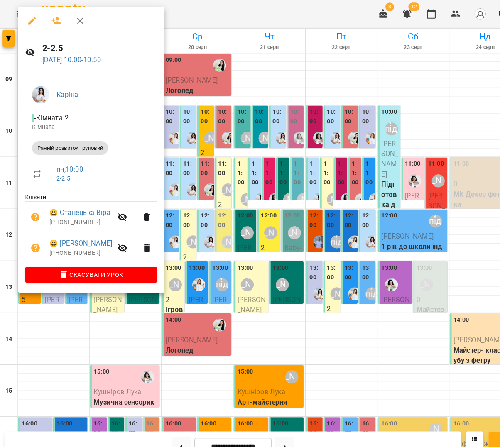
click at [252, 136] on div at bounding box center [250, 223] width 500 height 447
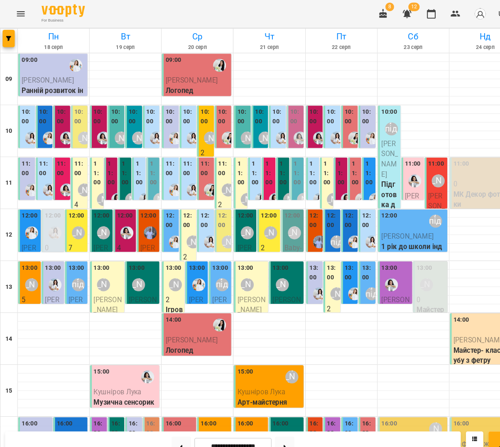
click at [324, 123] on div at bounding box center [322, 132] width 19 height 19
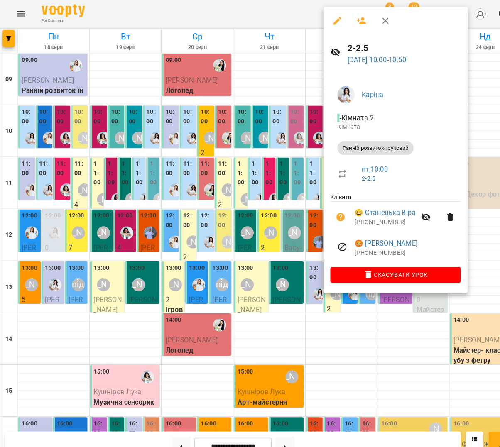
click at [235, 127] on div at bounding box center [250, 223] width 500 height 447
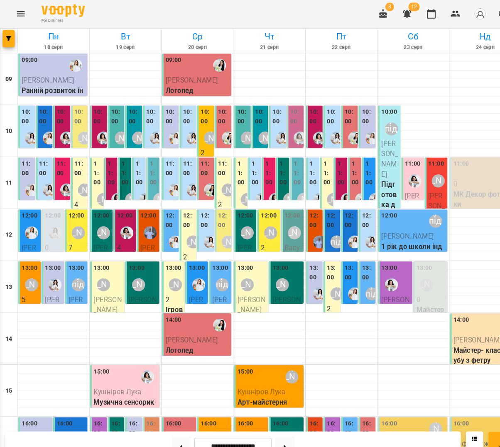
click at [23, 116] on label "10:00" at bounding box center [26, 112] width 11 height 18
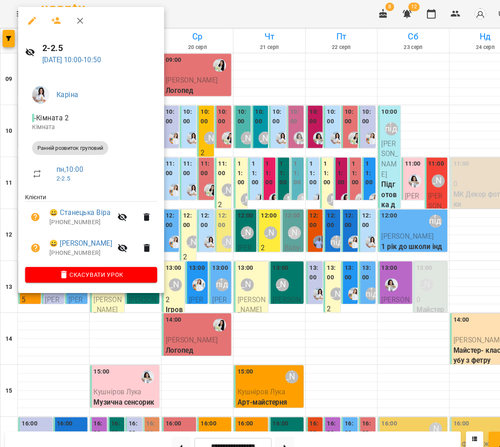
click at [44, 16] on button "button" at bounding box center [54, 20] width 20 height 20
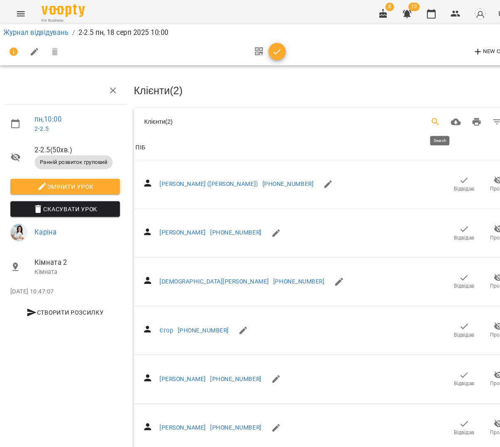
click at [415, 115] on button "Search" at bounding box center [417, 117] width 20 height 20
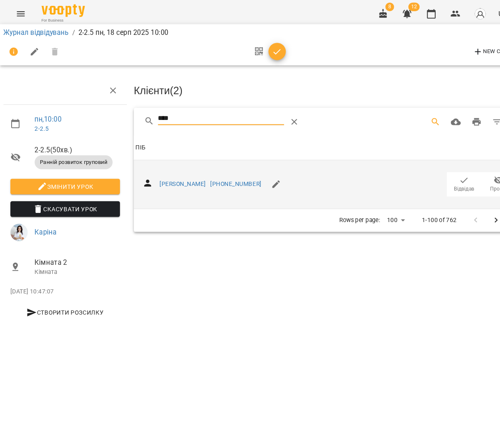
type input "****"
click at [440, 174] on span "Відвідав" at bounding box center [444, 176] width 23 height 17
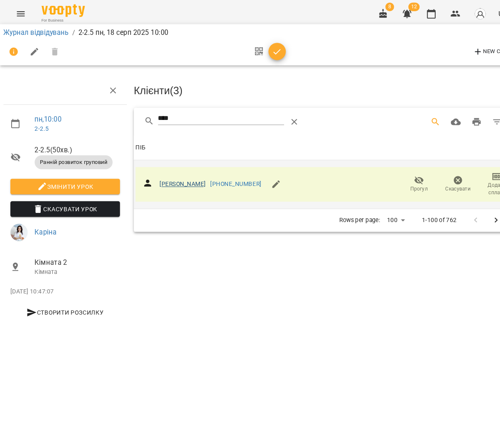
click at [171, 175] on link "[PERSON_NAME]" at bounding box center [175, 176] width 44 height 7
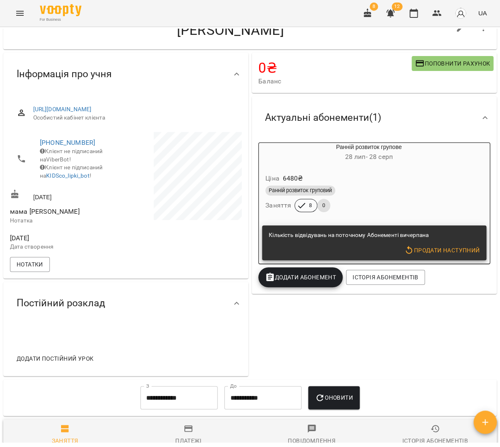
scroll to position [29, 0]
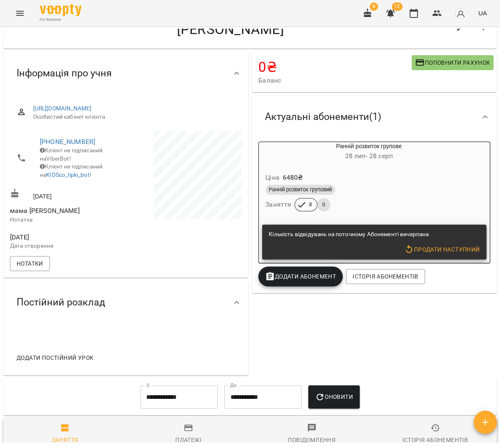
click at [374, 172] on div "Ціна 6480 ₴" at bounding box center [368, 177] width 210 height 15
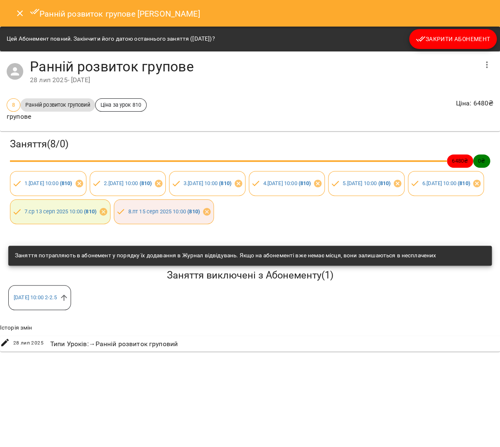
scroll to position [0, 3]
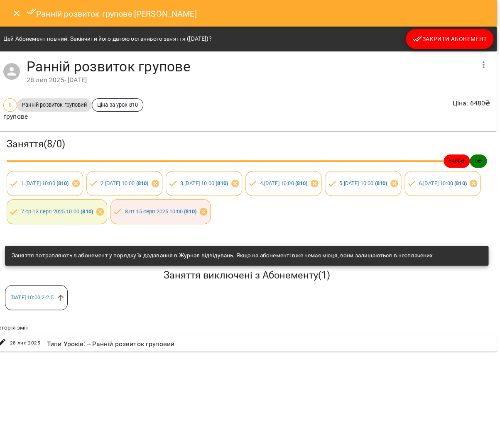
click at [11, 10] on button "Close" at bounding box center [17, 13] width 20 height 20
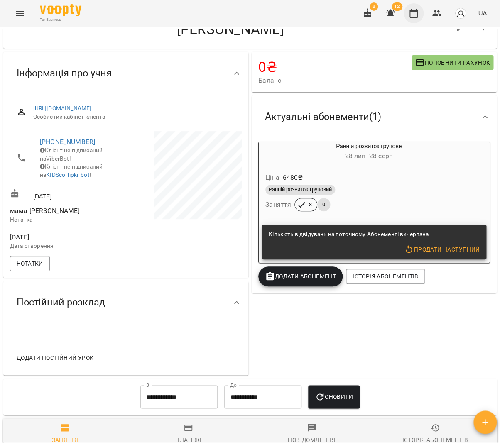
click at [411, 14] on icon "button" at bounding box center [413, 13] width 10 height 10
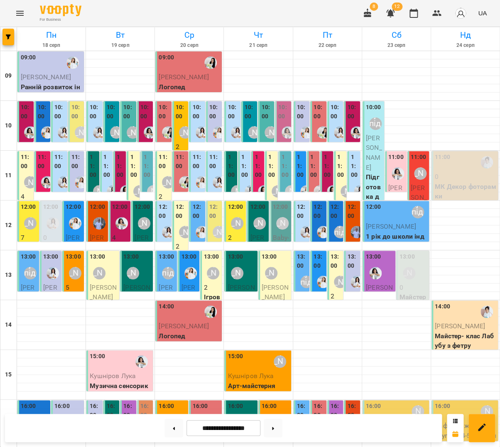
click at [63, 116] on label "10:00" at bounding box center [59, 112] width 11 height 18
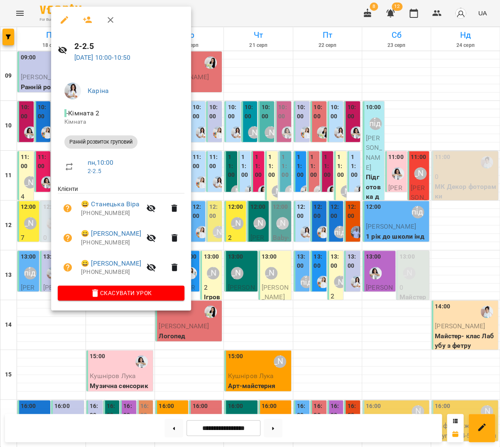
click at [251, 158] on div at bounding box center [250, 223] width 500 height 447
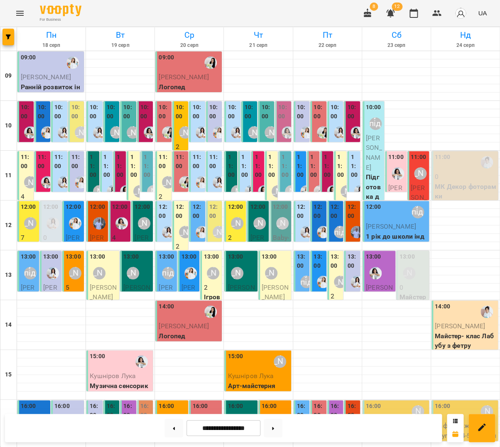
click at [334, 126] on img "Каріна" at bounding box center [340, 132] width 12 height 12
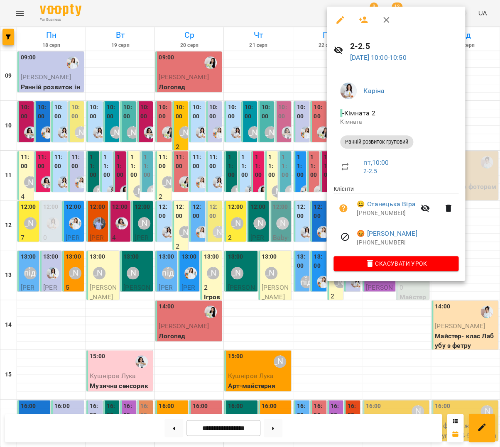
click at [360, 26] on button "button" at bounding box center [363, 20] width 20 height 20
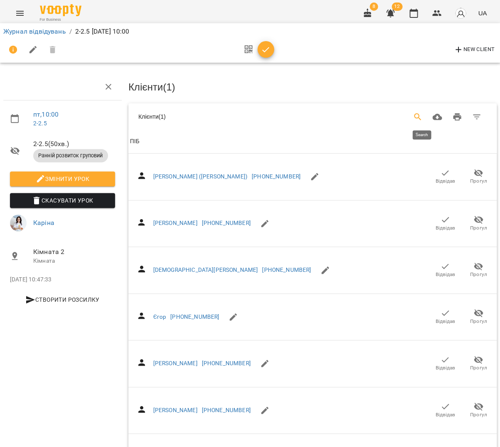
click at [426, 113] on button "Search" at bounding box center [417, 117] width 20 height 20
type input "*"
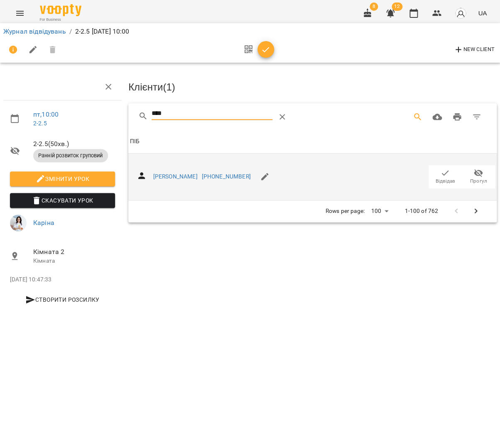
type input "****"
click at [445, 174] on icon "button" at bounding box center [445, 173] width 10 height 10
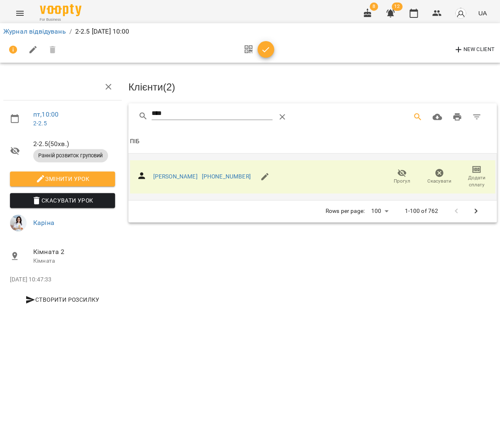
click at [266, 51] on icon "button" at bounding box center [266, 50] width 10 height 10
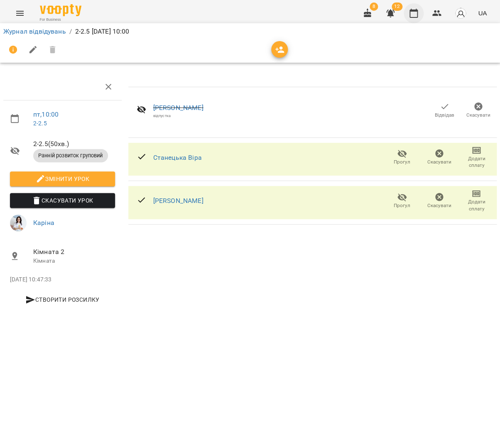
click at [418, 15] on icon "button" at bounding box center [413, 13] width 10 height 10
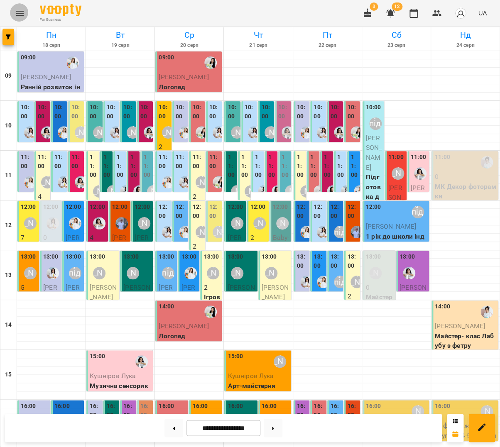
click at [22, 15] on icon "Menu" at bounding box center [20, 13] width 10 height 10
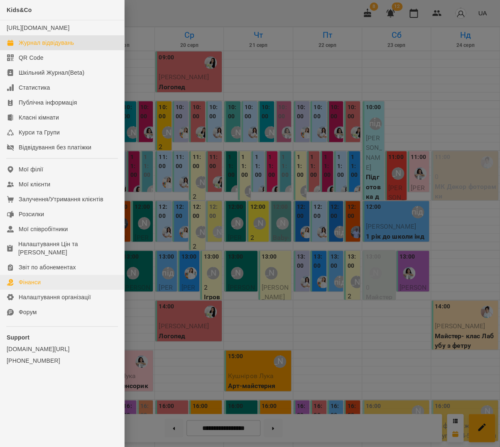
click at [30, 278] on div "Фінанси" at bounding box center [30, 282] width 22 height 8
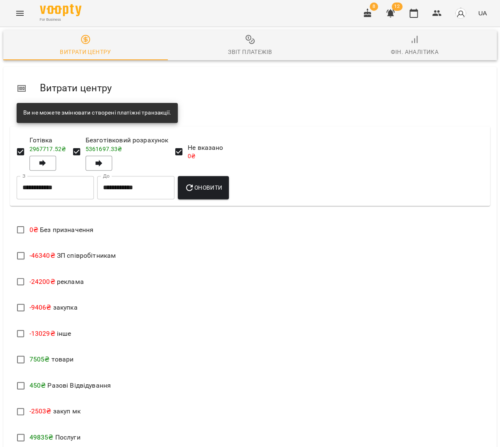
scroll to position [85, 0]
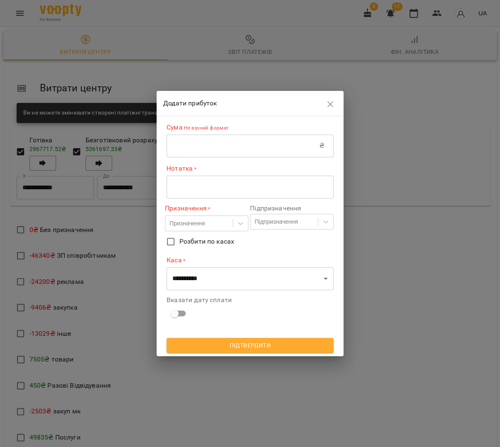
click at [222, 151] on input "text" at bounding box center [242, 145] width 153 height 23
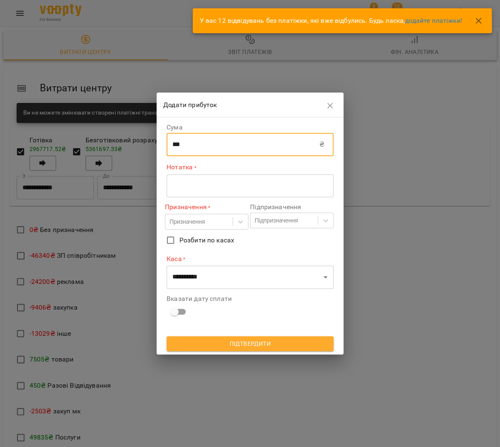
type input "***"
click at [204, 191] on div "* ​" at bounding box center [249, 185] width 167 height 23
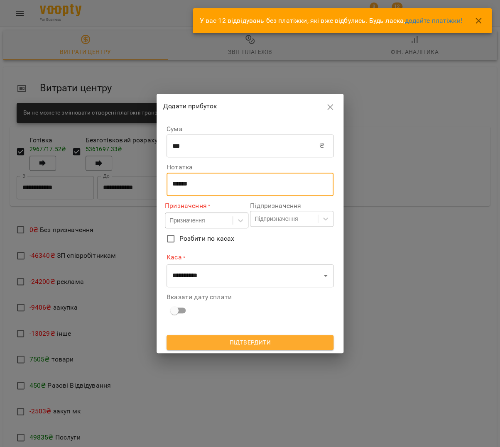
type textarea "******"
drag, startPoint x: 199, startPoint y: 221, endPoint x: 202, endPoint y: 227, distance: 6.7
click at [199, 221] on div "Призначення" at bounding box center [186, 220] width 35 height 8
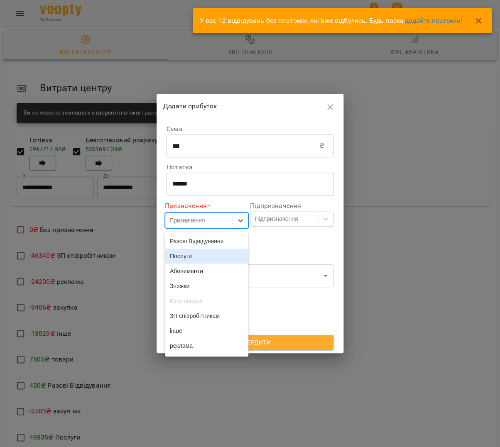
drag, startPoint x: 202, startPoint y: 257, endPoint x: 243, endPoint y: 240, distance: 43.5
click at [202, 257] on div "Послуги" at bounding box center [206, 256] width 83 height 15
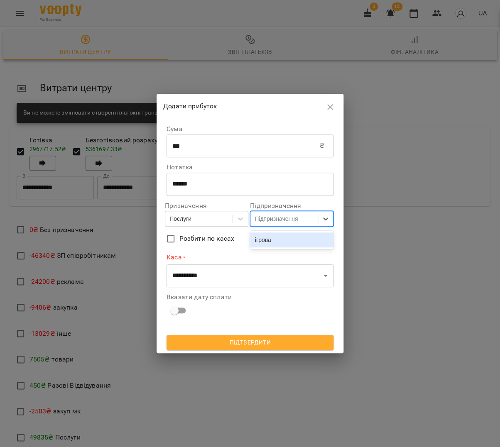
drag, startPoint x: 268, startPoint y: 224, endPoint x: 269, endPoint y: 231, distance: 6.7
click at [268, 224] on div "Підпризначення" at bounding box center [283, 219] width 67 height 14
click at [268, 241] on div "ігрова" at bounding box center [291, 239] width 83 height 15
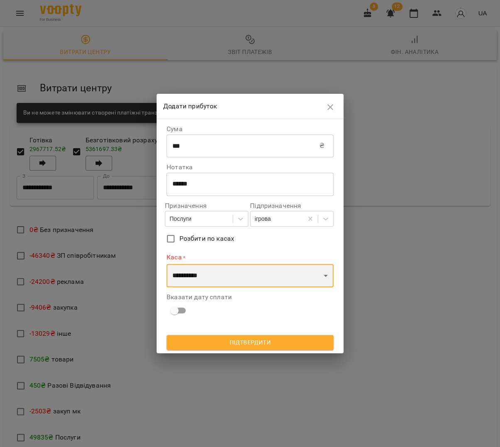
select select "****"
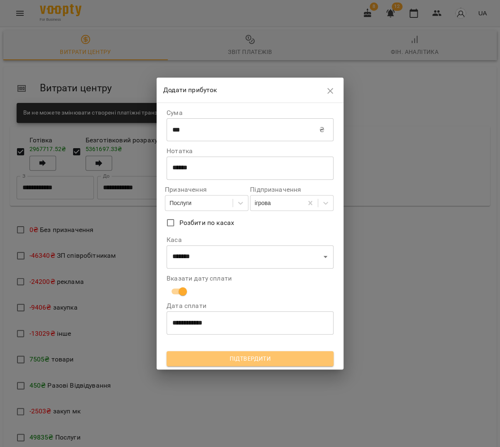
click at [233, 361] on span "Підтвердити" at bounding box center [250, 359] width 154 height 10
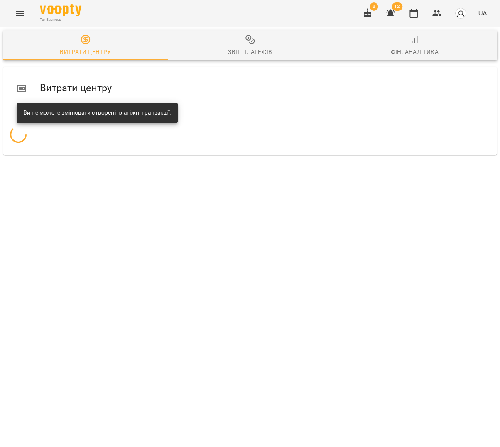
scroll to position [0, 0]
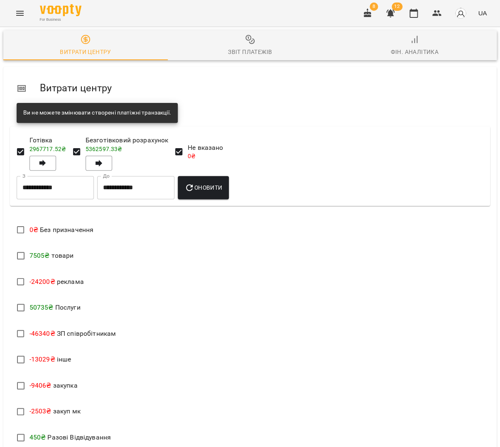
click at [420, 12] on button "button" at bounding box center [413, 13] width 20 height 20
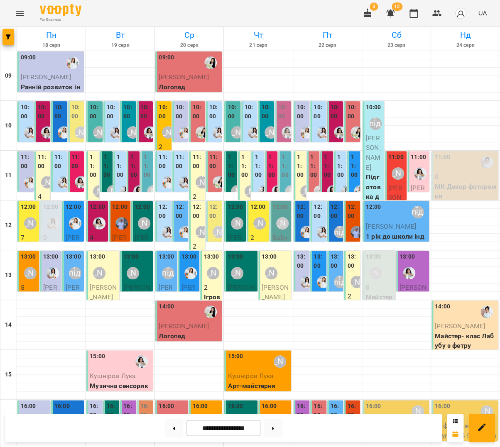
click at [46, 119] on label "10:00" at bounding box center [43, 112] width 11 height 18
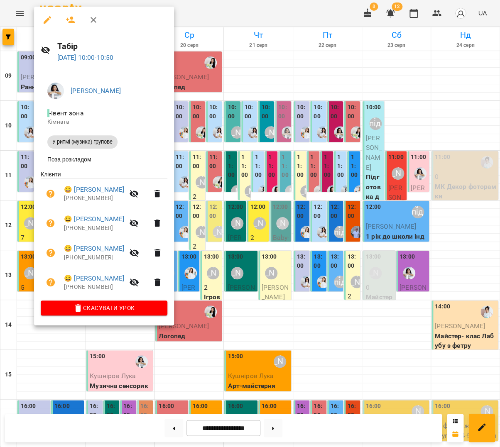
click at [66, 20] on icon "button" at bounding box center [70, 20] width 9 height 7
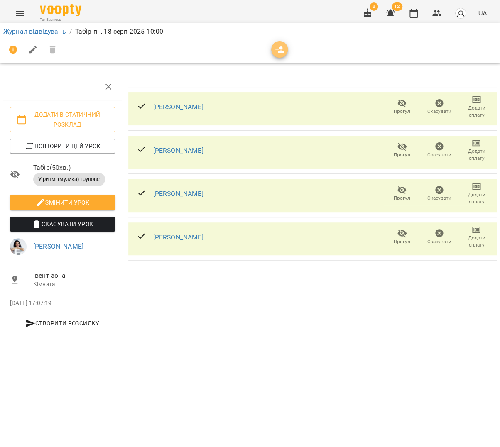
click at [277, 47] on icon "button" at bounding box center [279, 49] width 9 height 7
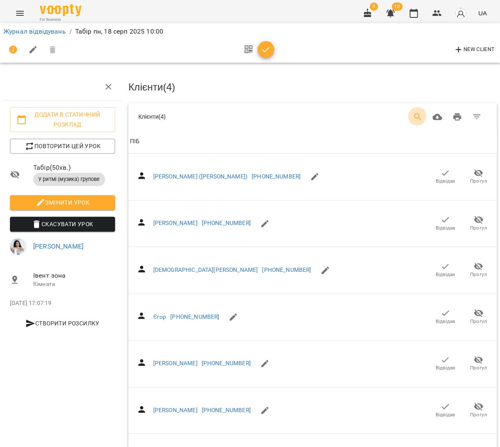
click at [420, 113] on icon "Search" at bounding box center [417, 117] width 10 height 10
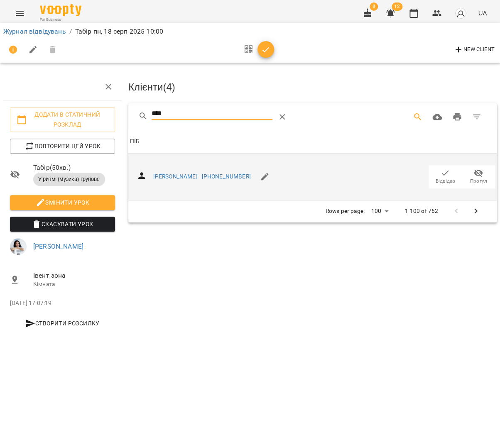
type input "****"
click at [441, 168] on icon "button" at bounding box center [445, 173] width 10 height 10
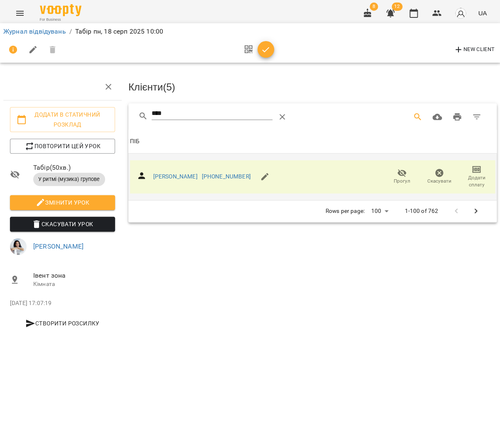
click at [263, 52] on icon "button" at bounding box center [266, 50] width 10 height 10
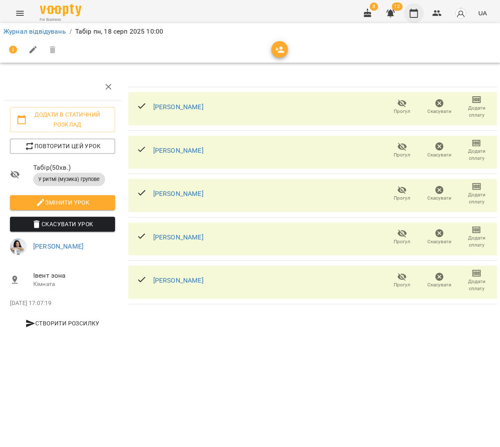
click at [410, 14] on button "button" at bounding box center [413, 13] width 20 height 20
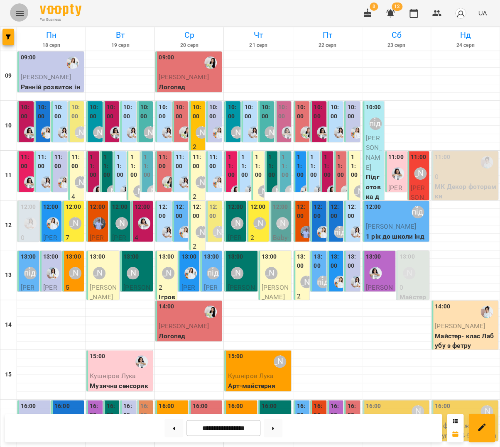
click at [24, 12] on button "Menu" at bounding box center [20, 13] width 20 height 20
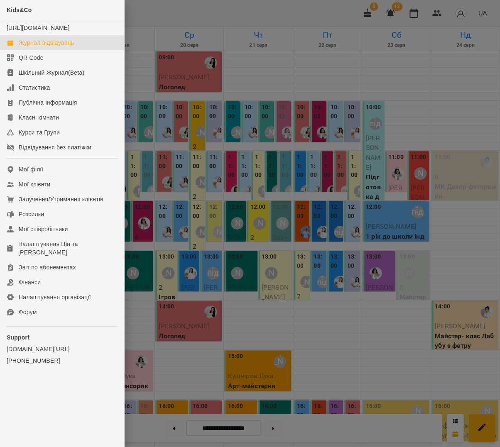
drag, startPoint x: 50, startPoint y: 275, endPoint x: 211, endPoint y: 191, distance: 181.5
click at [51, 275] on link "Фінанси" at bounding box center [62, 282] width 124 height 15
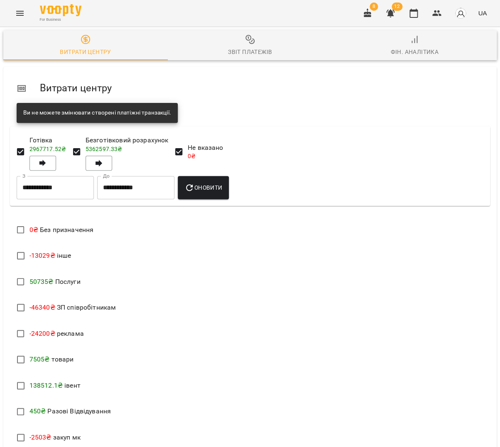
click at [260, 44] on span "Звіт платежів" at bounding box center [250, 45] width 154 height 22
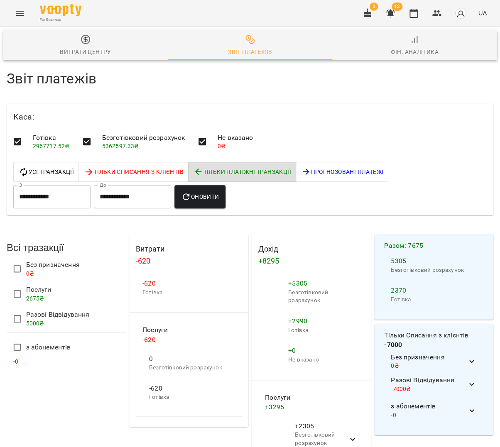
scroll to position [0, 0]
click at [27, 299] on span "2675 ₴" at bounding box center [35, 298] width 18 height 7
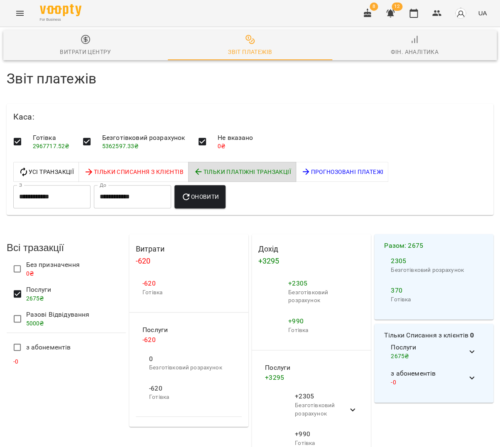
click at [219, 197] on span "Оновити" at bounding box center [200, 197] width 38 height 10
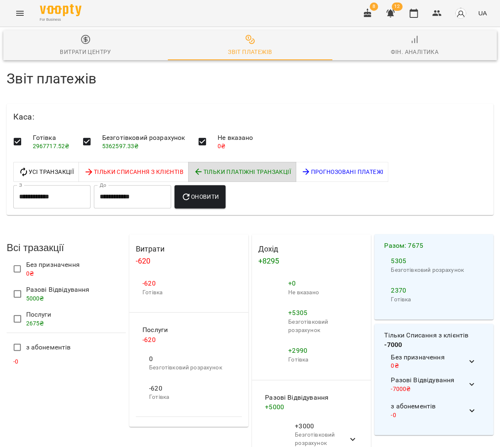
click at [218, 196] on span "Оновити" at bounding box center [200, 197] width 38 height 10
click at [418, 13] on icon "button" at bounding box center [413, 13] width 10 height 10
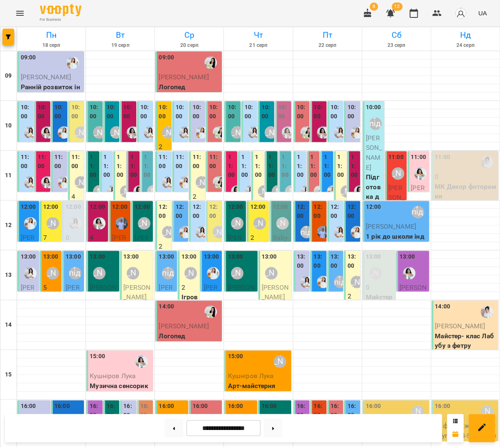
click at [40, 130] on div at bounding box center [47, 132] width 19 height 19
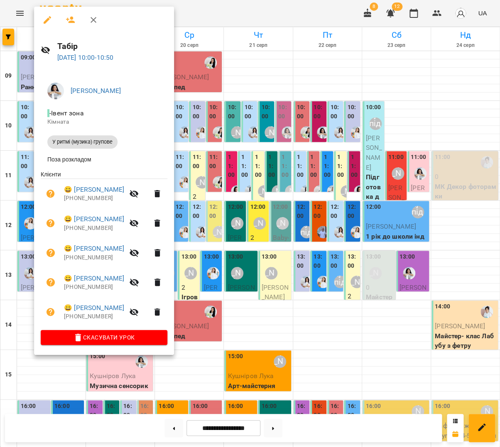
click at [18, 136] on div at bounding box center [250, 223] width 500 height 447
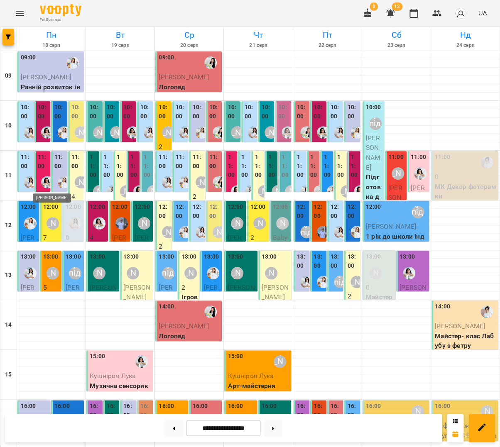
click at [46, 176] on img "Анна Білан" at bounding box center [47, 182] width 12 height 12
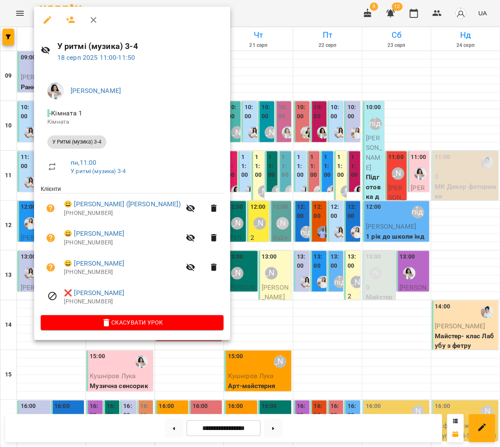
drag, startPoint x: 349, startPoint y: 172, endPoint x: 327, endPoint y: 173, distance: 21.2
click at [349, 172] on div at bounding box center [250, 223] width 500 height 447
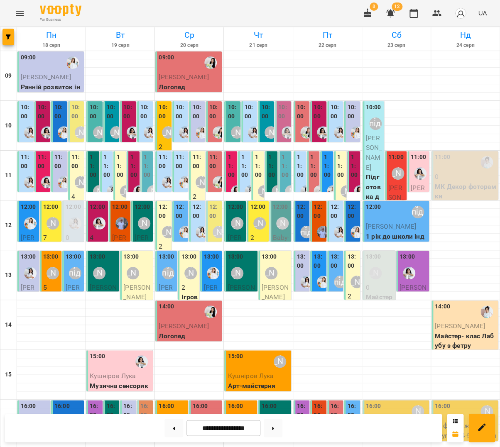
click at [77, 164] on label "11:00" at bounding box center [76, 162] width 11 height 18
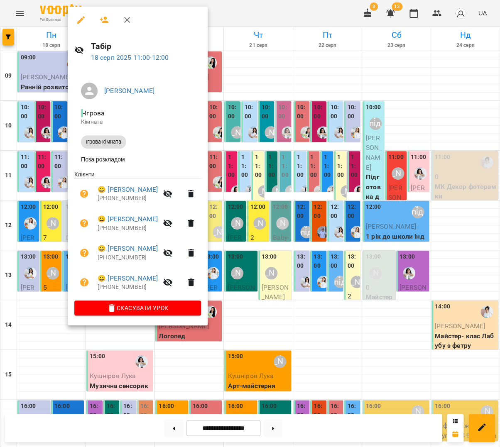
click at [102, 15] on icon "button" at bounding box center [104, 20] width 10 height 10
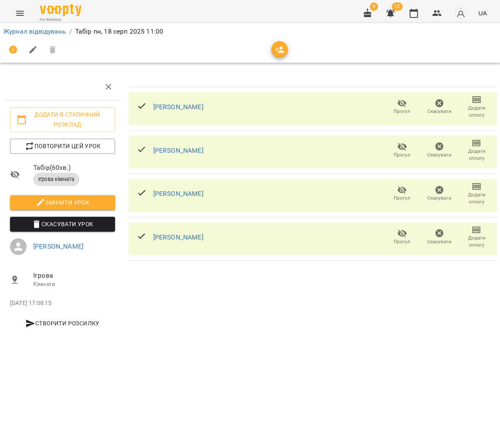
click at [283, 54] on button "button" at bounding box center [279, 49] width 17 height 17
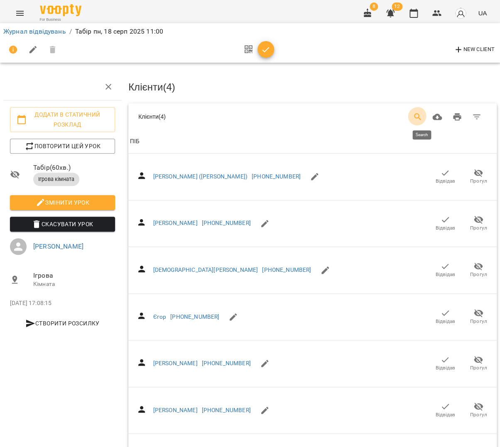
click at [418, 114] on icon "Search" at bounding box center [417, 116] width 7 height 7
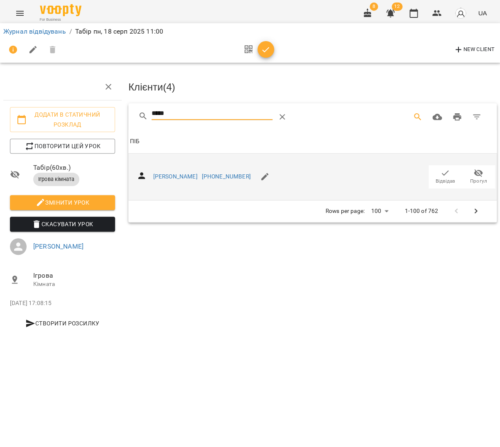
type input "*****"
click at [451, 174] on span "Відвідав" at bounding box center [444, 176] width 23 height 17
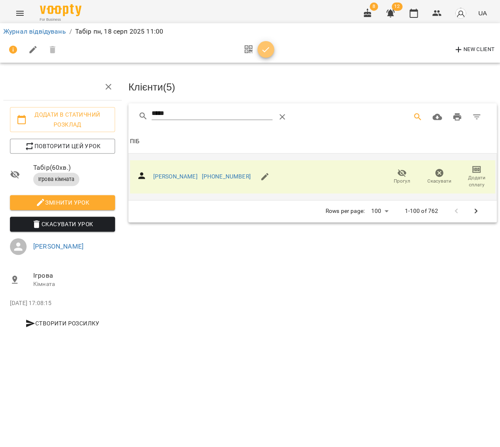
drag, startPoint x: 260, startPoint y: 47, endPoint x: 375, endPoint y: 42, distance: 114.6
click at [261, 47] on icon "button" at bounding box center [266, 50] width 10 height 10
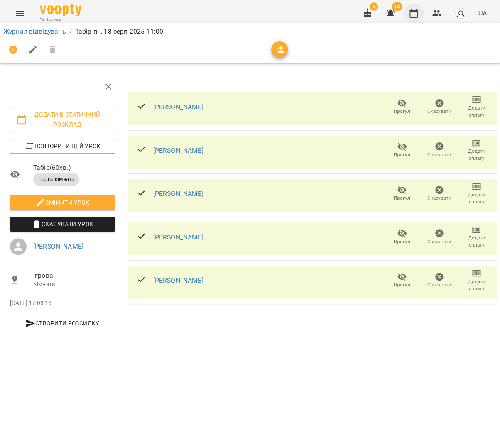
click at [412, 16] on icon "button" at bounding box center [413, 13] width 8 height 9
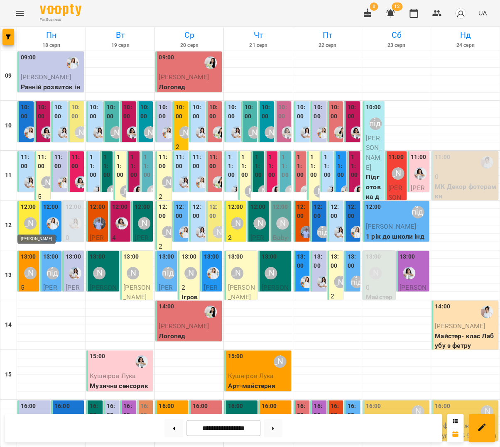
click at [27, 224] on div "[PERSON_NAME]" at bounding box center [30, 223] width 12 height 12
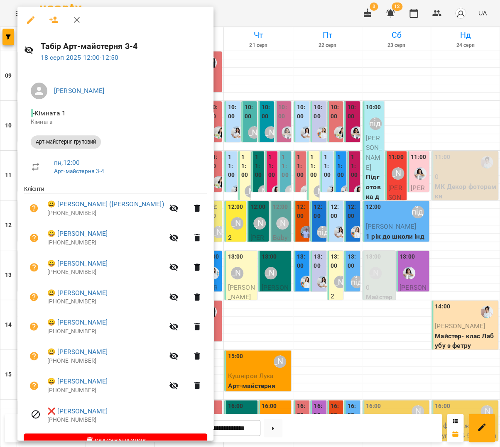
click at [56, 22] on icon "button" at bounding box center [54, 20] width 10 height 10
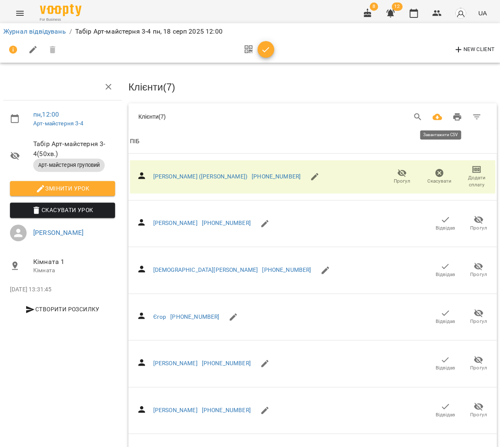
click at [432, 113] on button "Завантажити CSV" at bounding box center [437, 117] width 20 height 20
click at [418, 115] on icon "Search" at bounding box center [417, 117] width 10 height 10
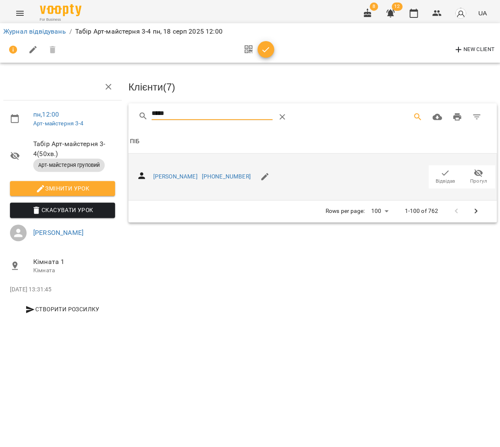
type input "*****"
click at [446, 171] on icon "button" at bounding box center [445, 173] width 10 height 10
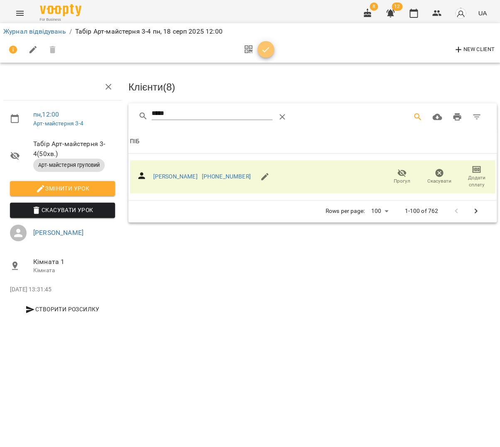
click at [263, 50] on icon "button" at bounding box center [265, 49] width 7 height 5
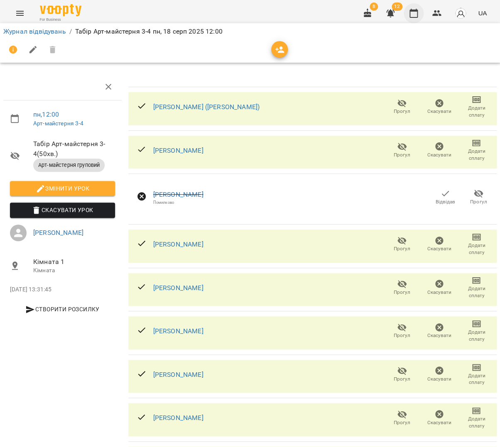
click at [415, 15] on icon "button" at bounding box center [413, 13] width 10 height 10
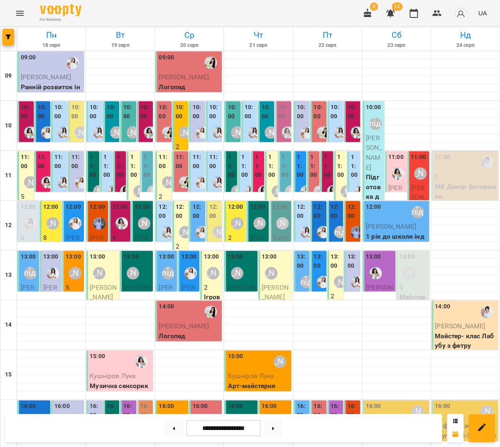
click at [69, 279] on div "[PERSON_NAME]" at bounding box center [75, 272] width 19 height 19
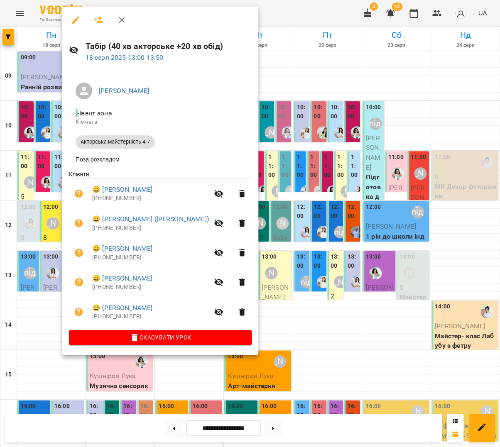
click at [96, 22] on icon "button" at bounding box center [98, 20] width 9 height 7
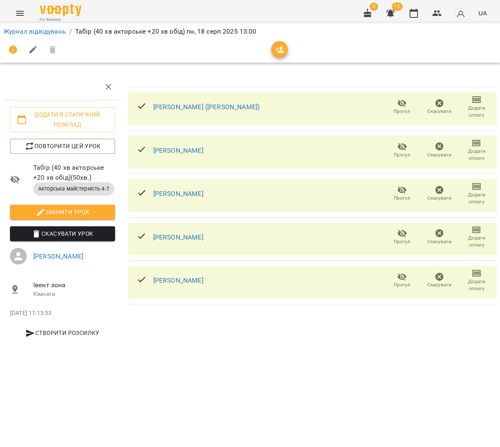
click at [280, 53] on button "button" at bounding box center [279, 49] width 17 height 17
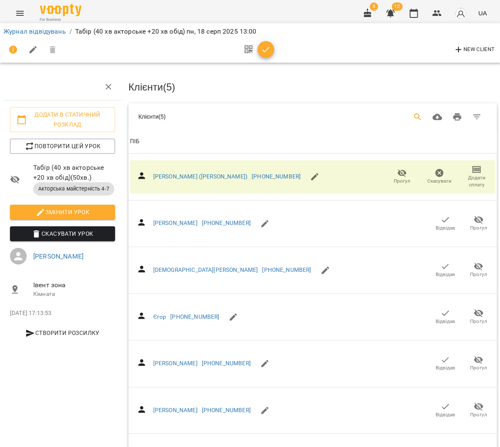
click at [422, 119] on icon "Search" at bounding box center [417, 117] width 10 height 10
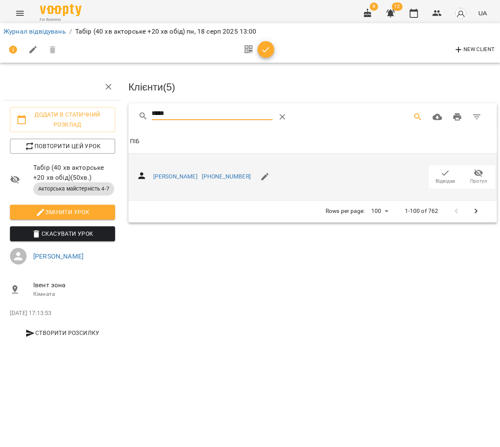
type input "*****"
click at [443, 178] on span "Відвідав" at bounding box center [445, 181] width 20 height 7
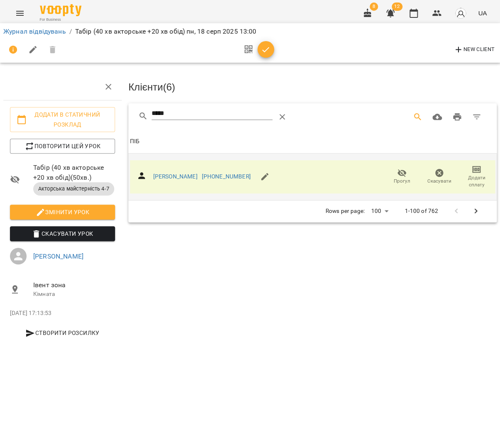
click at [257, 47] on span "button" at bounding box center [265, 50] width 17 height 10
